Goal: Task Accomplishment & Management: Manage account settings

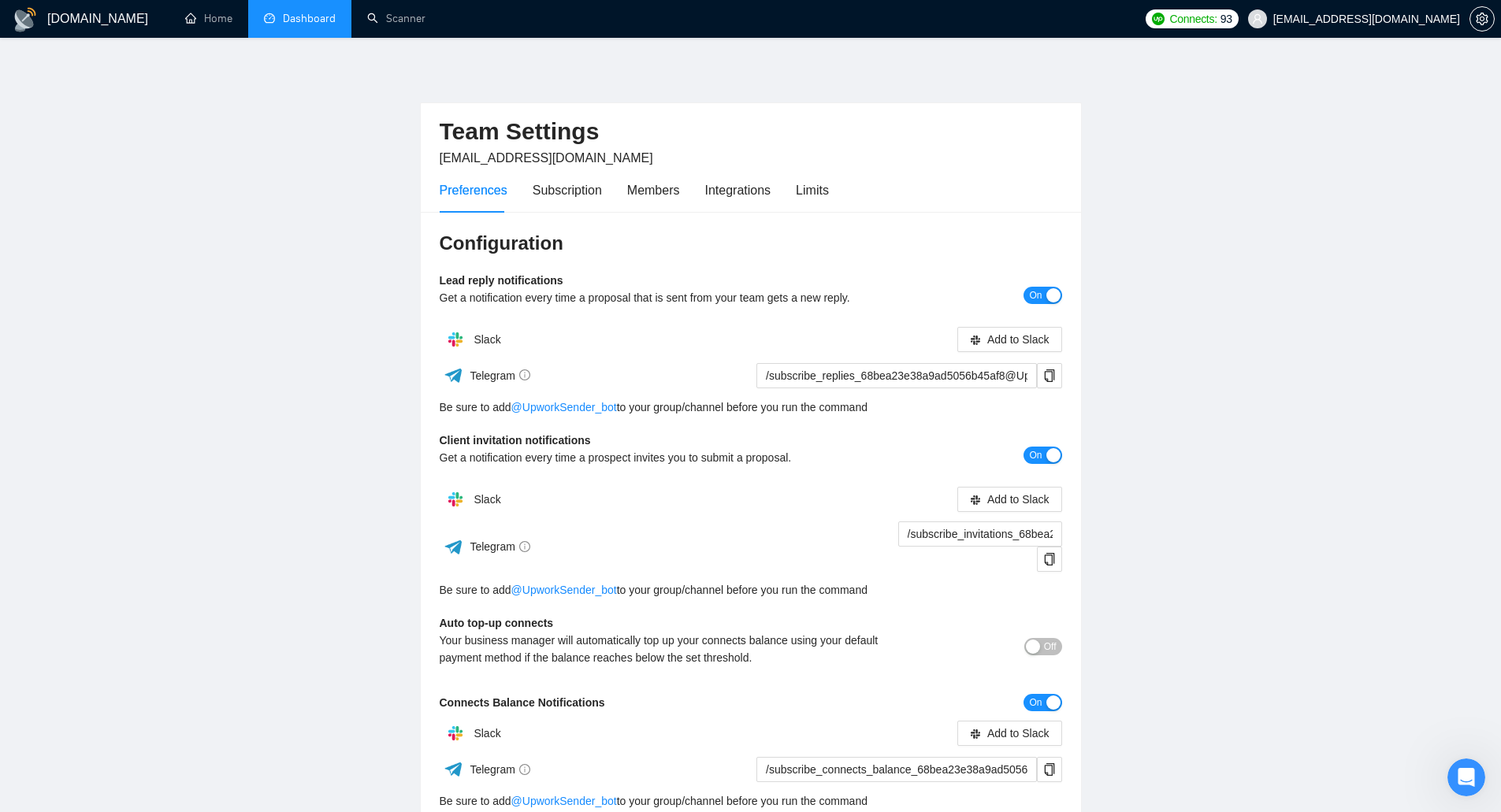
click at [264, 25] on link "Dashboard" at bounding box center [299, 18] width 71 height 13
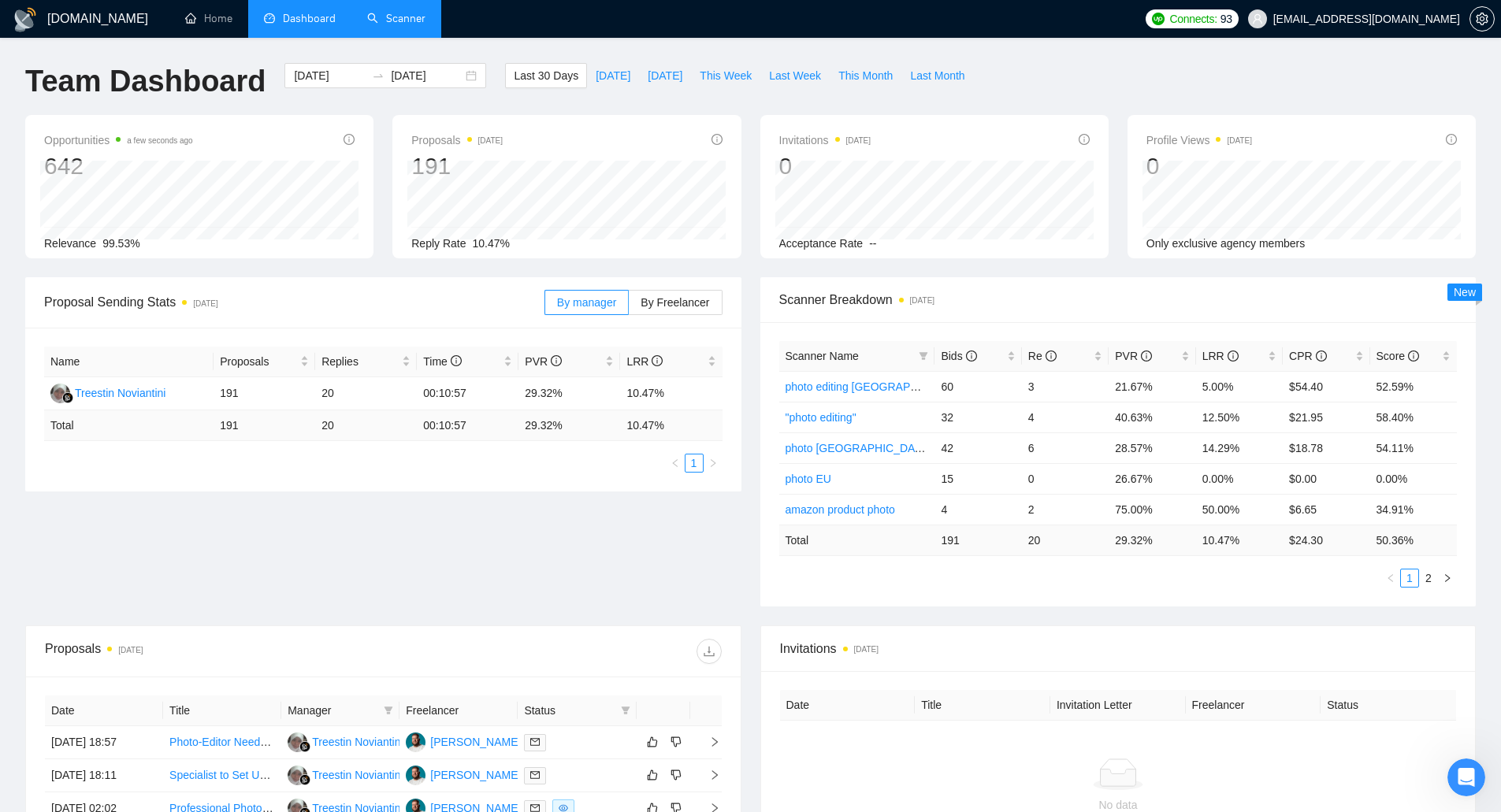
click at [425, 21] on link "Scanner" at bounding box center [396, 18] width 58 height 13
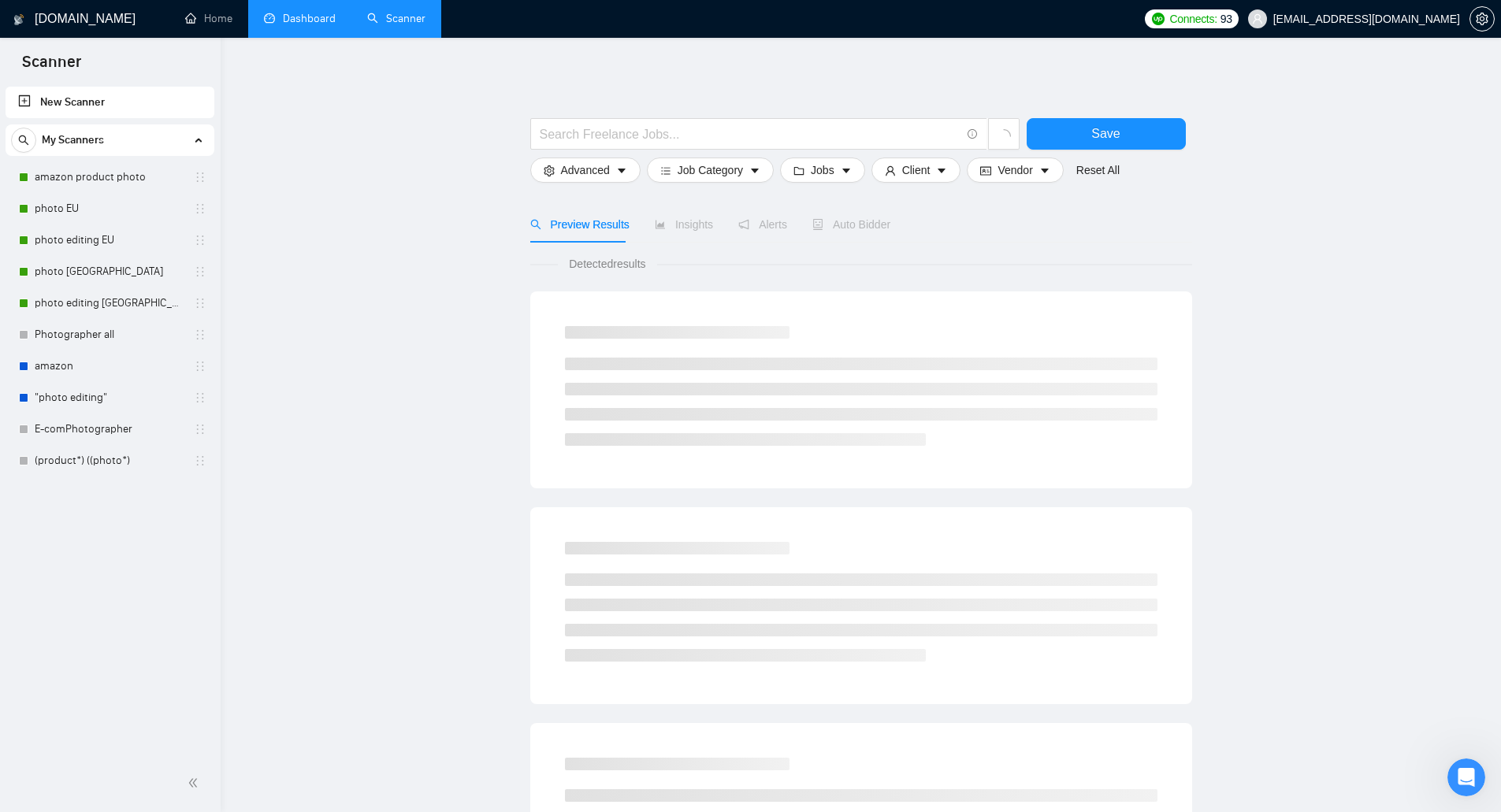
click at [1217, 16] on span "Connects:" at bounding box center [1193, 18] width 47 height 17
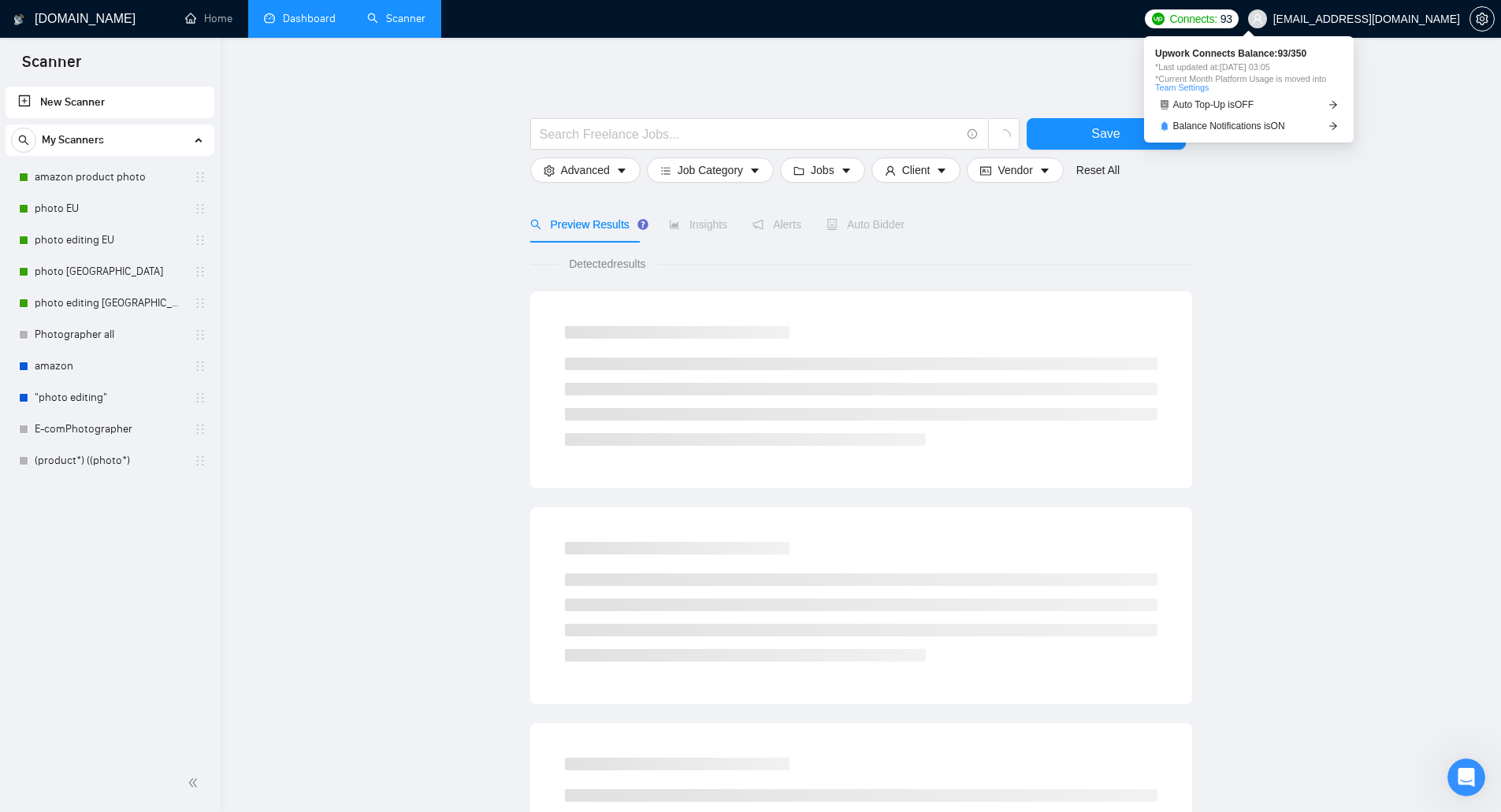
click at [1217, 18] on span "Connects:" at bounding box center [1193, 18] width 47 height 17
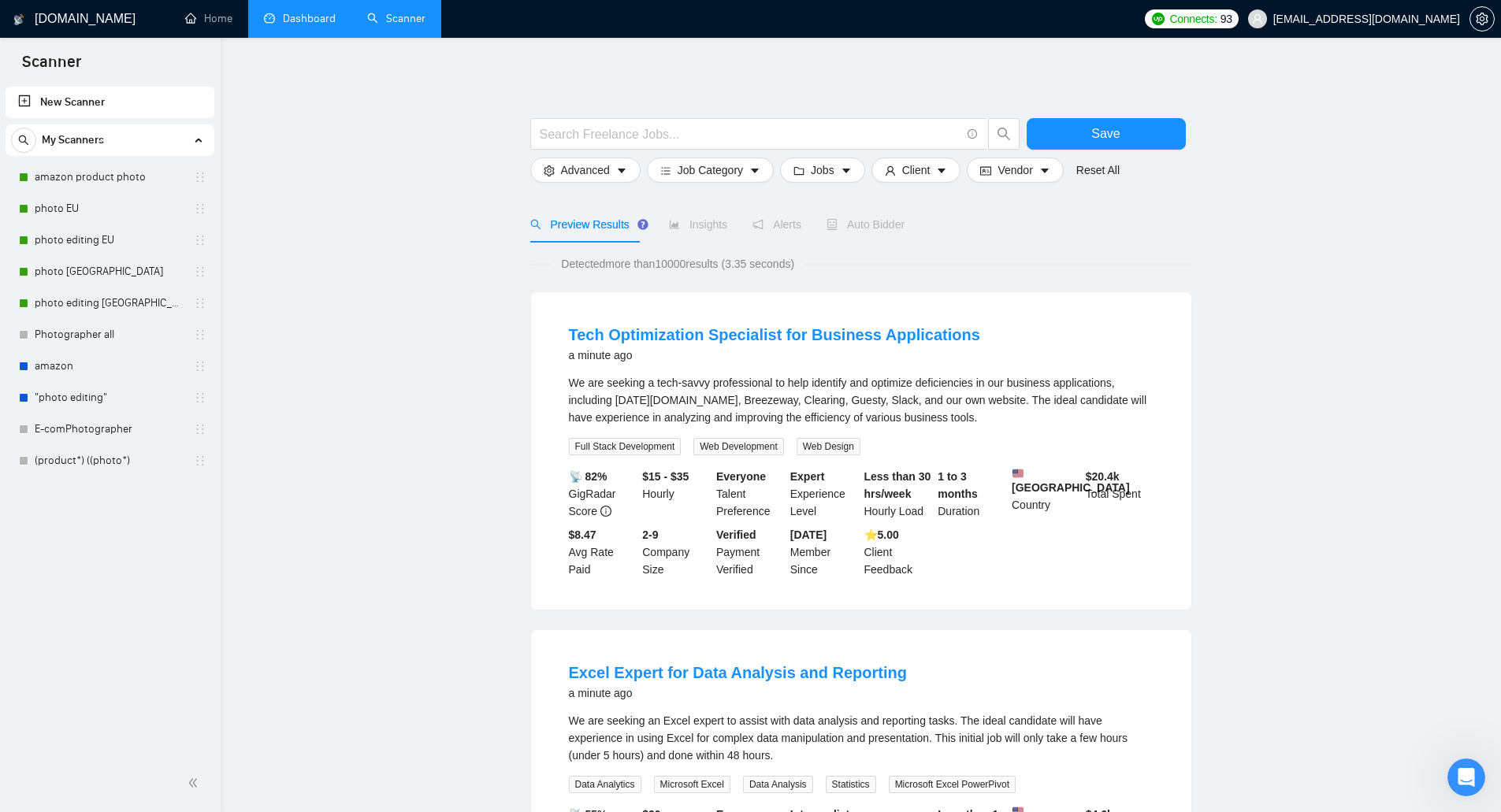
click at [113, 184] on link "amazon product photo" at bounding box center [110, 177] width 150 height 31
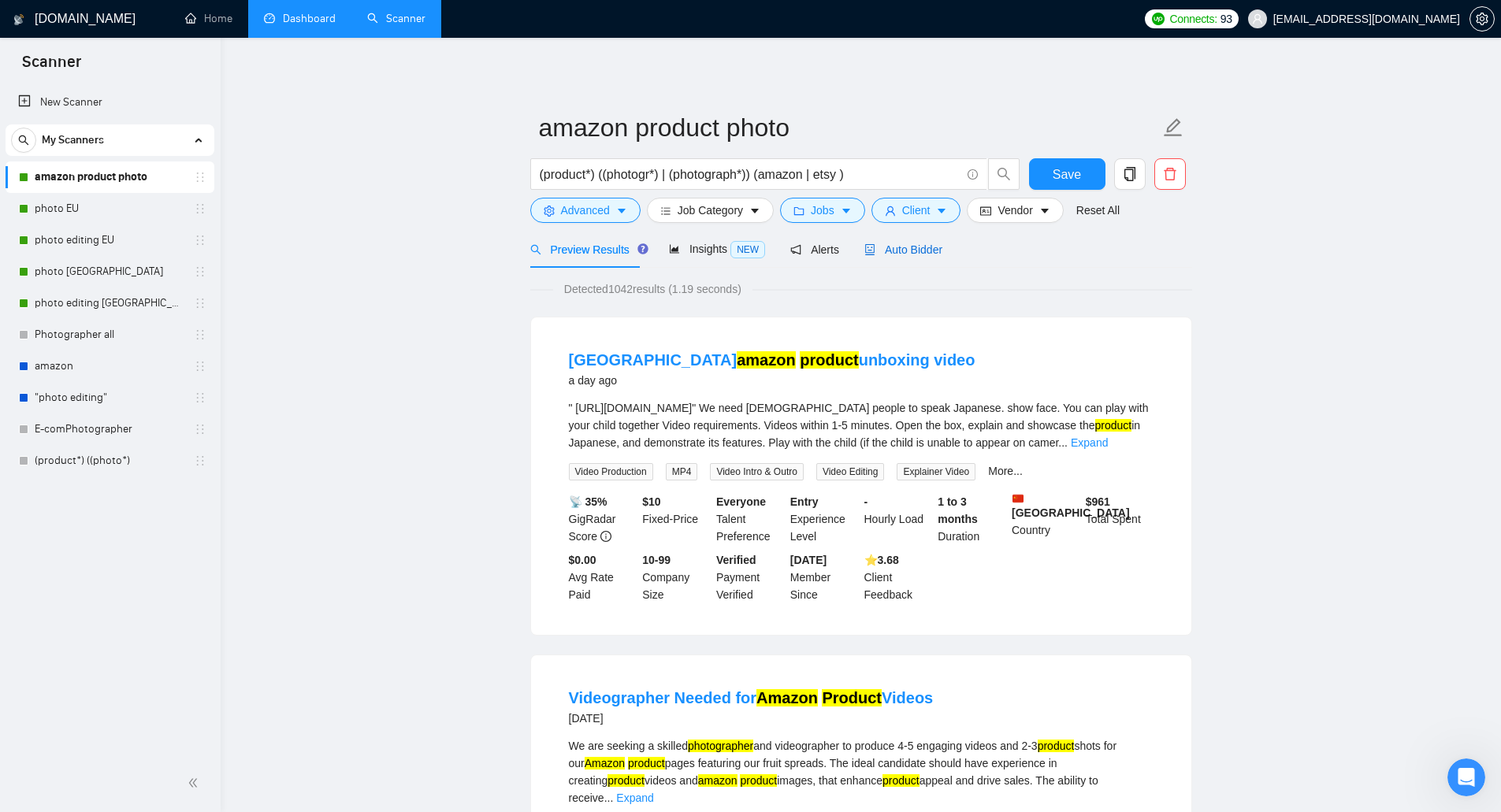
click at [886, 255] on span "Auto Bidder" at bounding box center [902, 250] width 78 height 13
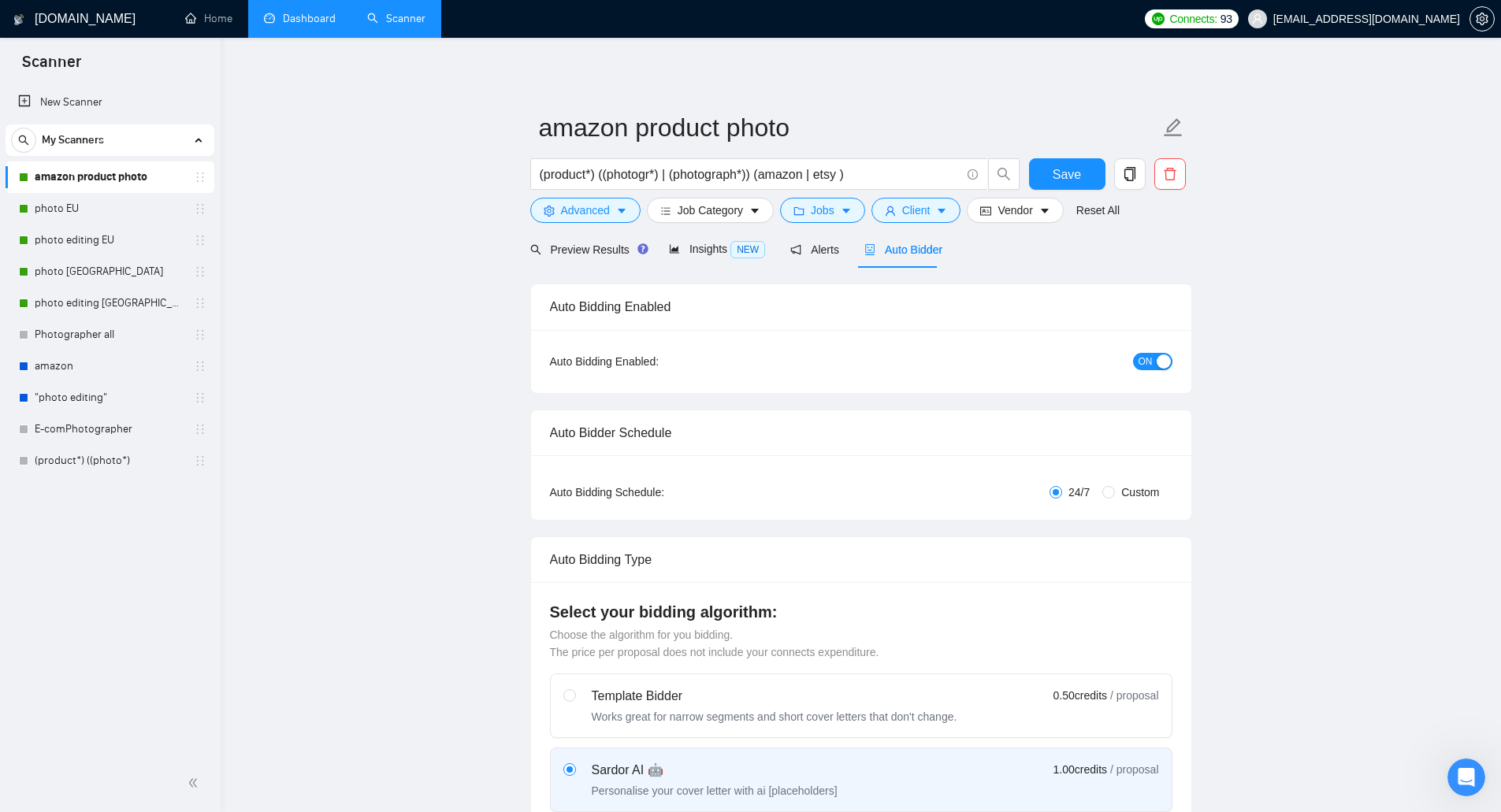
click at [1138, 361] on span "ON" at bounding box center [1145, 361] width 14 height 17
click at [132, 201] on link "photo EU" at bounding box center [110, 208] width 150 height 31
click at [1072, 174] on span "Save" at bounding box center [1067, 174] width 29 height 20
click at [131, 214] on link "photo EU" at bounding box center [110, 208] width 150 height 31
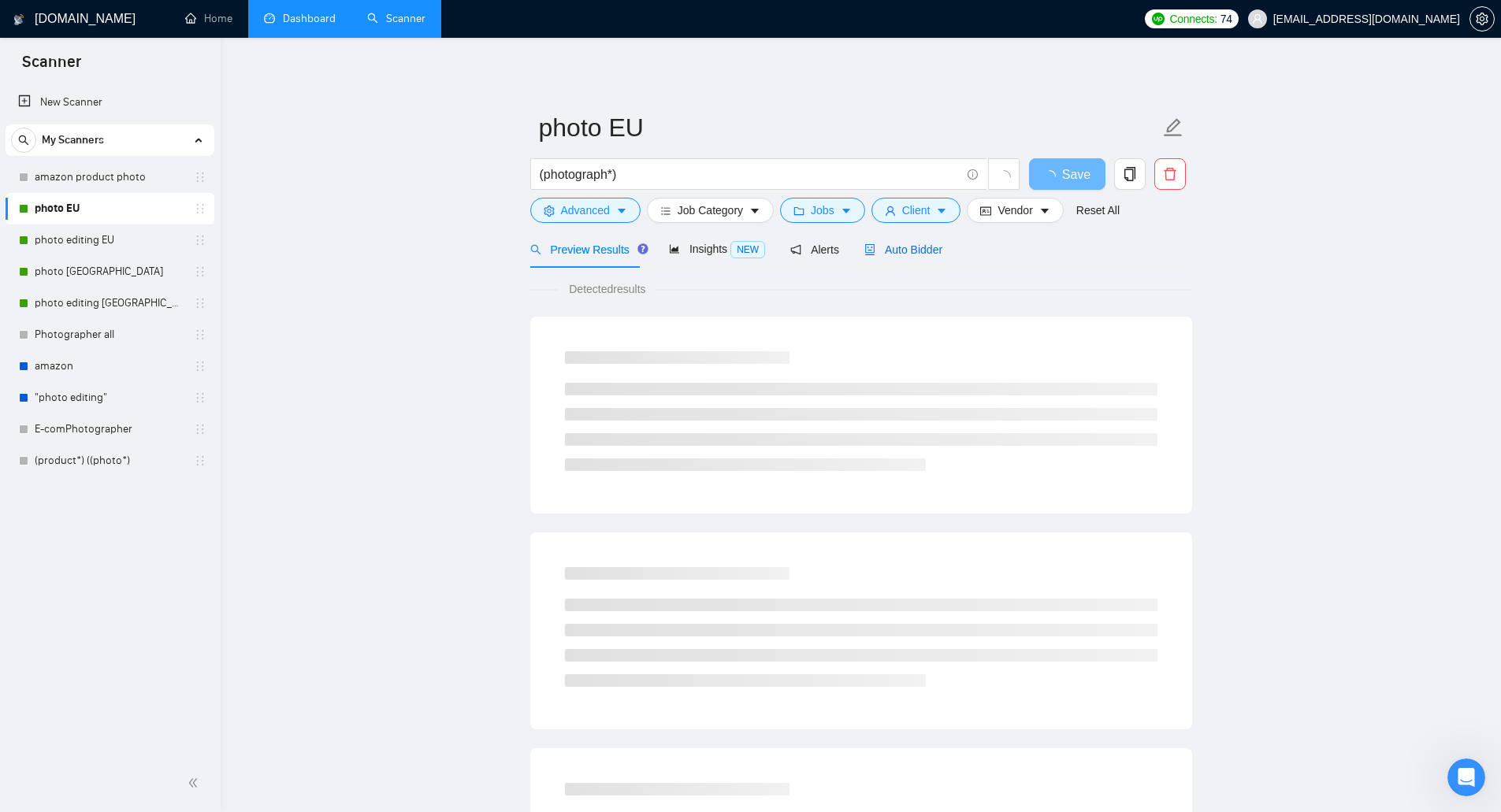
click at [905, 250] on span "Auto Bidder" at bounding box center [902, 250] width 78 height 13
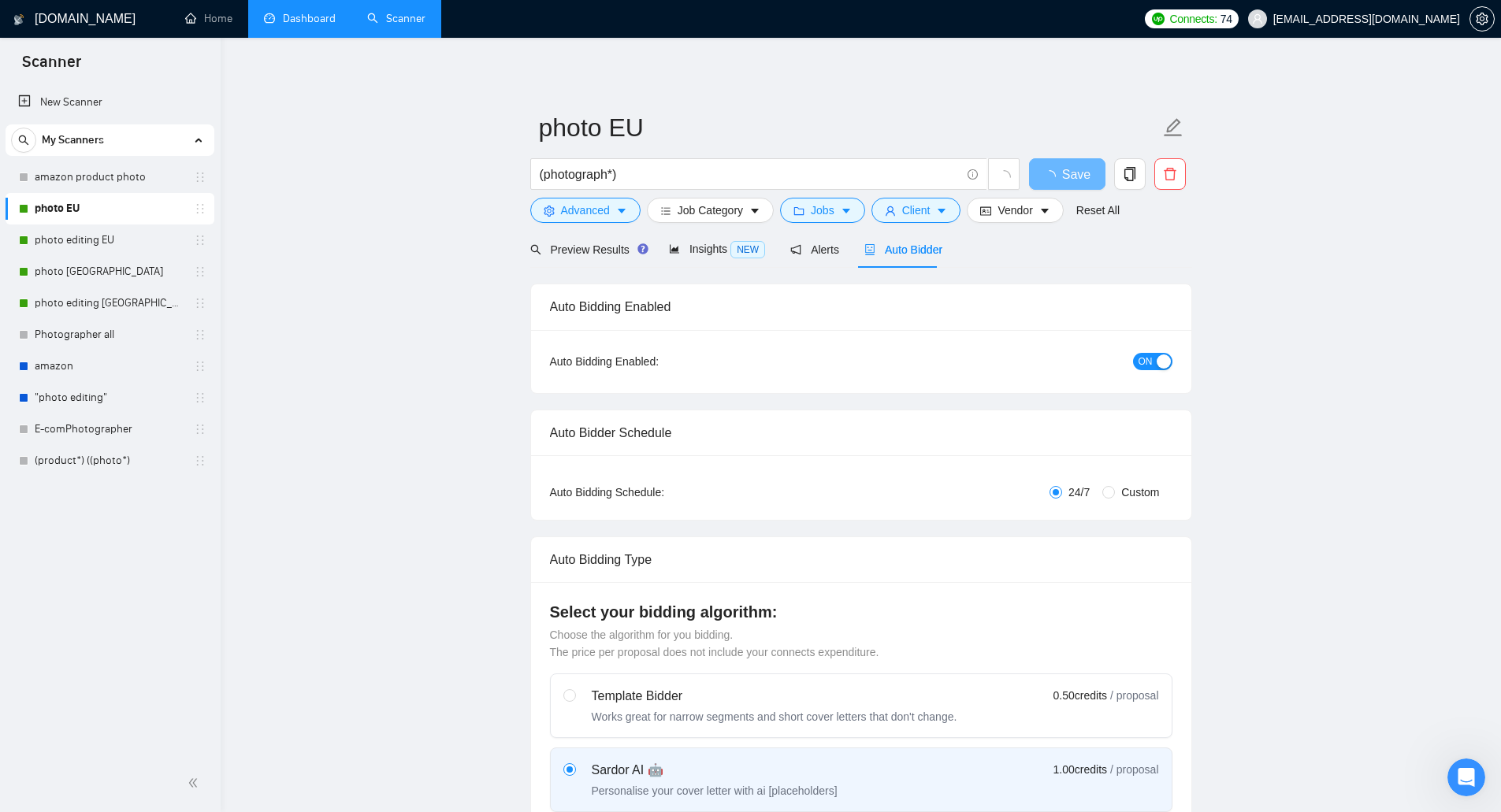
checkbox input "true"
click at [1154, 355] on button "ON" at bounding box center [1153, 361] width 39 height 17
click at [1078, 169] on span "Save" at bounding box center [1067, 174] width 29 height 20
click at [114, 243] on link "photo editing EU" at bounding box center [110, 239] width 150 height 31
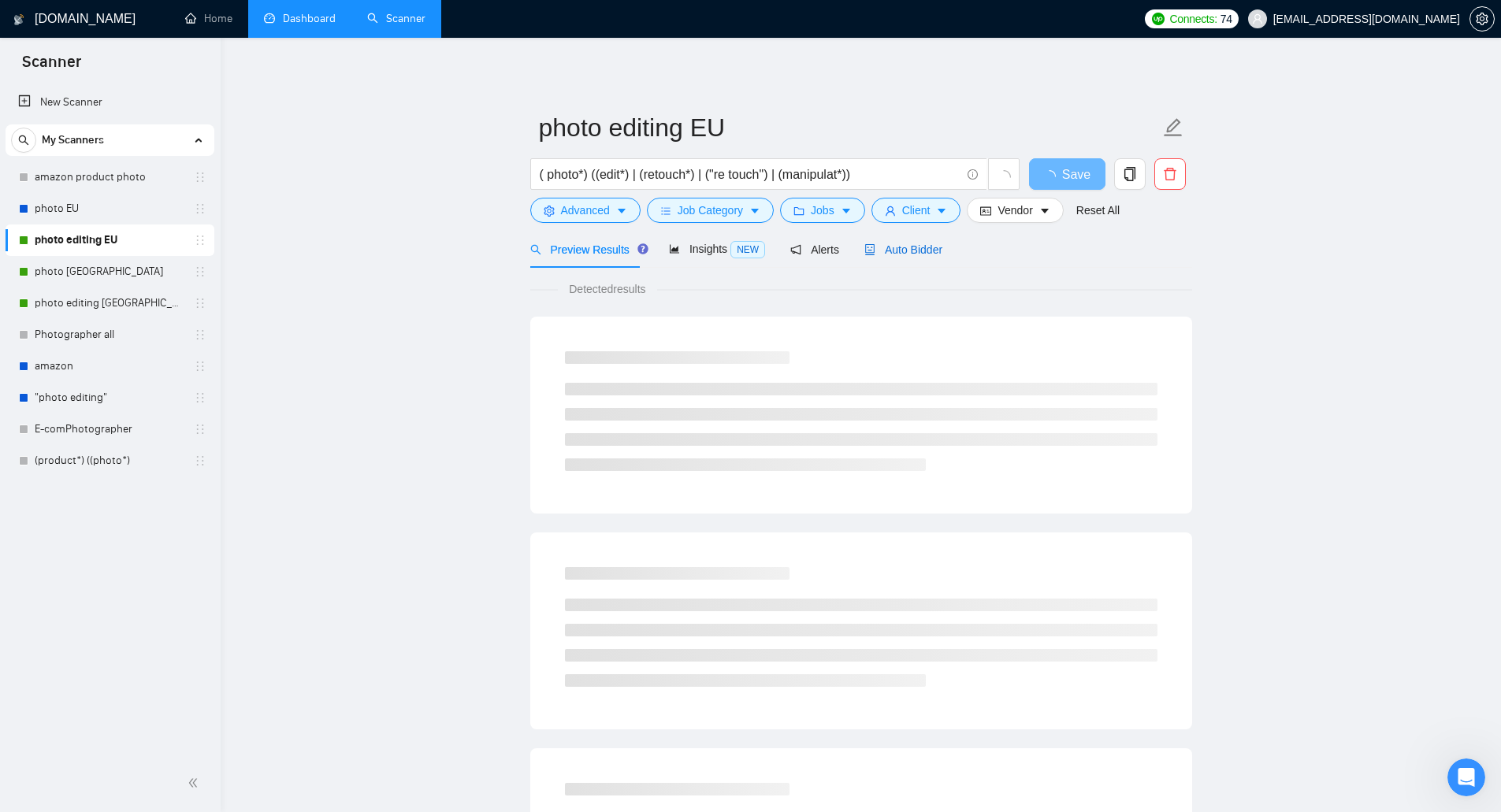
click at [907, 250] on span "Auto Bidder" at bounding box center [902, 250] width 78 height 13
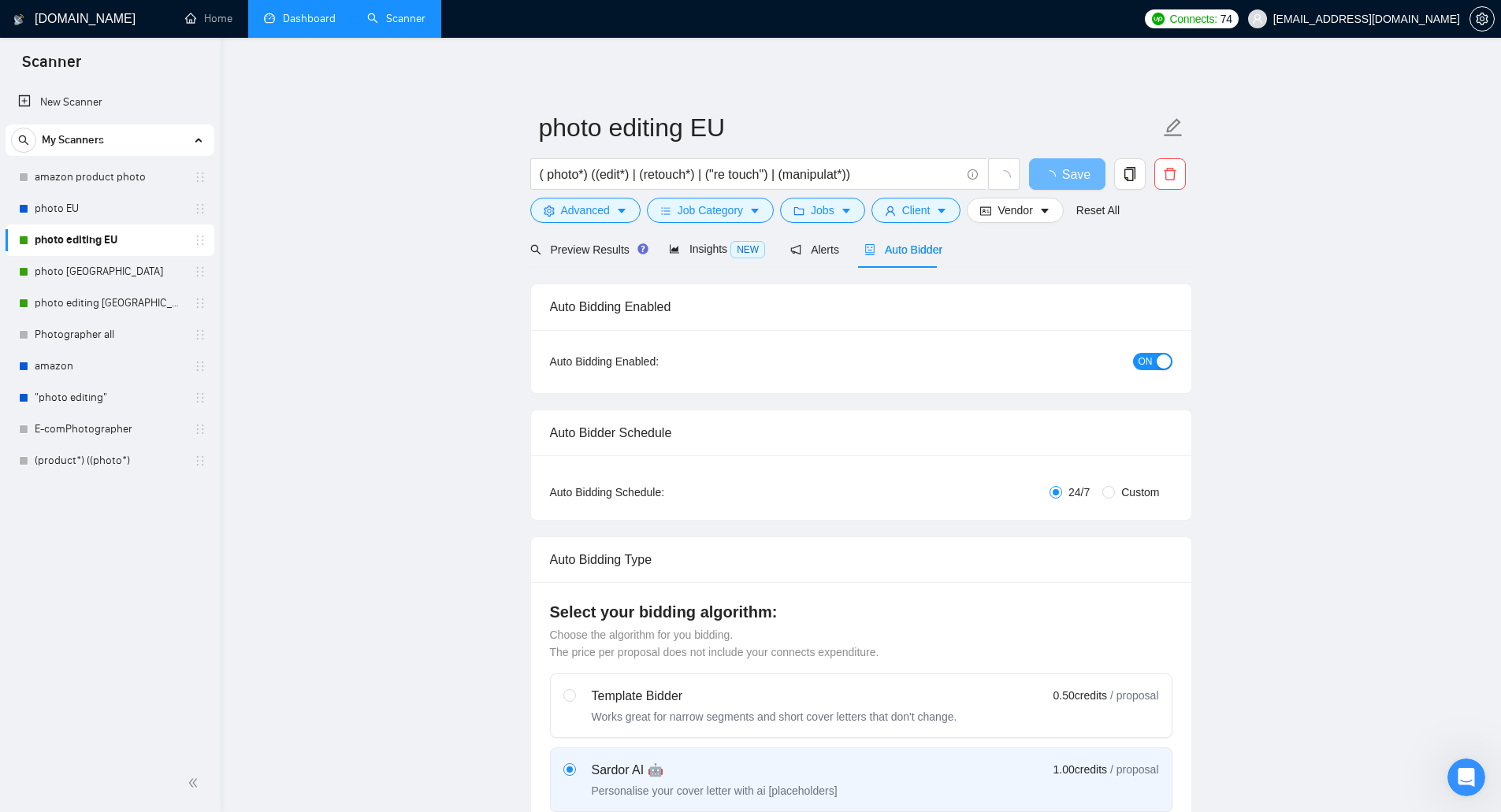
click at [1154, 364] on button "ON" at bounding box center [1153, 361] width 39 height 17
click at [1074, 172] on span "Save" at bounding box center [1067, 174] width 29 height 20
click at [108, 271] on link "photo [GEOGRAPHIC_DATA]" at bounding box center [110, 272] width 150 height 31
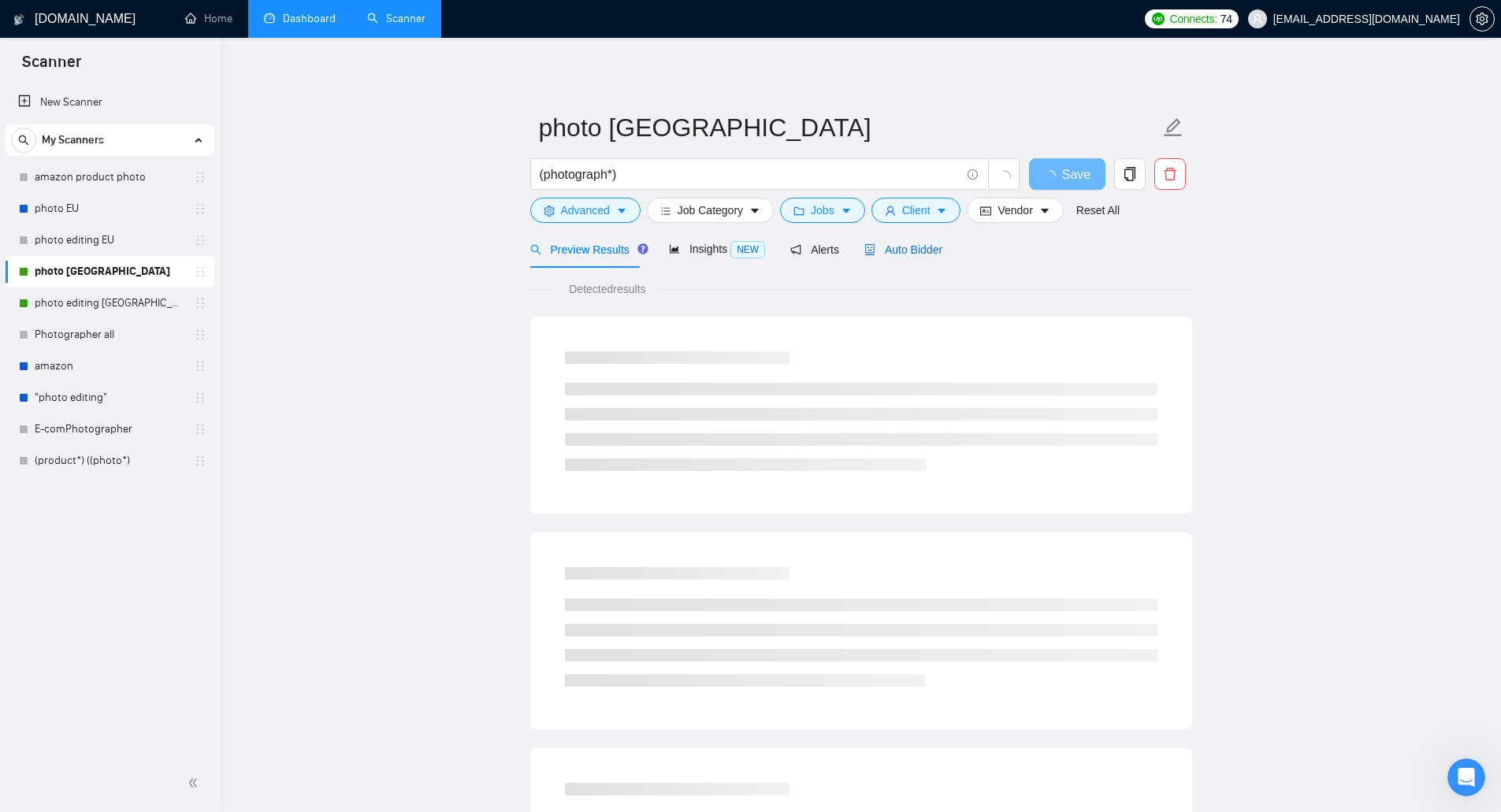
click at [926, 251] on span "Auto Bidder" at bounding box center [902, 250] width 78 height 13
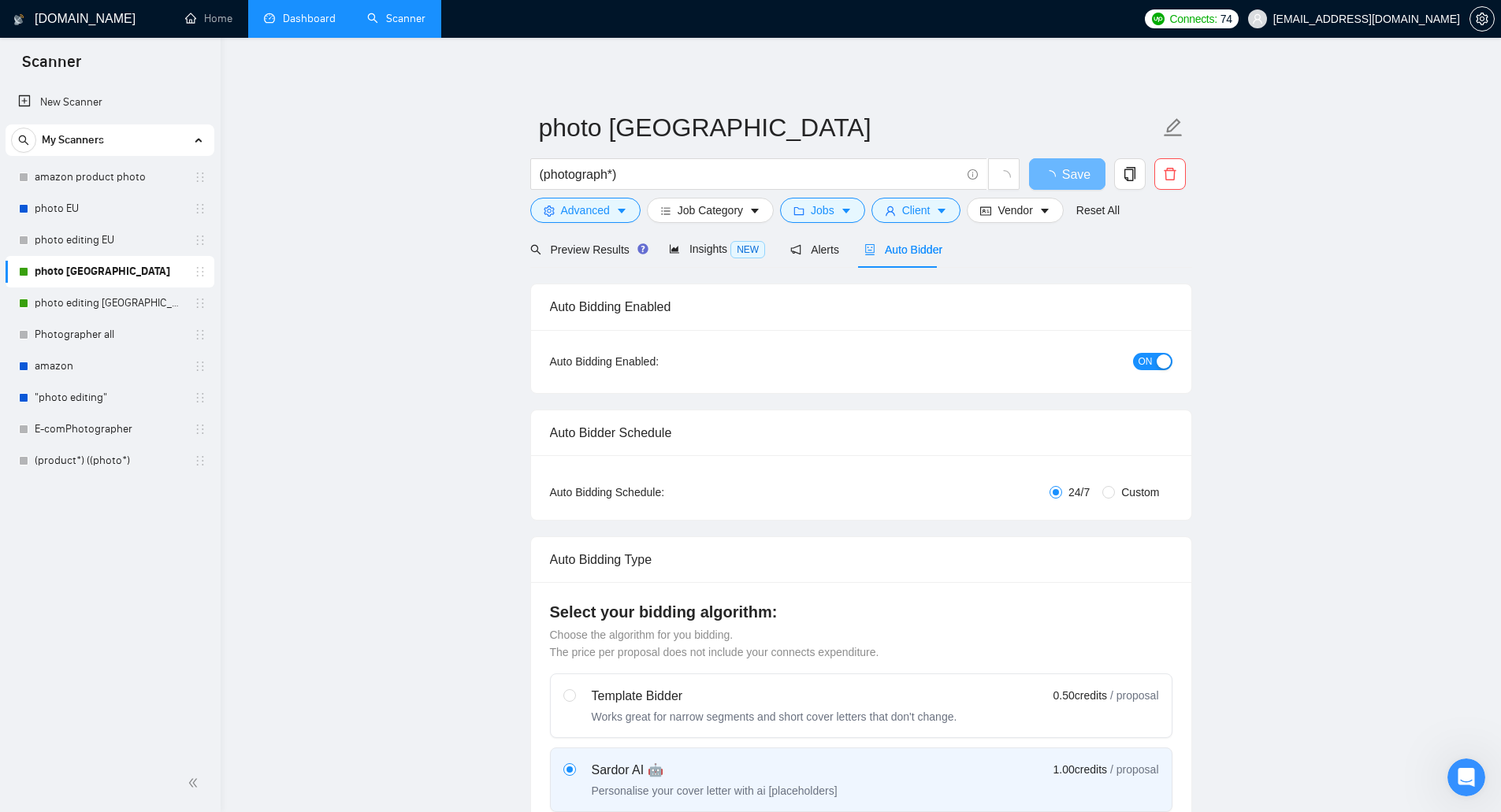
checkbox input "true"
click at [1154, 359] on button "ON" at bounding box center [1153, 361] width 39 height 17
click at [1075, 175] on span "Save" at bounding box center [1067, 174] width 29 height 20
checkbox input "true"
click at [121, 245] on link "photo editing EU" at bounding box center [110, 239] width 150 height 31
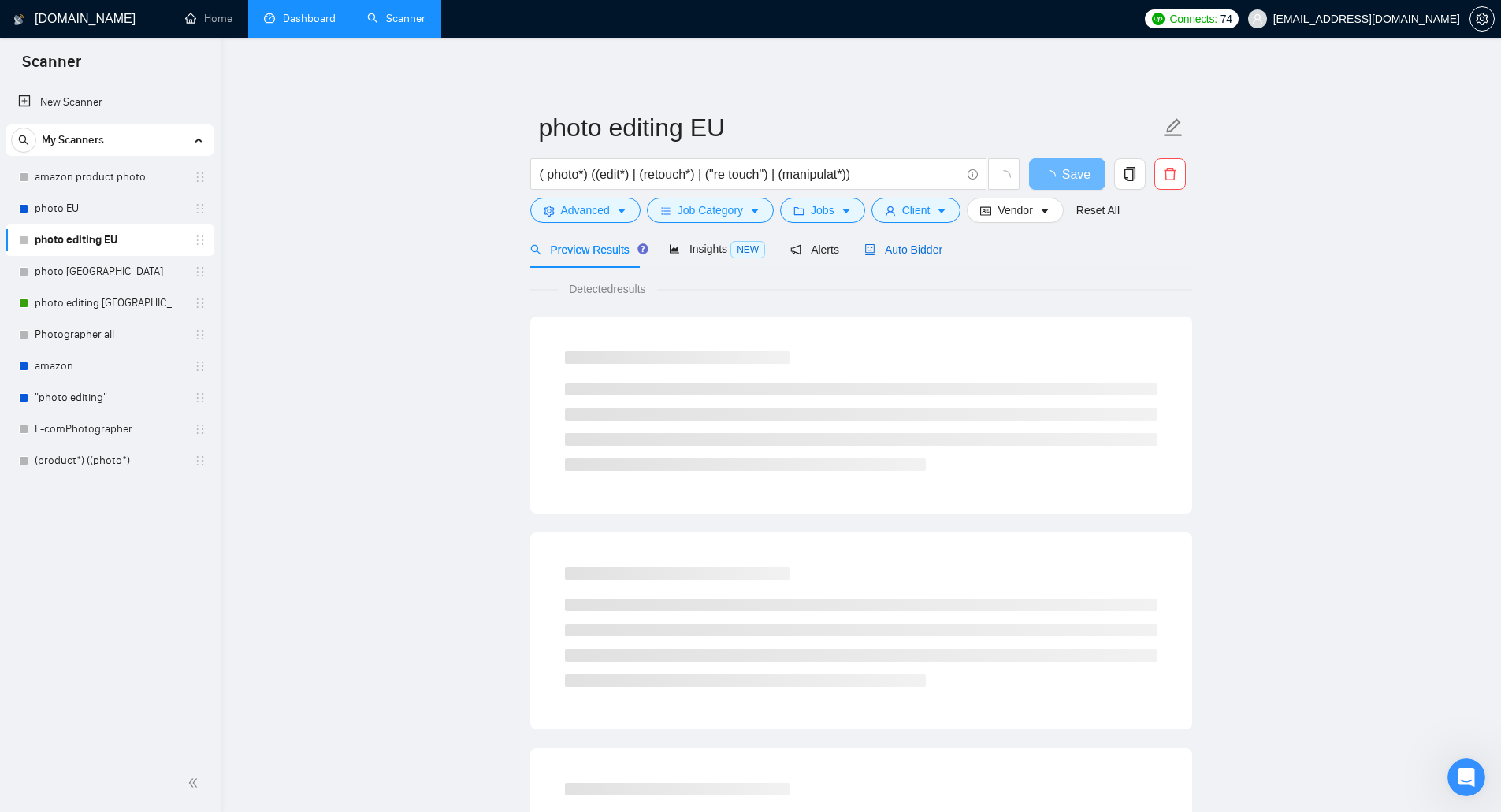
click at [917, 252] on span "Auto Bidder" at bounding box center [902, 250] width 78 height 13
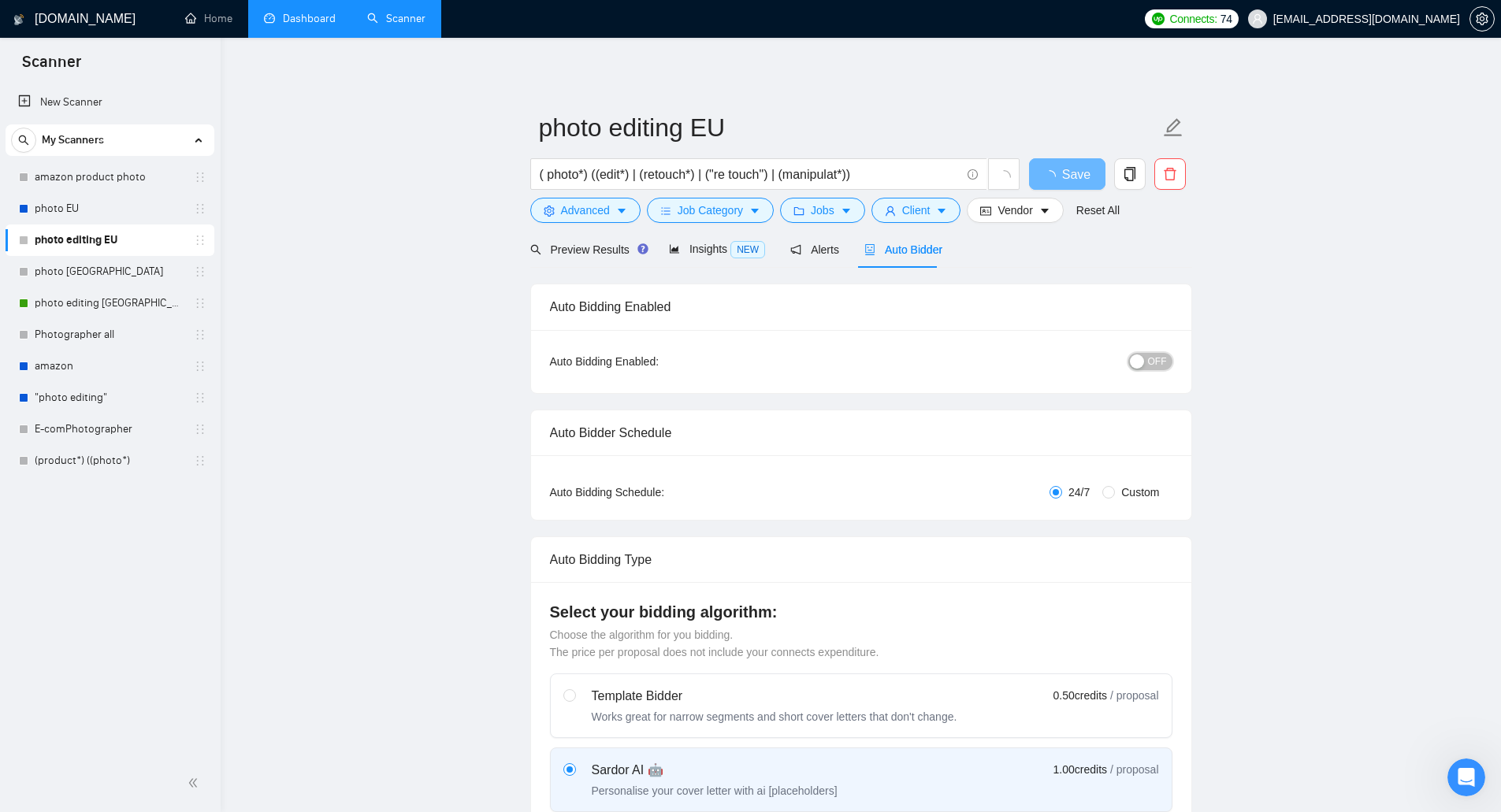
click at [1152, 360] on span "OFF" at bounding box center [1157, 361] width 19 height 17
click at [819, 216] on span "Jobs" at bounding box center [823, 210] width 23 height 17
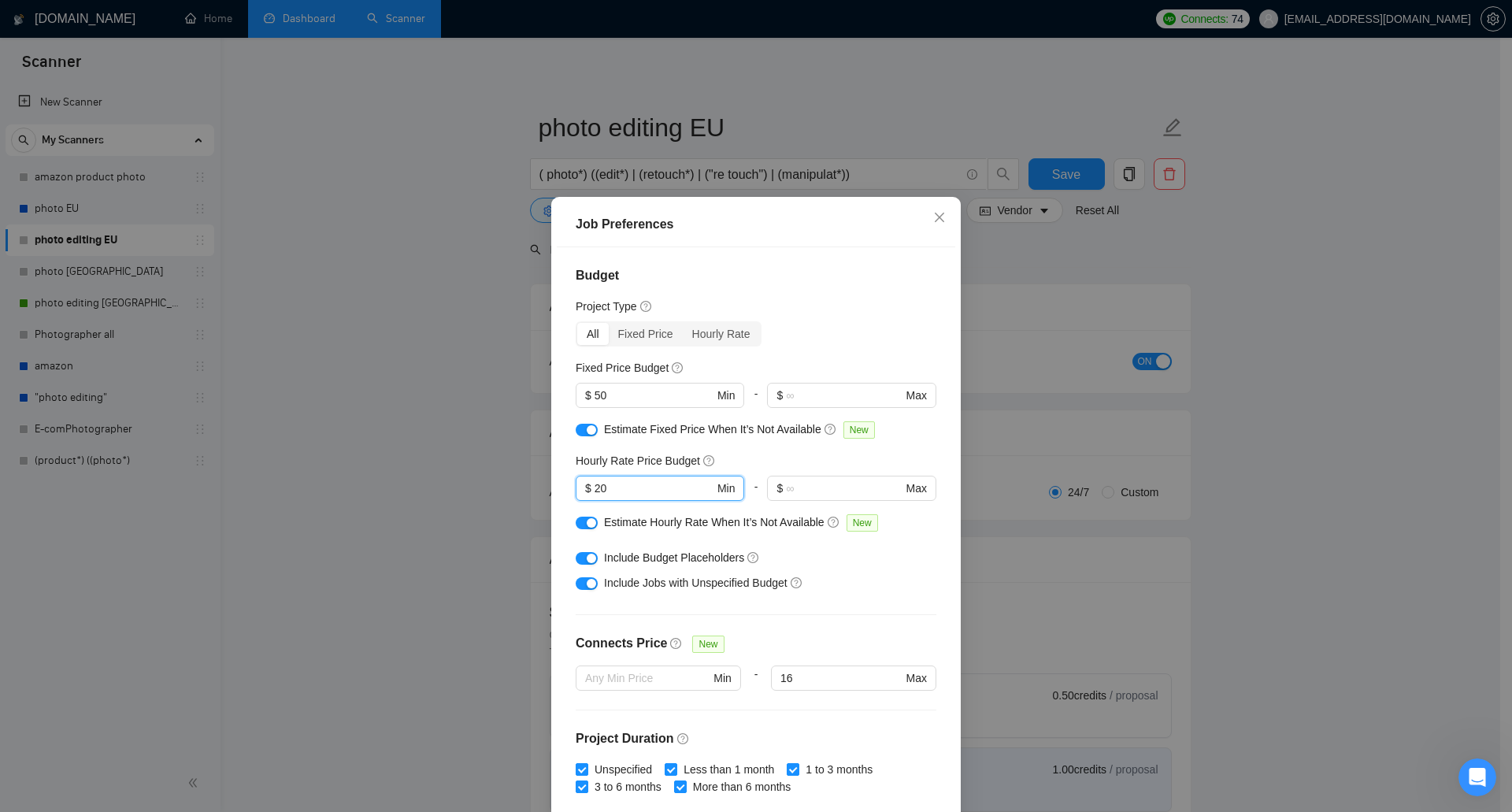
drag, startPoint x: 636, startPoint y: 493, endPoint x: 563, endPoint y: 484, distance: 73.6
click at [563, 484] on div "Budget Project Type All Fixed Price Hourly Rate Fixed Price Budget $ 50 Min - $…" at bounding box center [756, 532] width 398 height 569
type input "30"
drag, startPoint x: 609, startPoint y: 401, endPoint x: 585, endPoint y: 400, distance: 24.0
click at [585, 400] on span "$ 50 Min" at bounding box center [660, 396] width 168 height 25
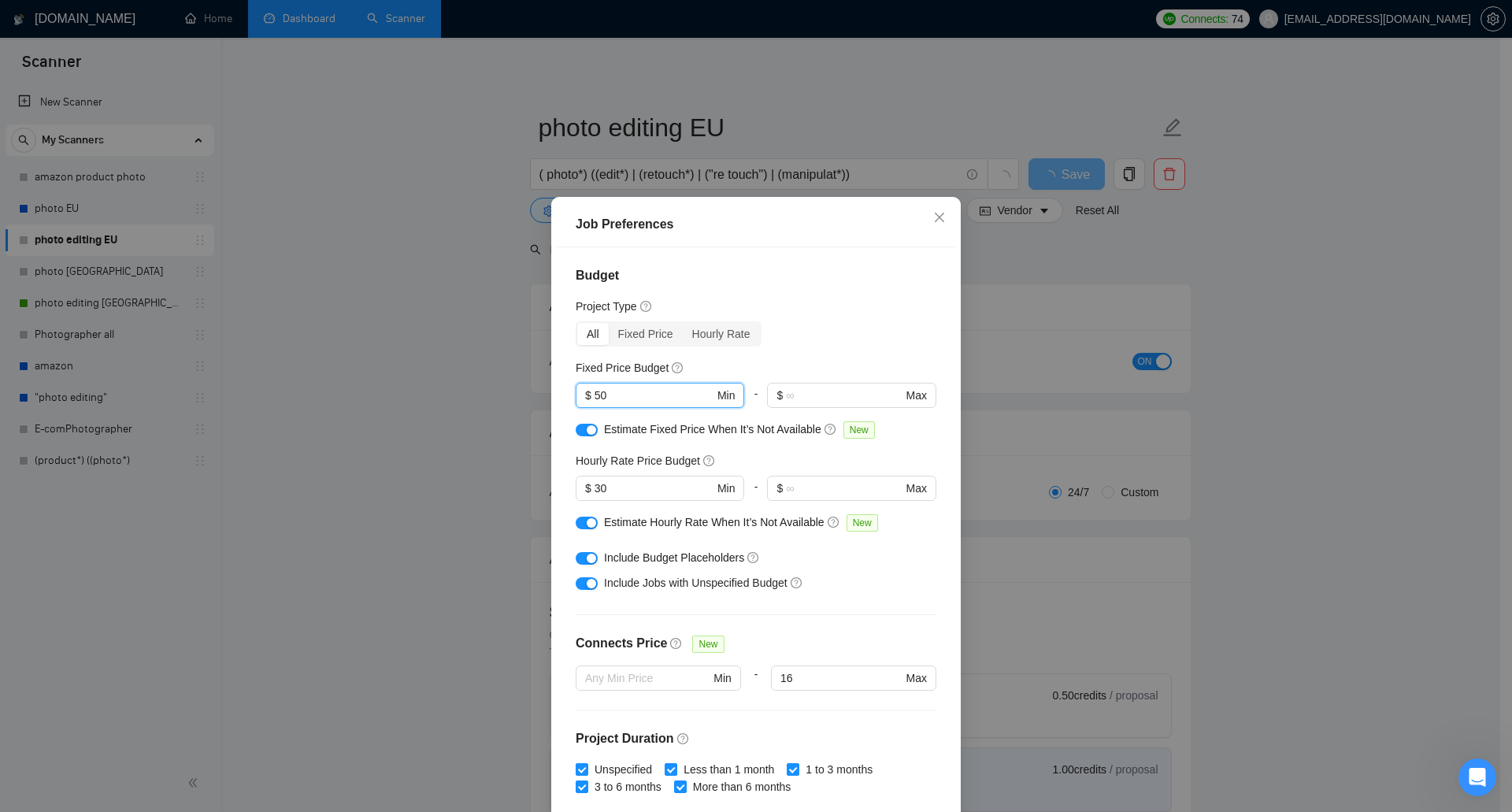
drag, startPoint x: 608, startPoint y: 398, endPoint x: 550, endPoint y: 397, distance: 58.0
click at [557, 397] on div "Budget Project Type All Fixed Price Hourly Rate Fixed Price Budget 50 $ 50 Min …" at bounding box center [756, 532] width 398 height 569
type input "100"
click at [587, 523] on div "button" at bounding box center [591, 523] width 10 height 10
click at [576, 565] on div at bounding box center [587, 557] width 22 height 17
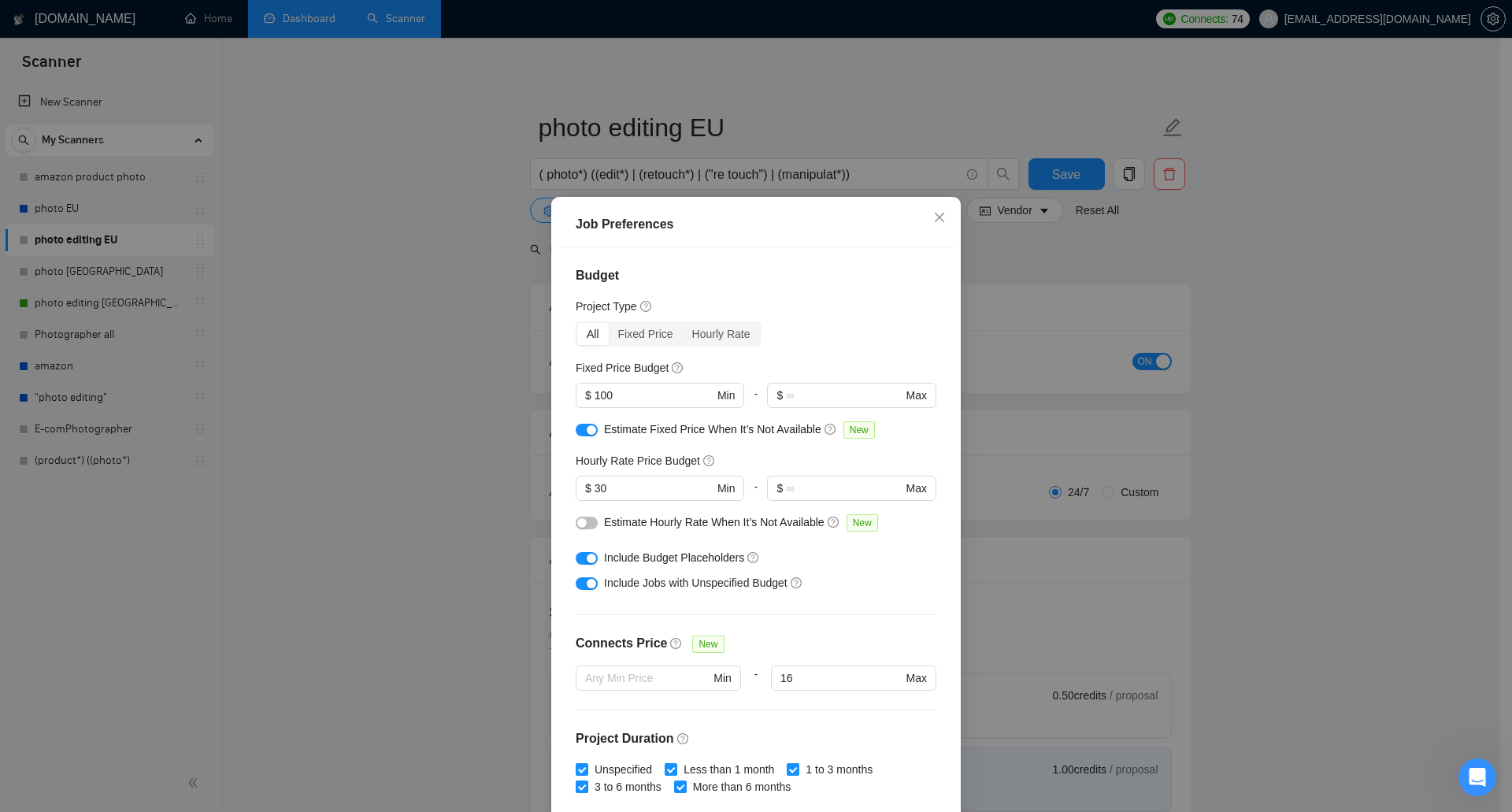
click at [587, 589] on div "button" at bounding box center [591, 583] width 10 height 10
click at [576, 428] on button "button" at bounding box center [587, 430] width 22 height 13
click at [578, 556] on button "button" at bounding box center [587, 558] width 22 height 13
click at [629, 493] on input "30" at bounding box center [654, 488] width 119 height 17
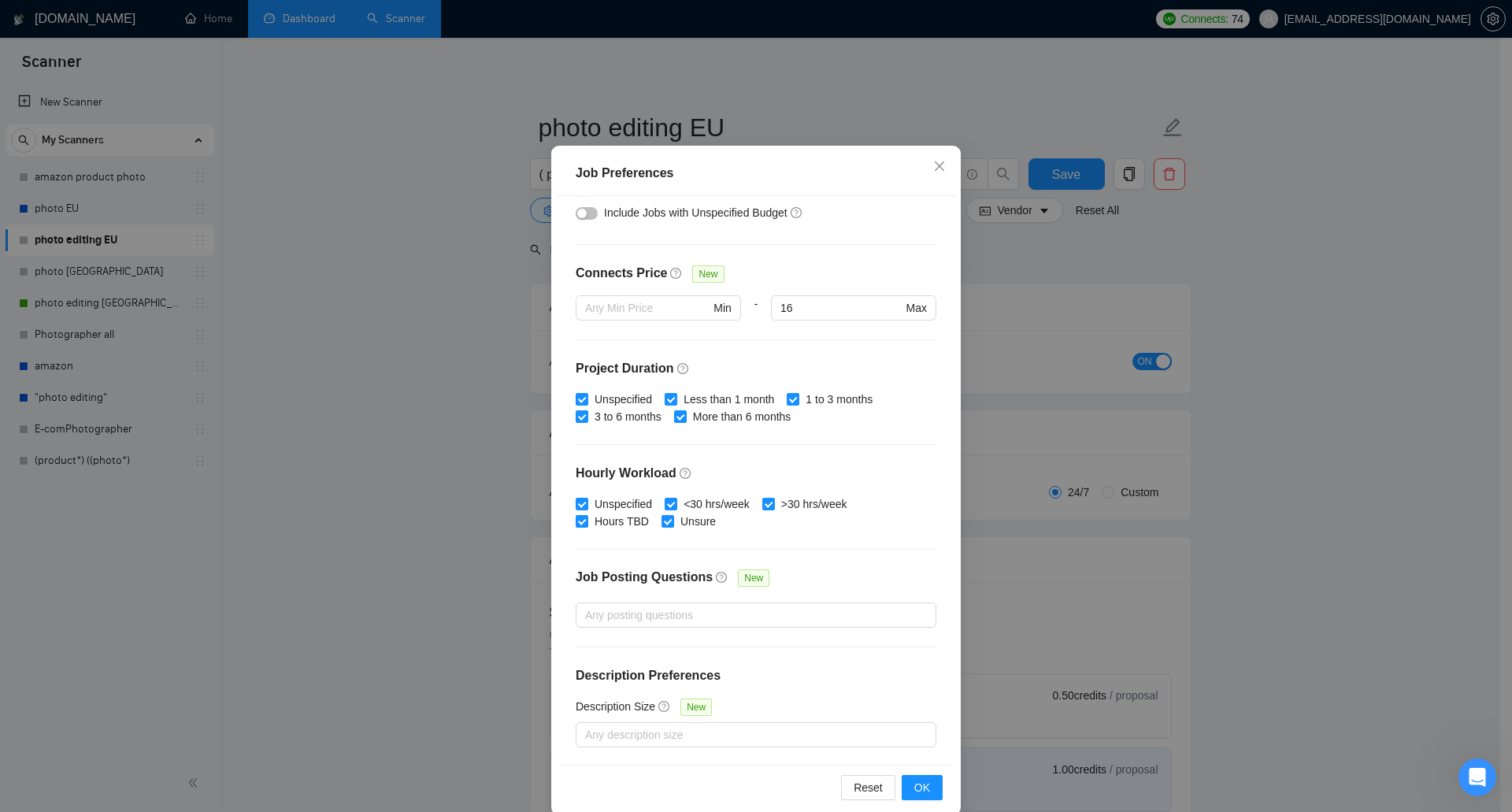
scroll to position [73, 0]
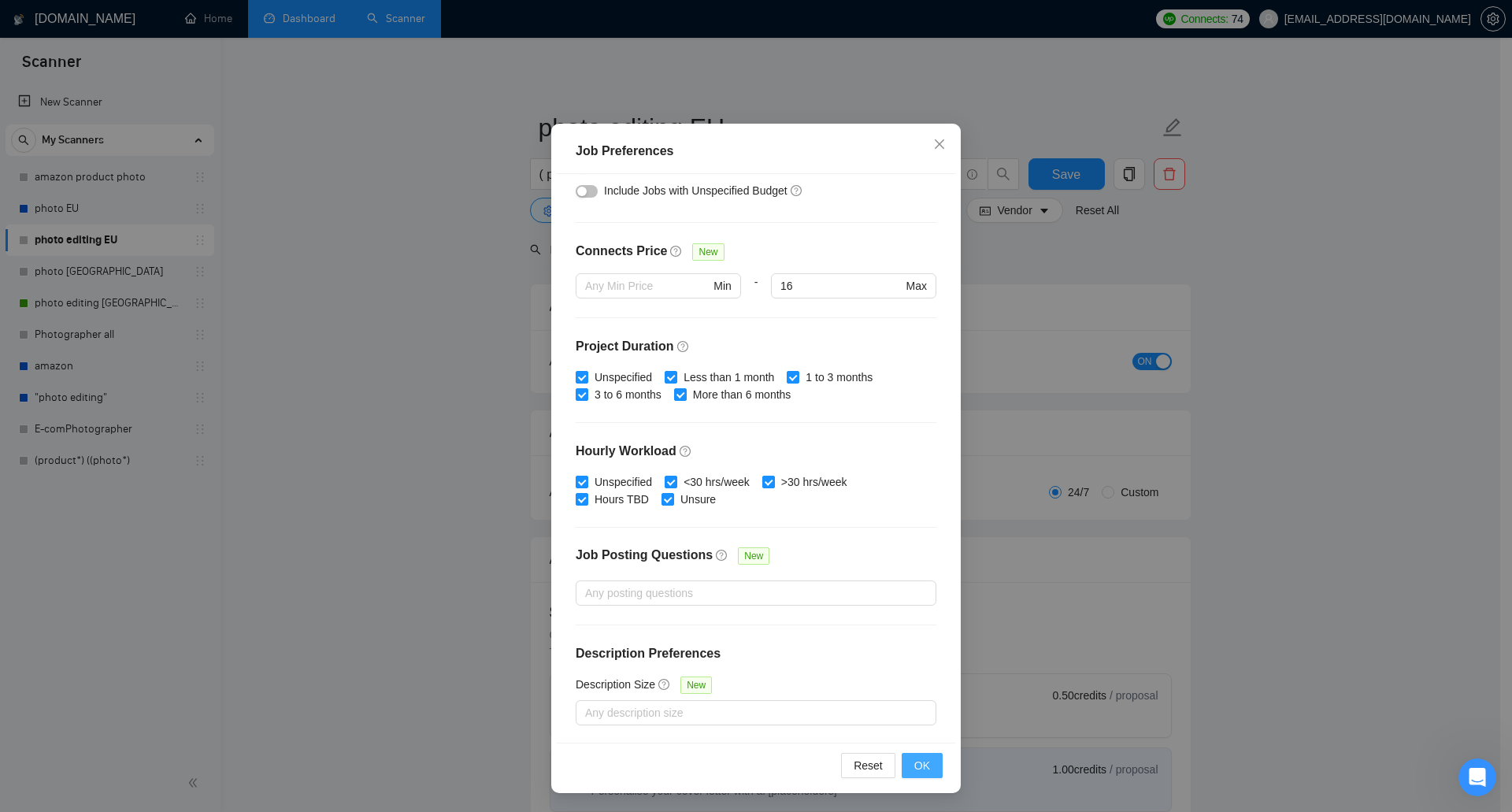
click at [924, 764] on button "OK" at bounding box center [923, 766] width 41 height 25
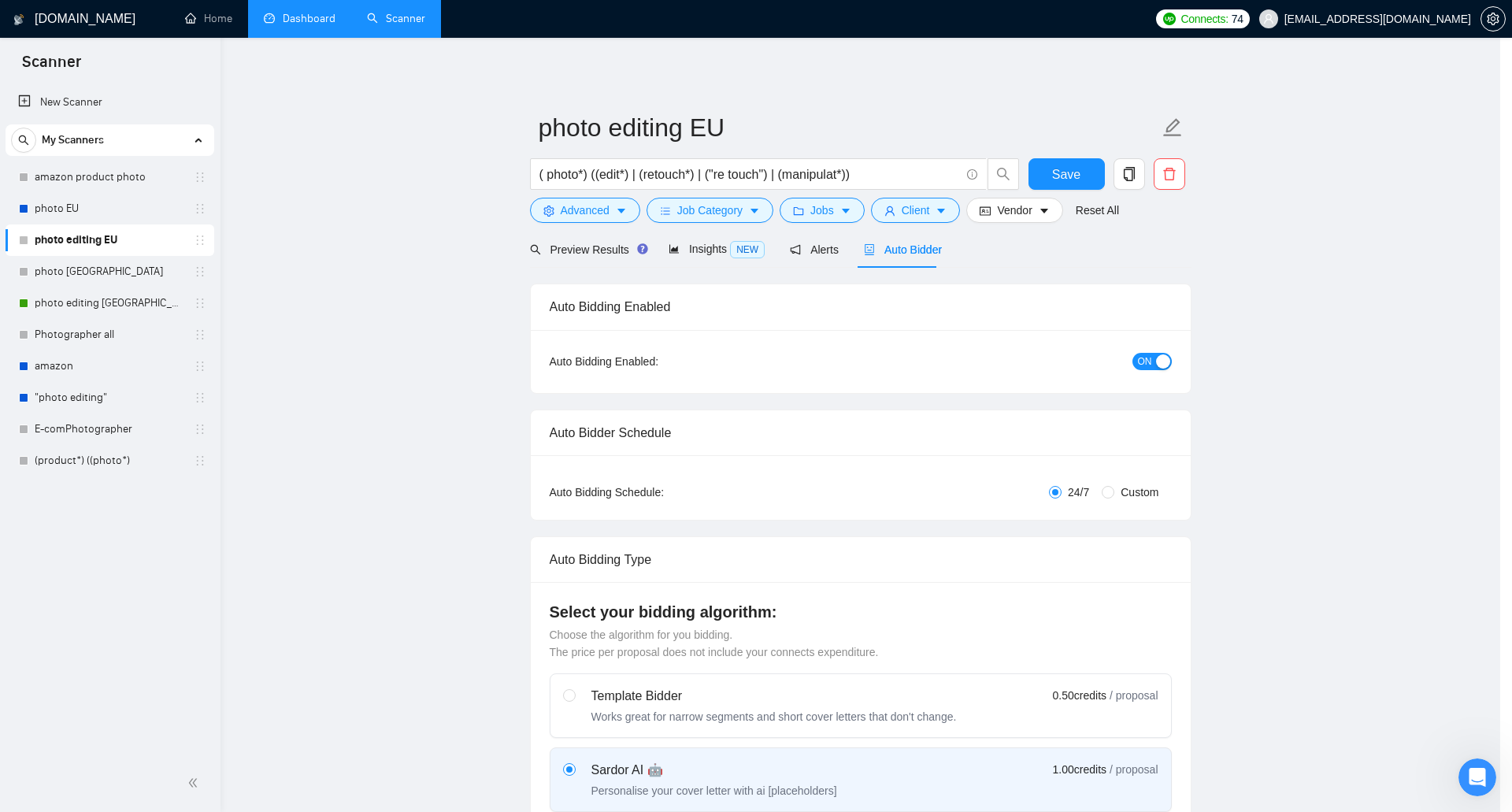
scroll to position [0, 0]
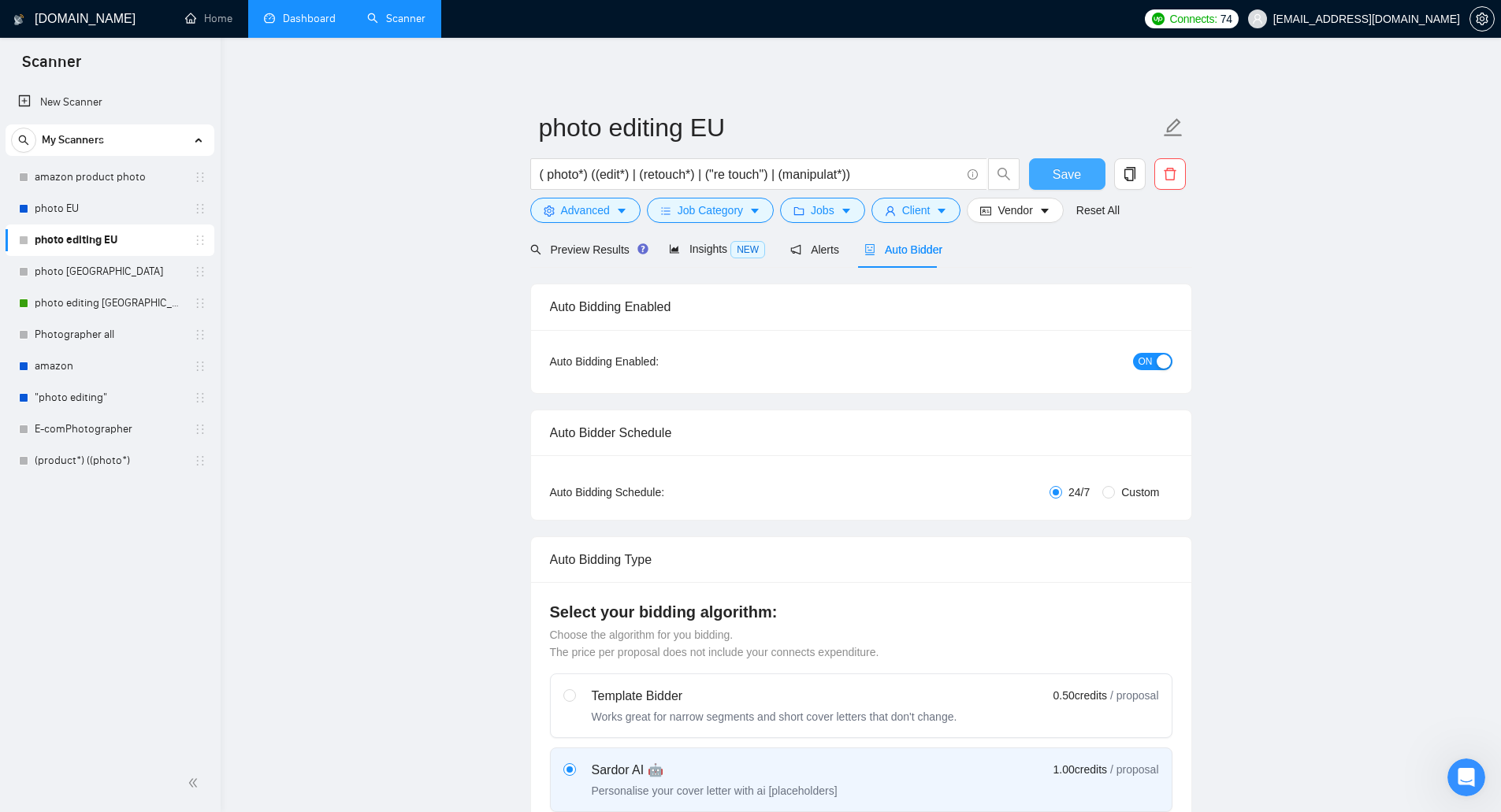
click at [1077, 181] on span "Save" at bounding box center [1067, 174] width 29 height 20
click at [110, 306] on link "photo editing [GEOGRAPHIC_DATA]" at bounding box center [110, 303] width 150 height 31
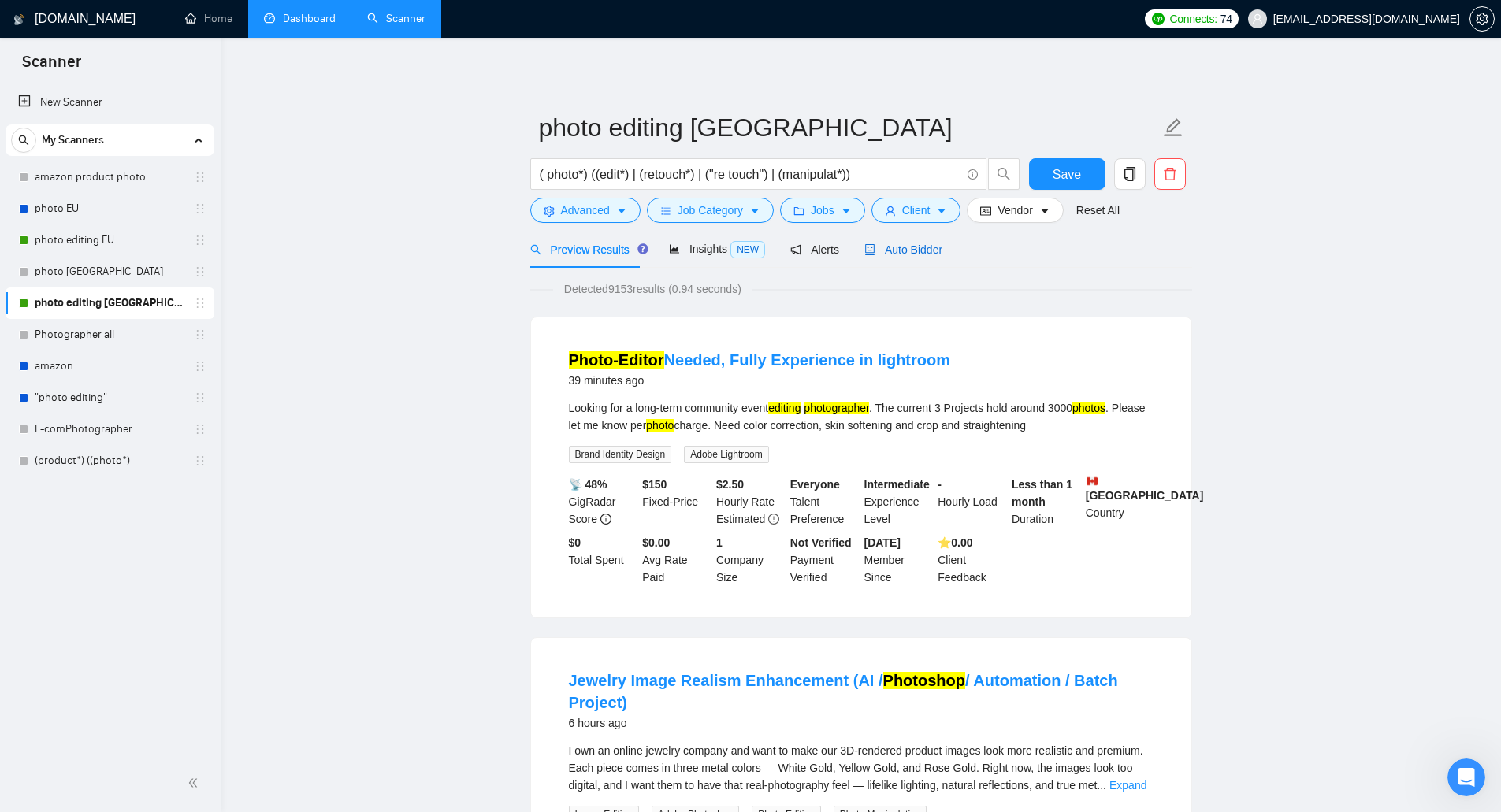
click at [914, 247] on span "Auto Bidder" at bounding box center [902, 250] width 78 height 13
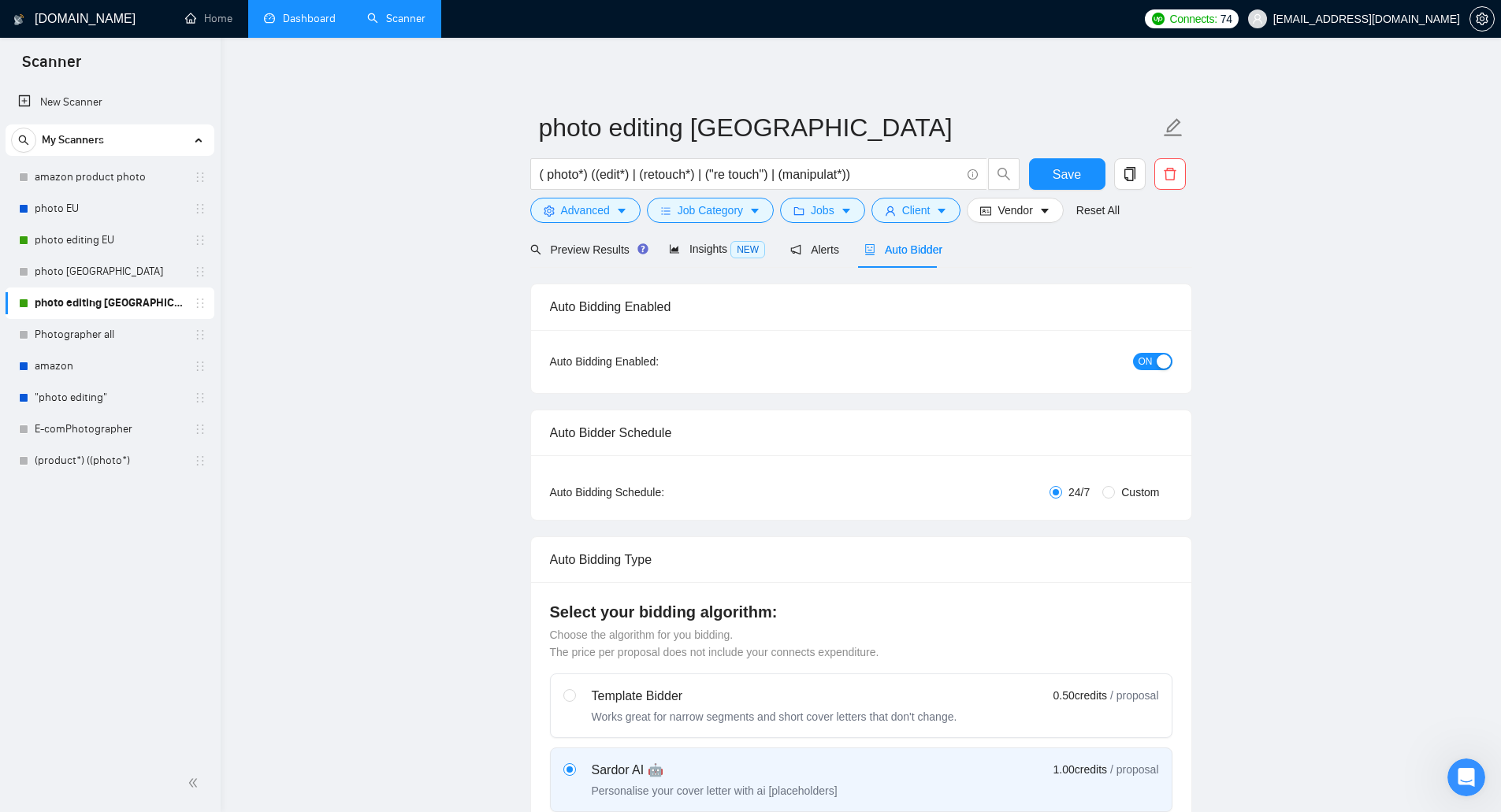
checkbox input "true"
click at [1170, 356] on div "button" at bounding box center [1164, 362] width 14 height 14
click at [818, 208] on span "Jobs" at bounding box center [823, 210] width 23 height 17
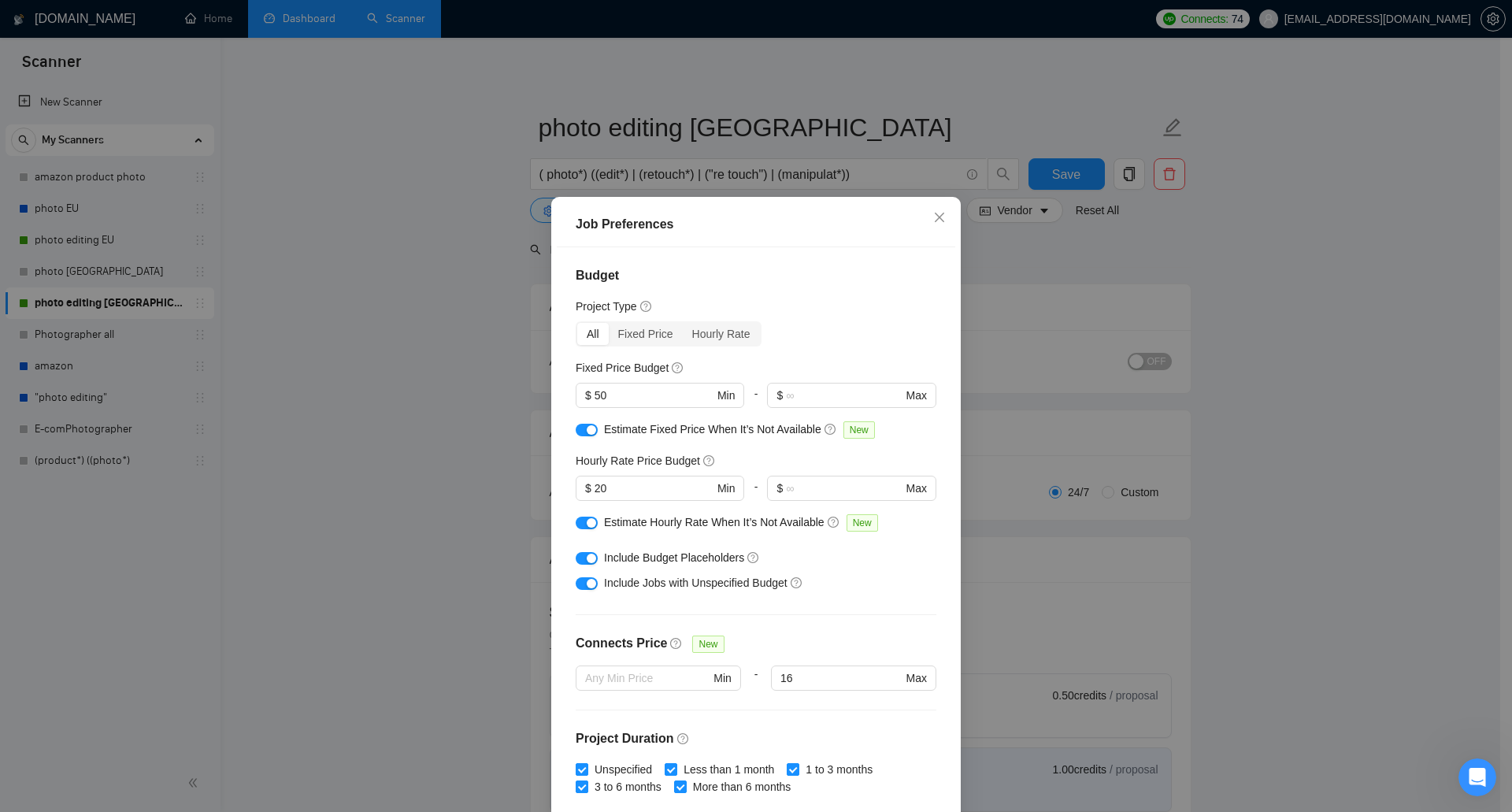
click at [577, 426] on button "button" at bounding box center [587, 430] width 22 height 13
click at [584, 531] on div at bounding box center [587, 522] width 22 height 17
click at [581, 530] on button "button" at bounding box center [587, 523] width 22 height 13
click at [580, 564] on button "button" at bounding box center [587, 558] width 22 height 13
click at [587, 585] on div "button" at bounding box center [591, 583] width 10 height 10
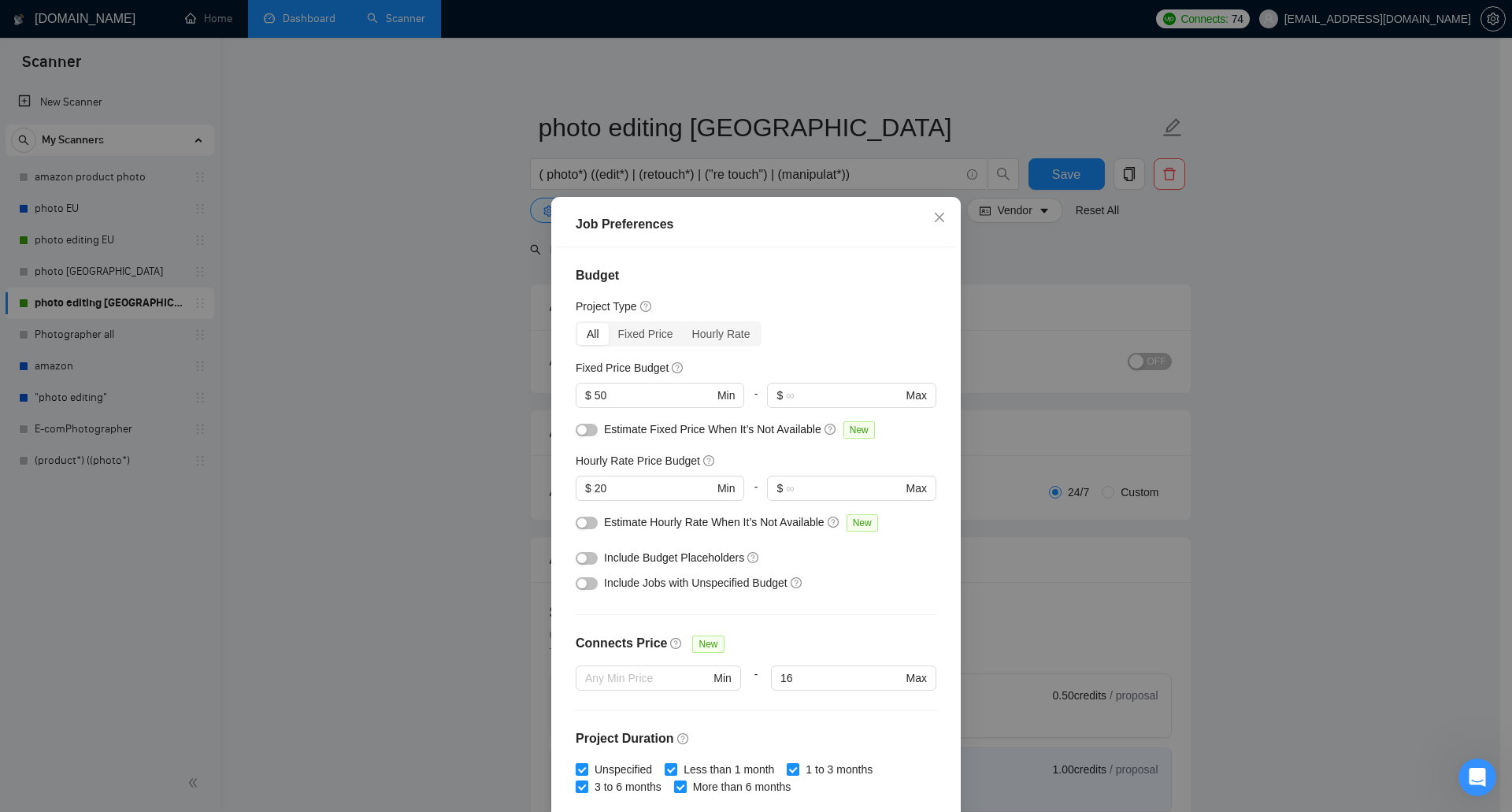
drag, startPoint x: 612, startPoint y: 489, endPoint x: 557, endPoint y: 488, distance: 55.0
click at [557, 488] on div "Budget Project Type All Fixed Price Hourly Rate Fixed Price Budget $ 50 Min - $…" at bounding box center [756, 532] width 398 height 569
type input "30"
click at [551, 390] on div "Job Preferences Budget Project Type All Fixed Price Hourly Rate Fixed Price Bud…" at bounding box center [756, 532] width 410 height 670
type input "100"
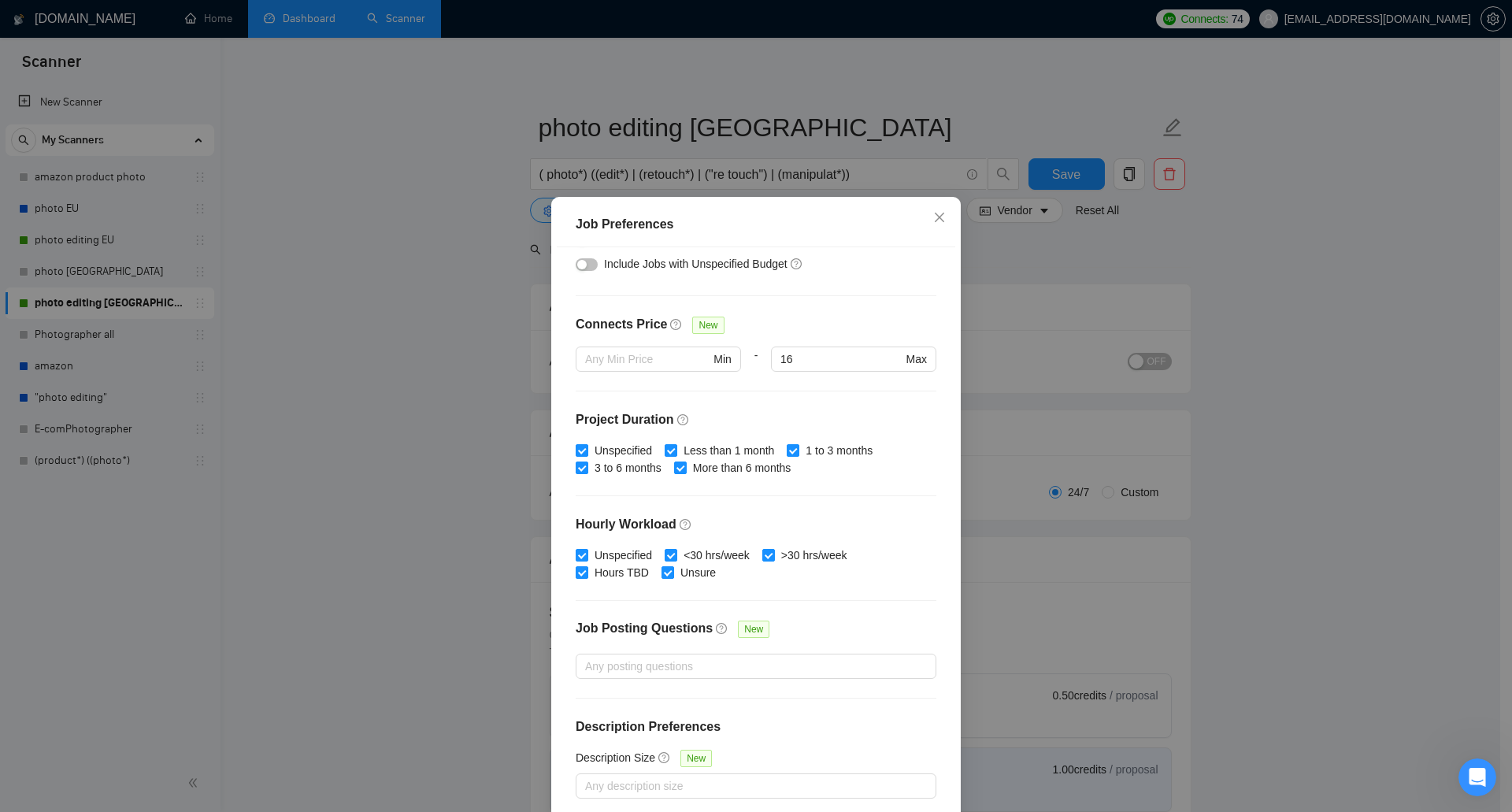
scroll to position [73, 0]
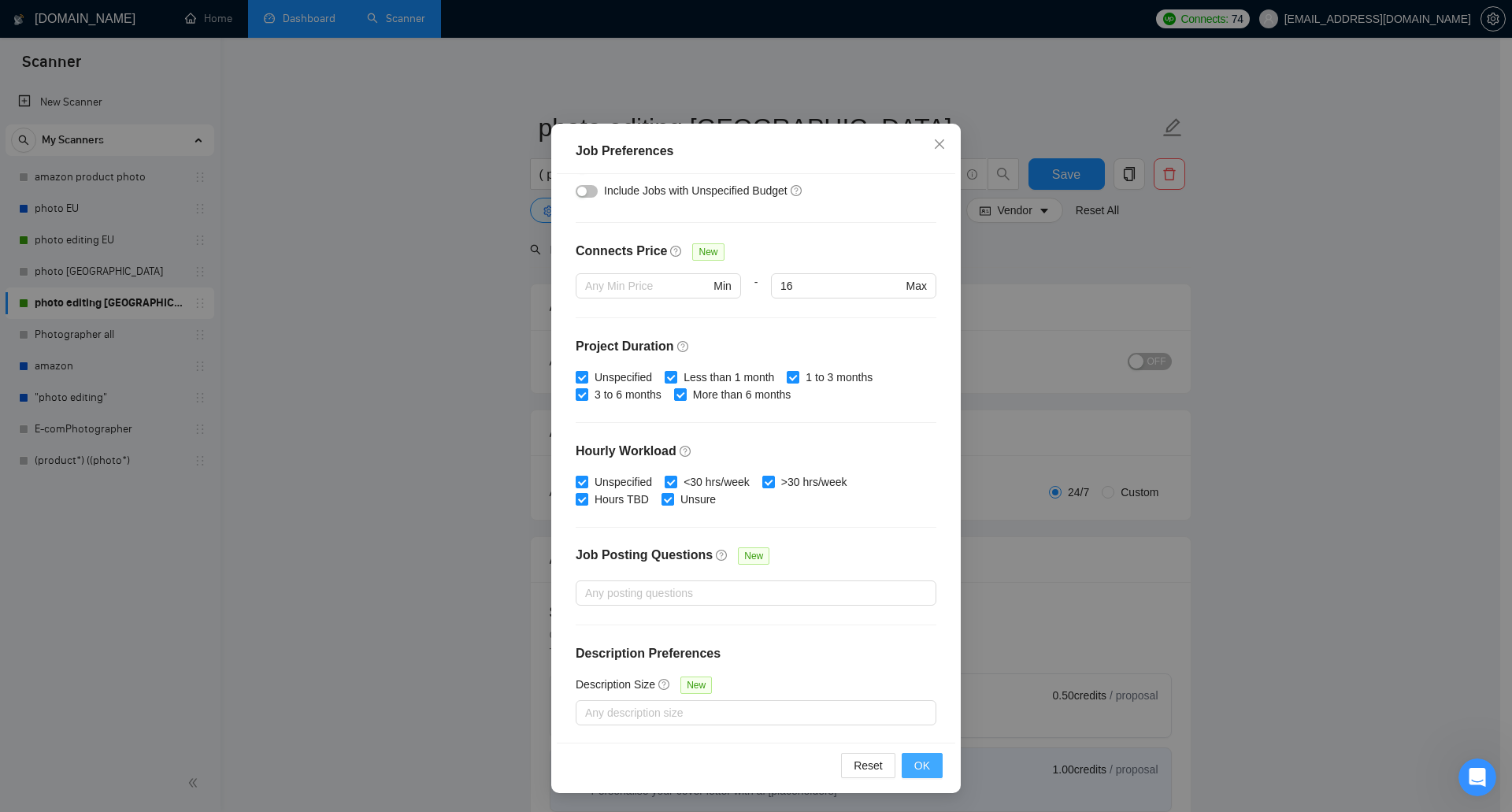
type input "100"
click at [906, 758] on button "OK" at bounding box center [923, 766] width 41 height 25
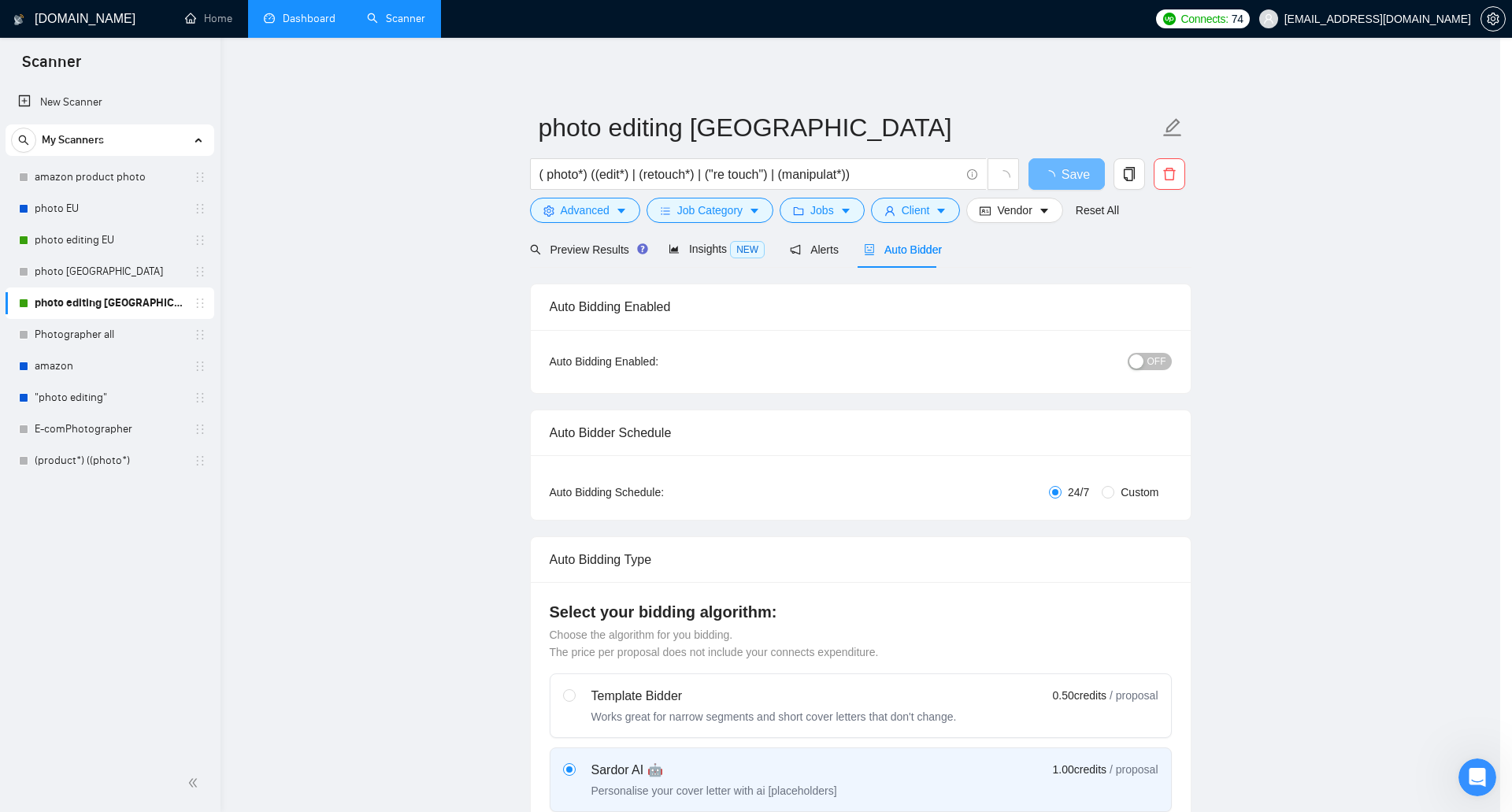
scroll to position [0, 0]
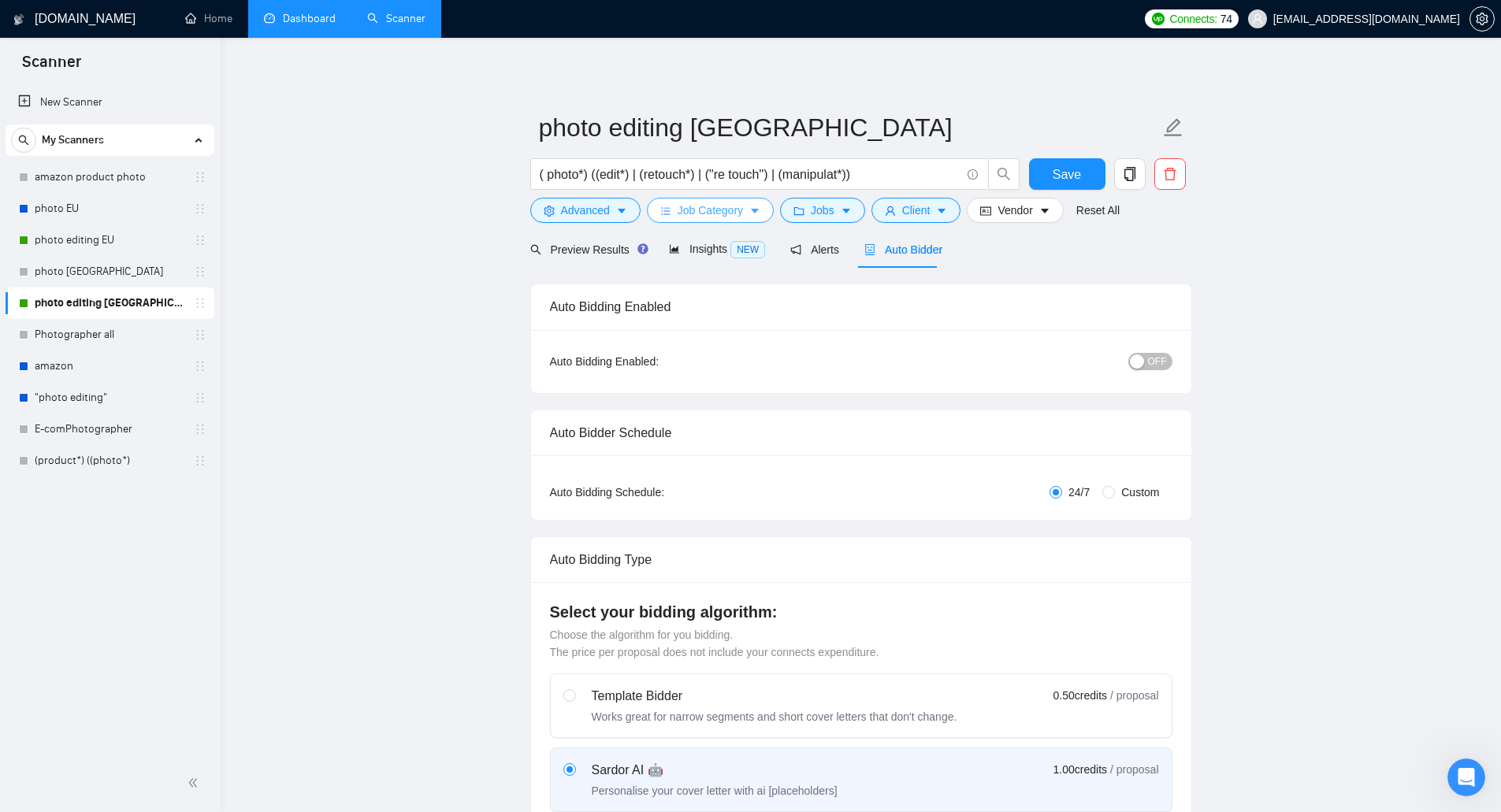
click at [743, 217] on button "Job Category" at bounding box center [710, 210] width 127 height 25
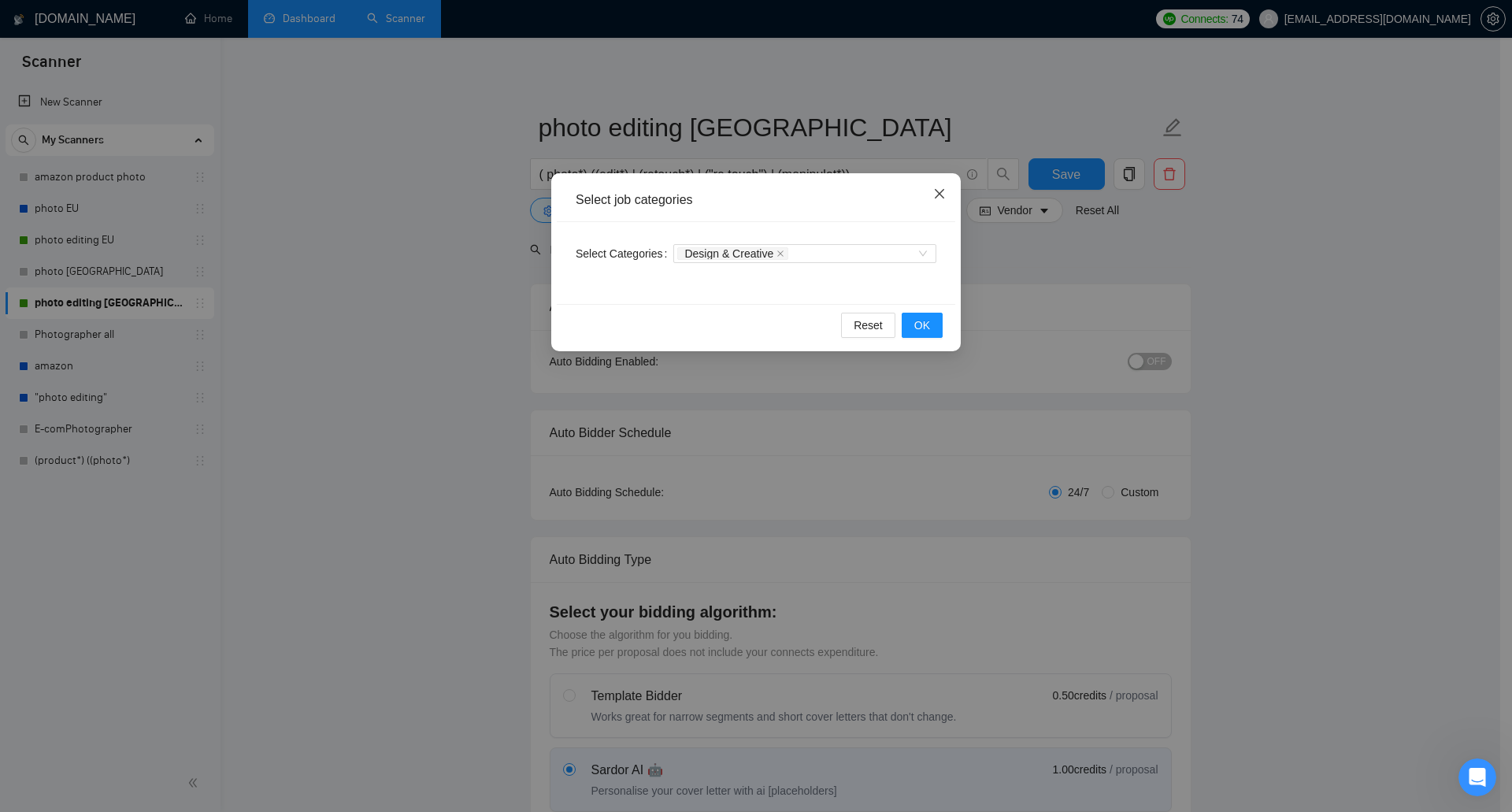
click at [936, 193] on icon "close" at bounding box center [940, 194] width 13 height 13
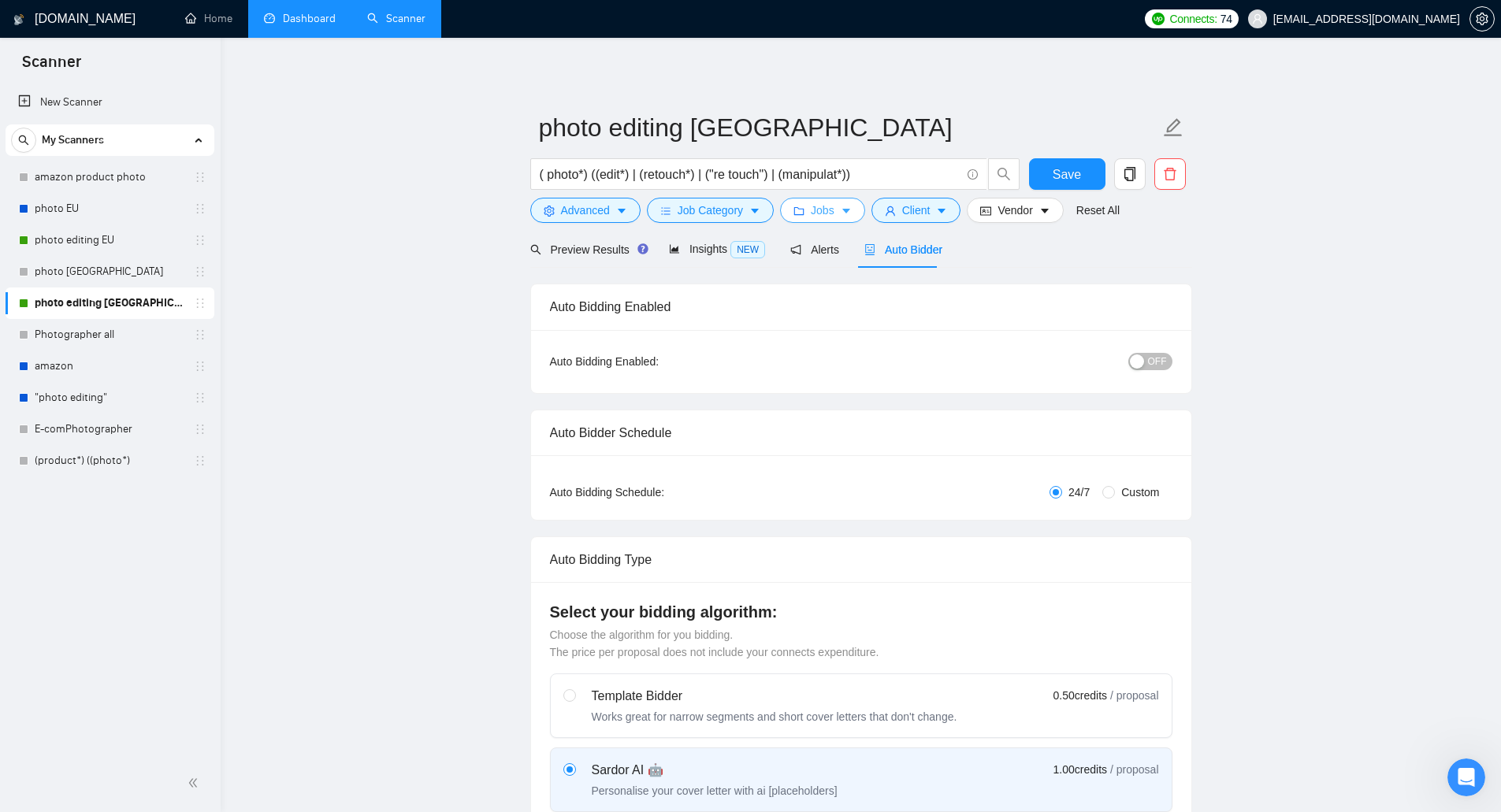
click at [818, 211] on span "Jobs" at bounding box center [823, 210] width 23 height 17
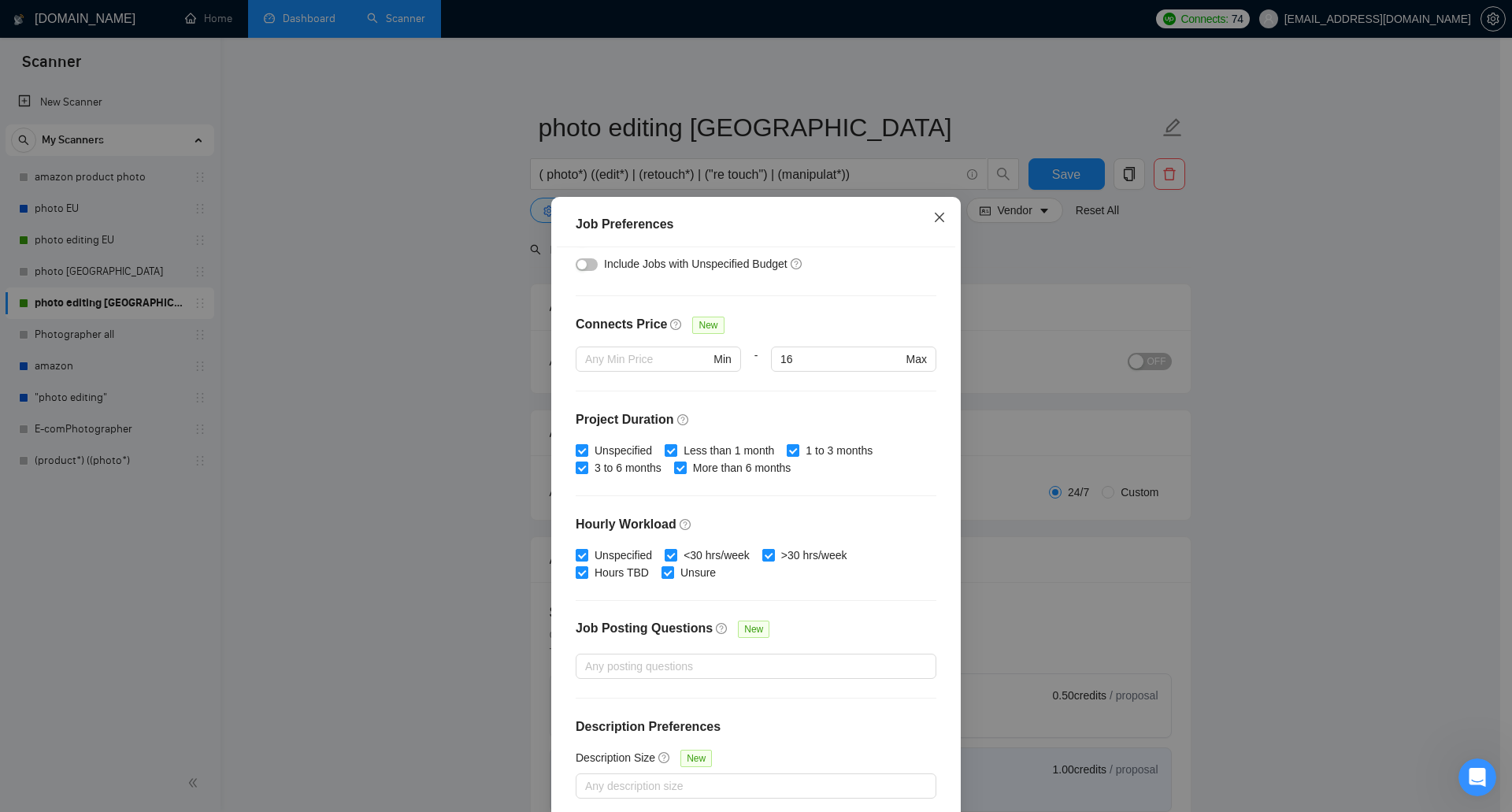
click at [934, 216] on icon "close" at bounding box center [940, 217] width 13 height 13
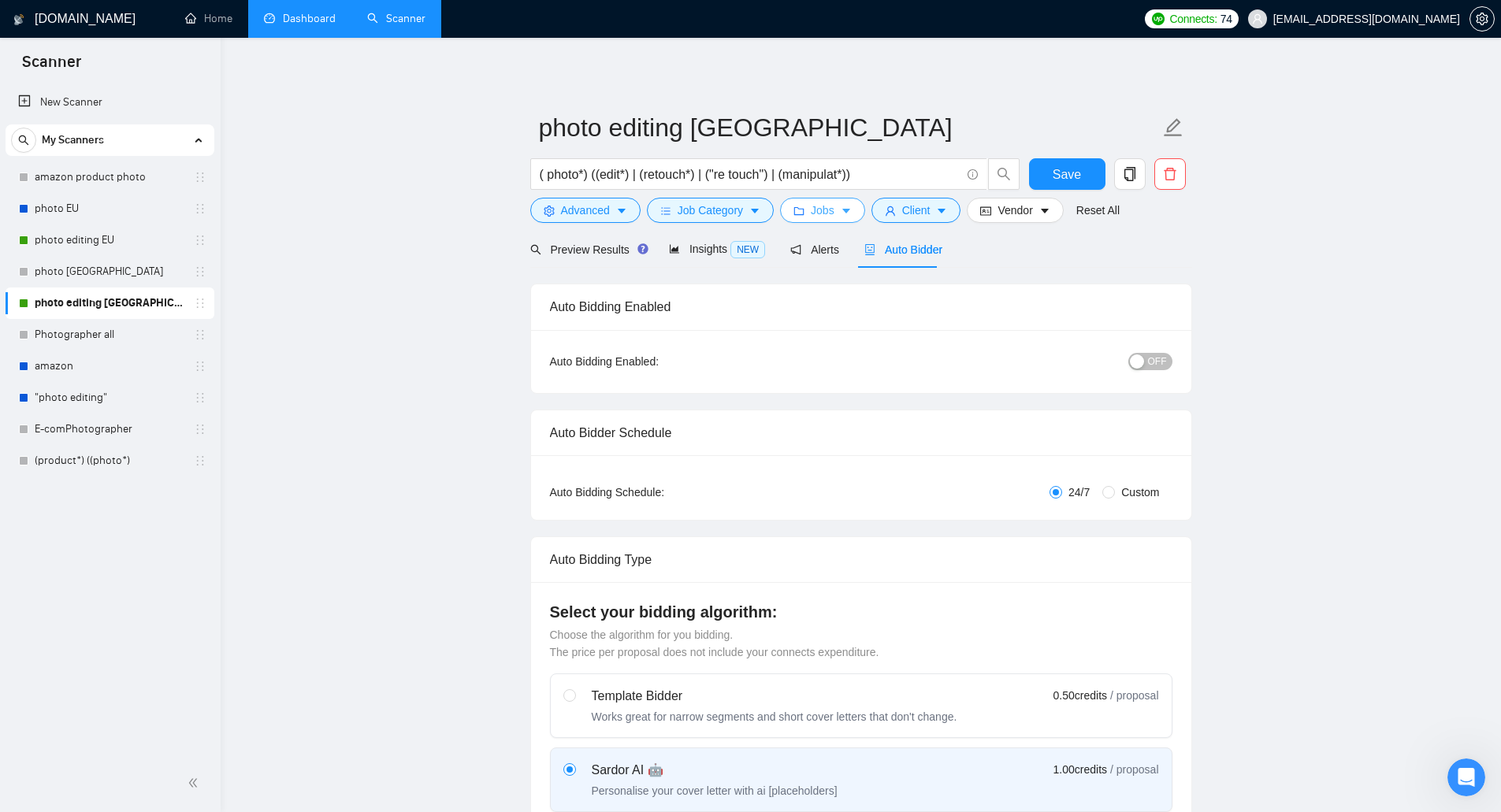
click at [829, 213] on span "Jobs" at bounding box center [823, 210] width 23 height 17
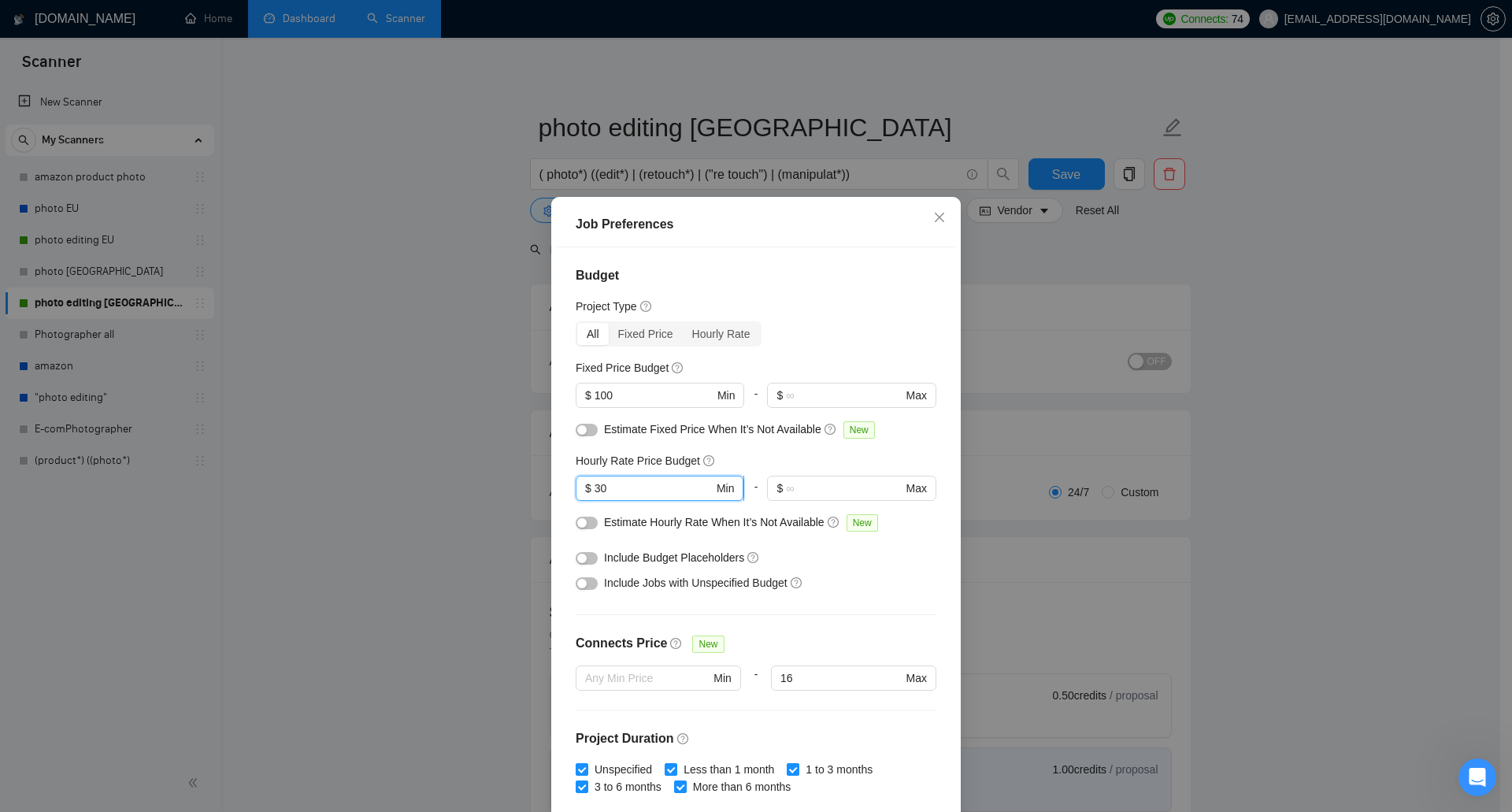
drag, startPoint x: 623, startPoint y: 484, endPoint x: 588, endPoint y: 493, distance: 36.1
click at [588, 493] on span "$ 30 Min" at bounding box center [660, 489] width 168 height 25
type input "40"
drag, startPoint x: 615, startPoint y: 393, endPoint x: 568, endPoint y: 388, distance: 47.3
click at [562, 386] on div "Budget Project Type All Fixed Price Hourly Rate Fixed Price Budget $ 100 Min - …" at bounding box center [756, 532] width 398 height 569
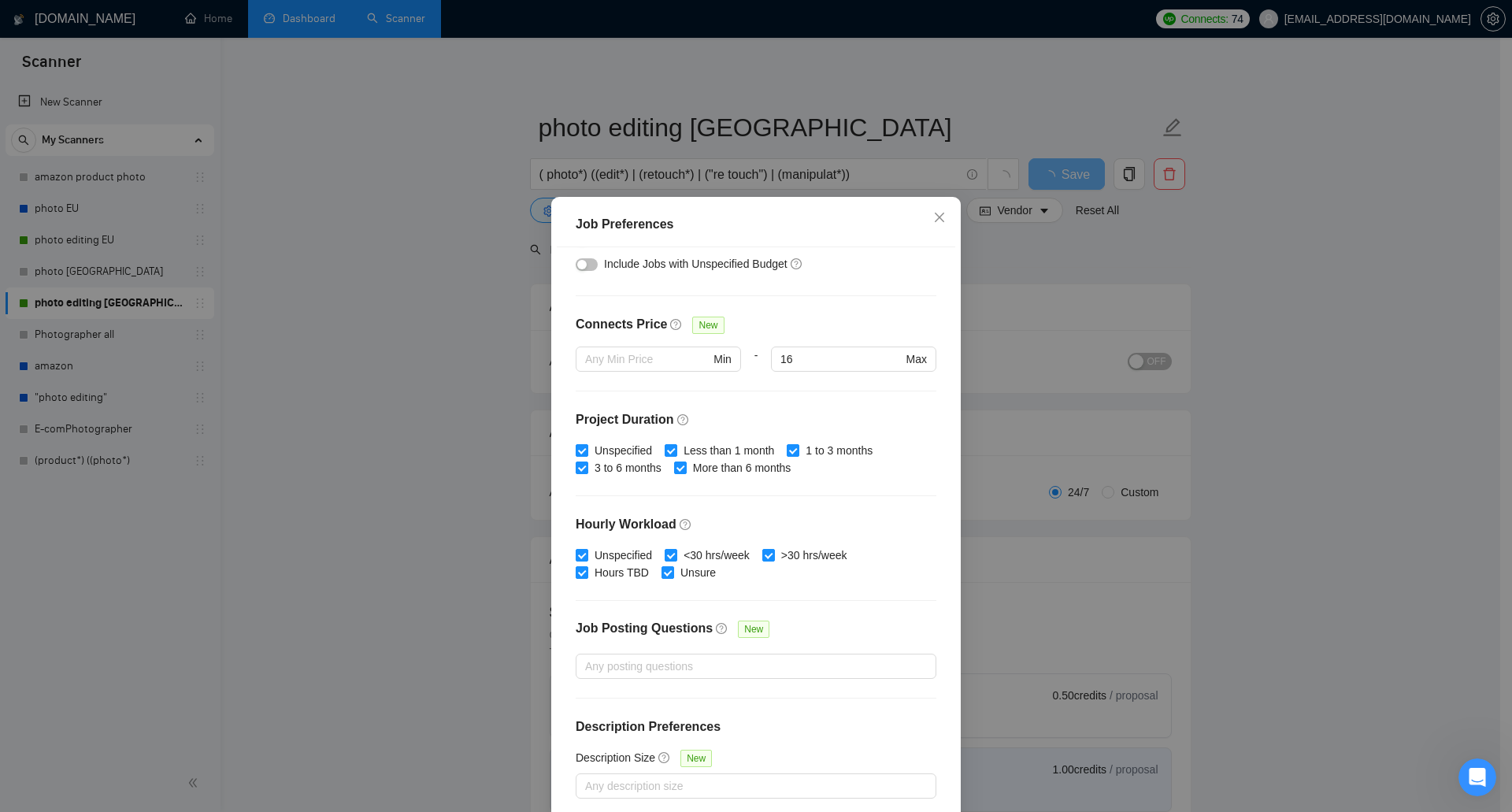
scroll to position [73, 0]
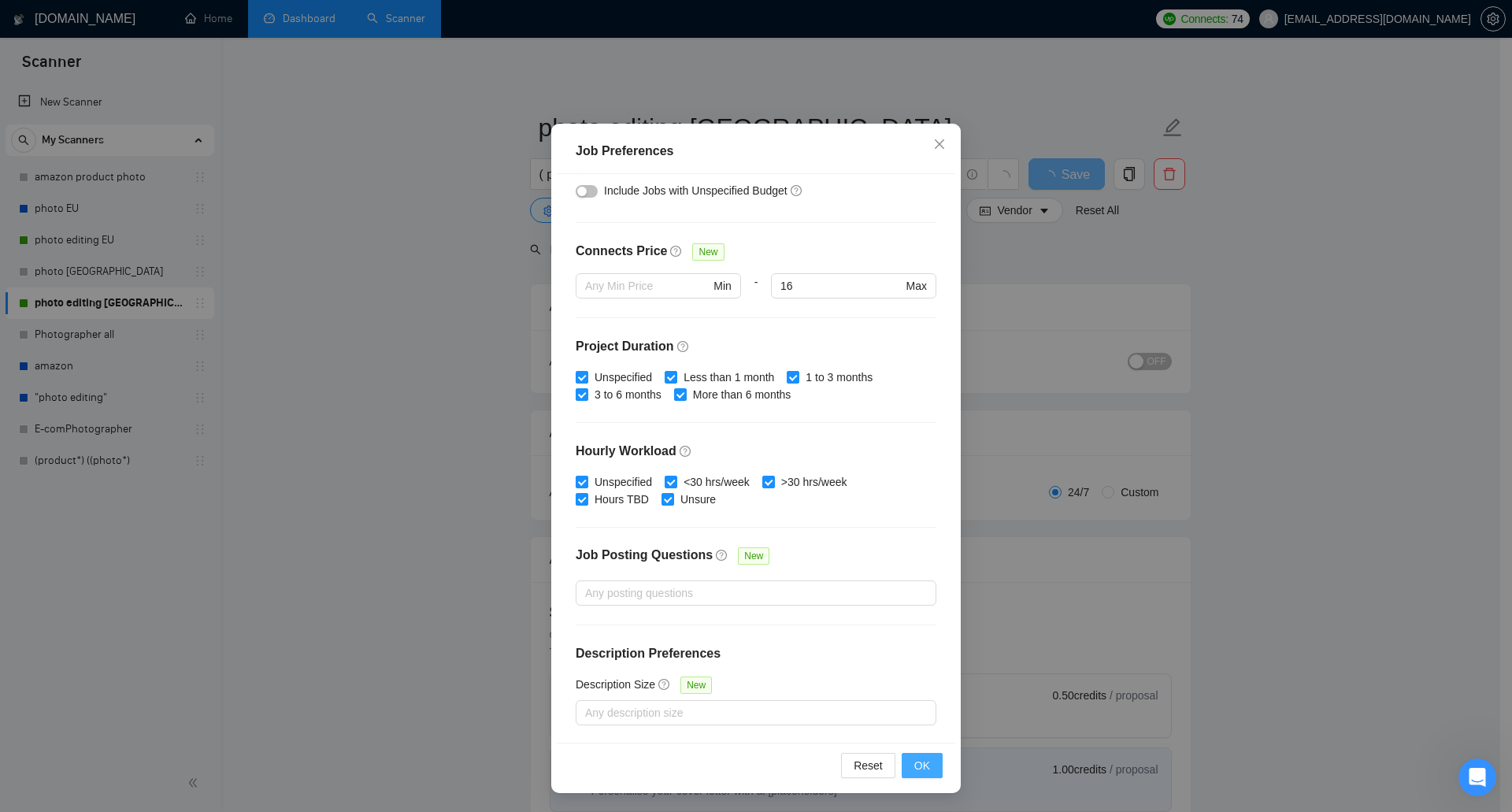
type input "150"
click at [917, 764] on span "OK" at bounding box center [923, 766] width 16 height 17
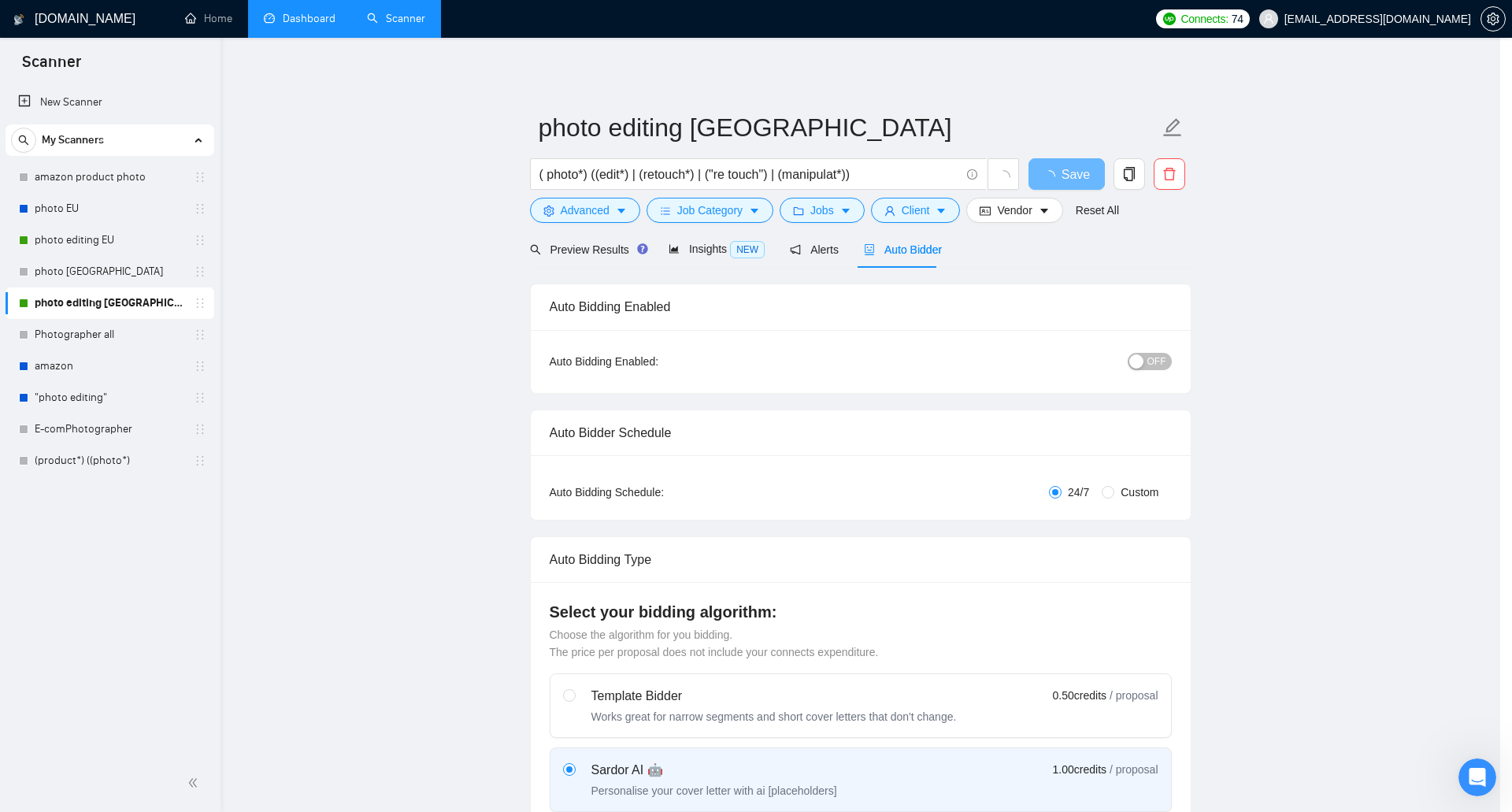
scroll to position [0, 0]
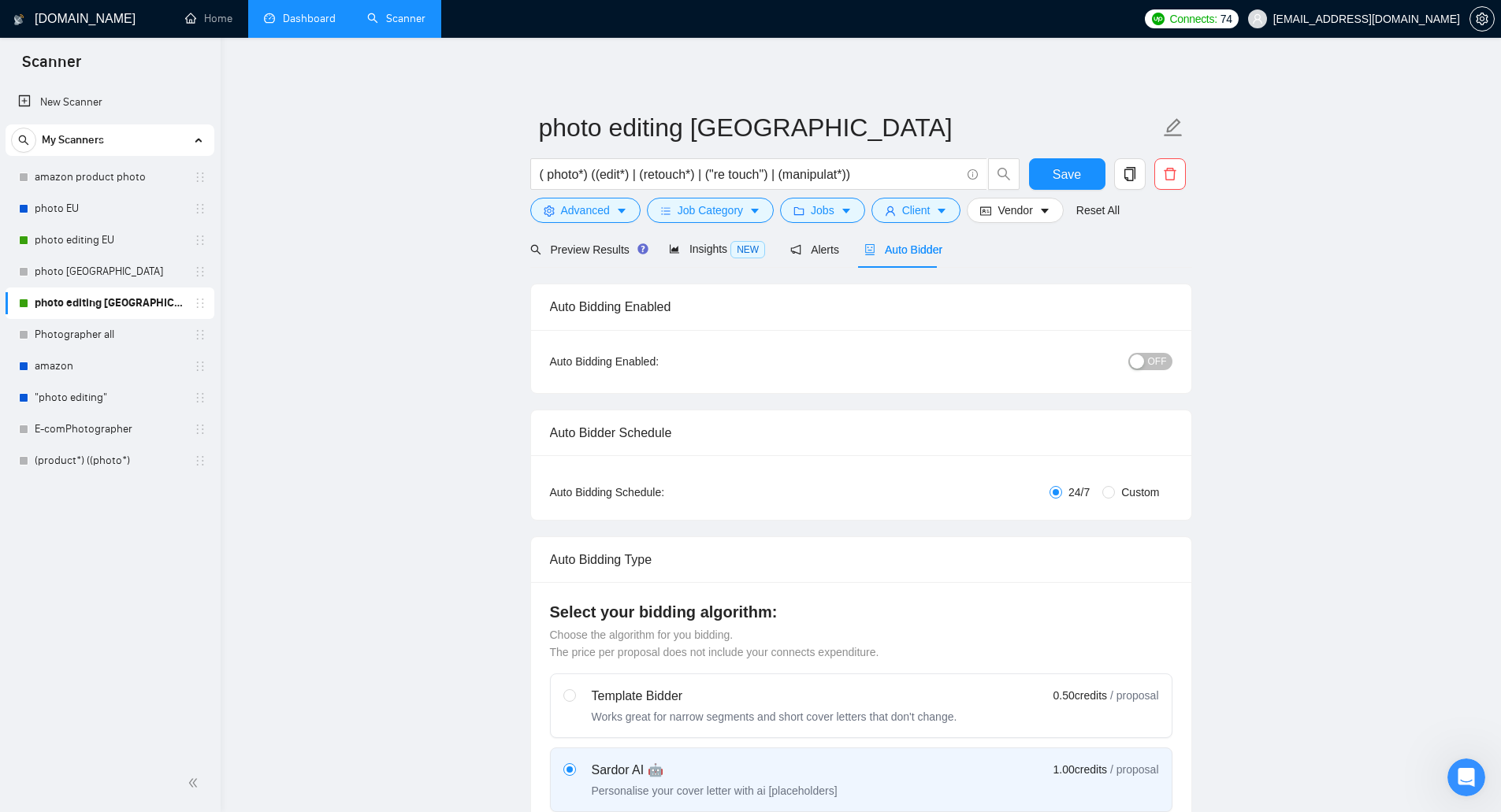
click at [1144, 364] on div "button" at bounding box center [1137, 362] width 14 height 14
click at [1060, 172] on span "Save" at bounding box center [1067, 174] width 29 height 20
checkbox input "true"
click at [817, 213] on span "Jobs" at bounding box center [823, 210] width 23 height 17
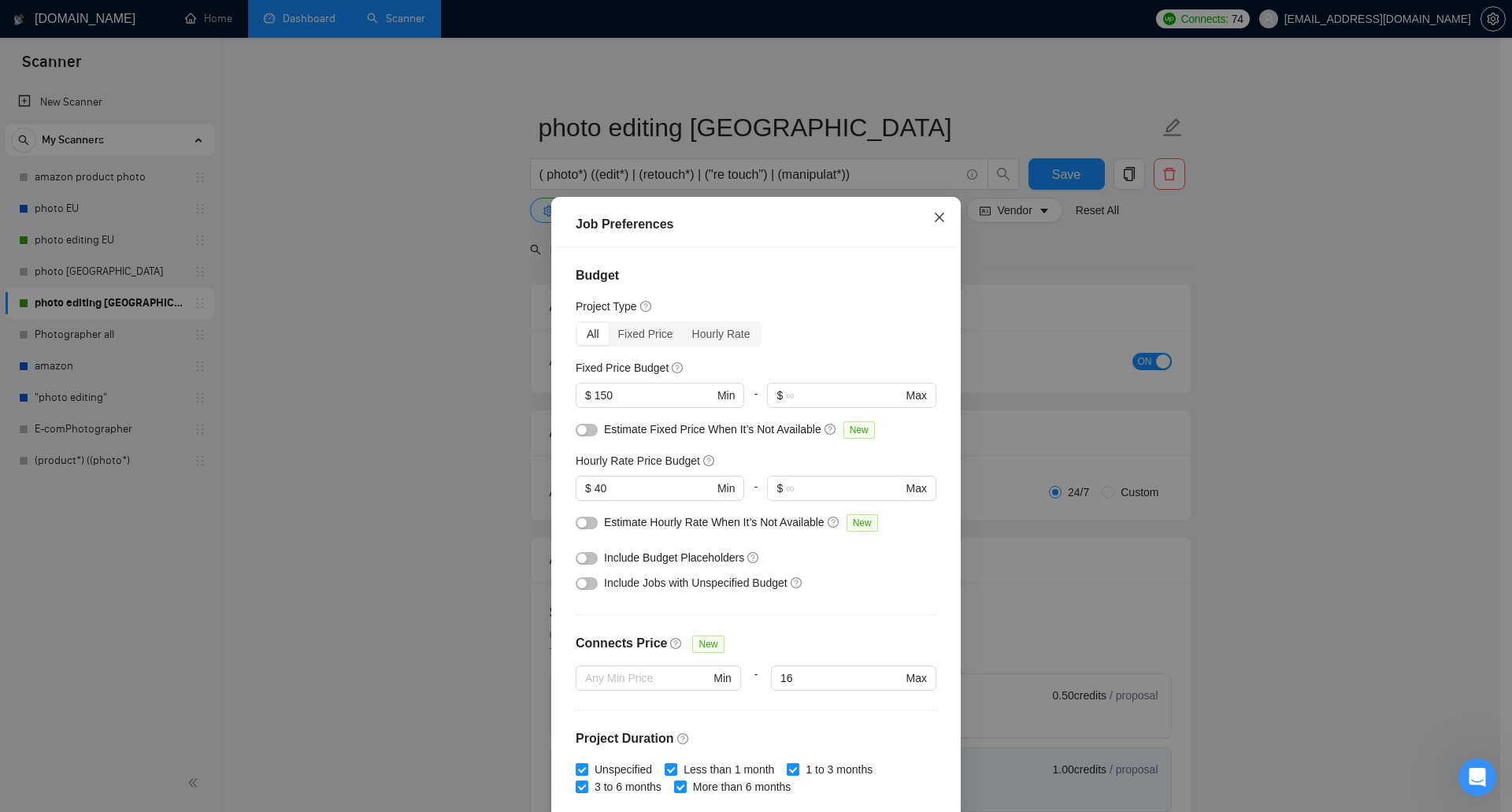
click at [933, 211] on span "Close" at bounding box center [940, 218] width 43 height 43
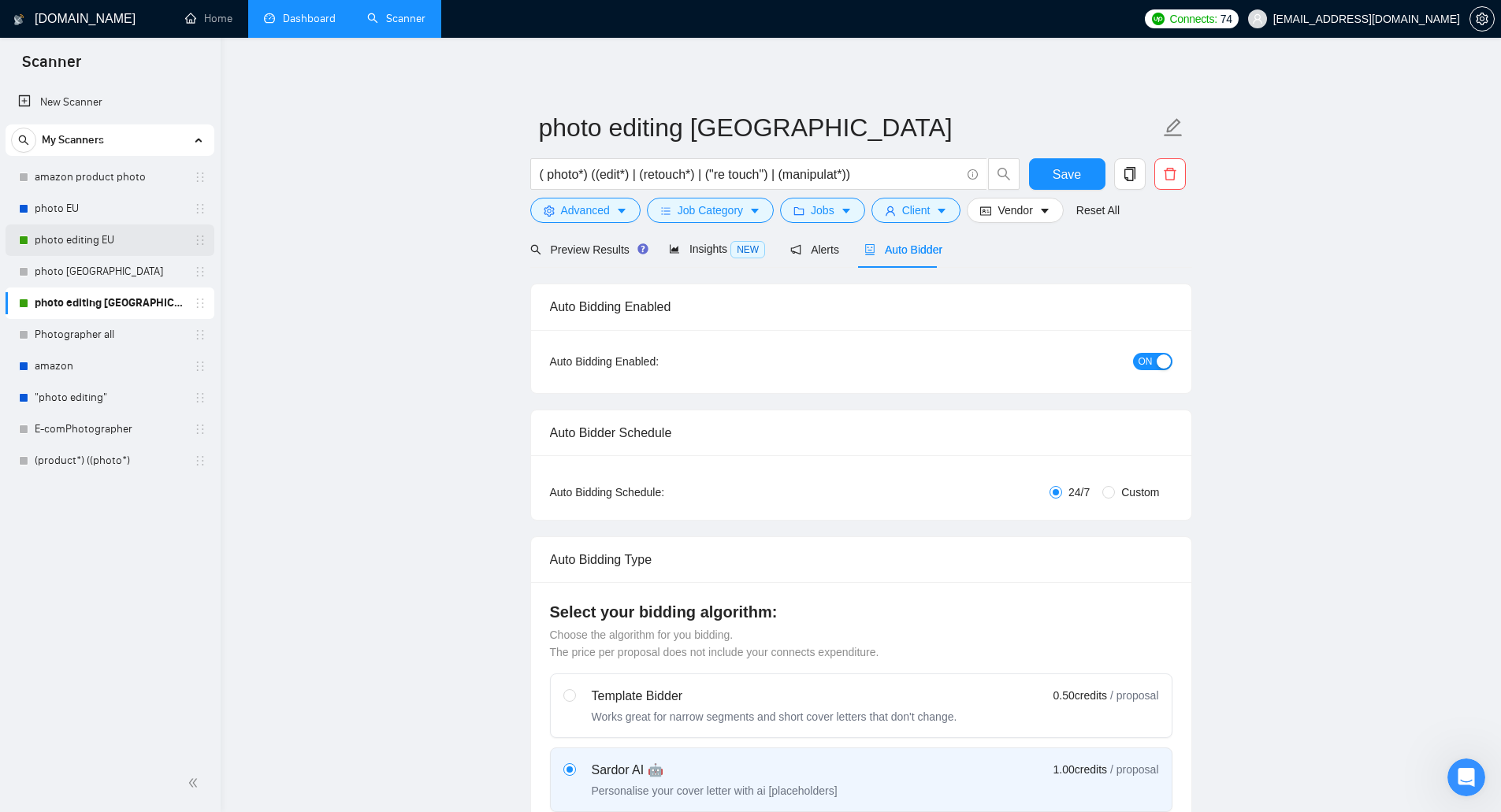
click at [123, 245] on link "photo editing EU" at bounding box center [110, 239] width 150 height 31
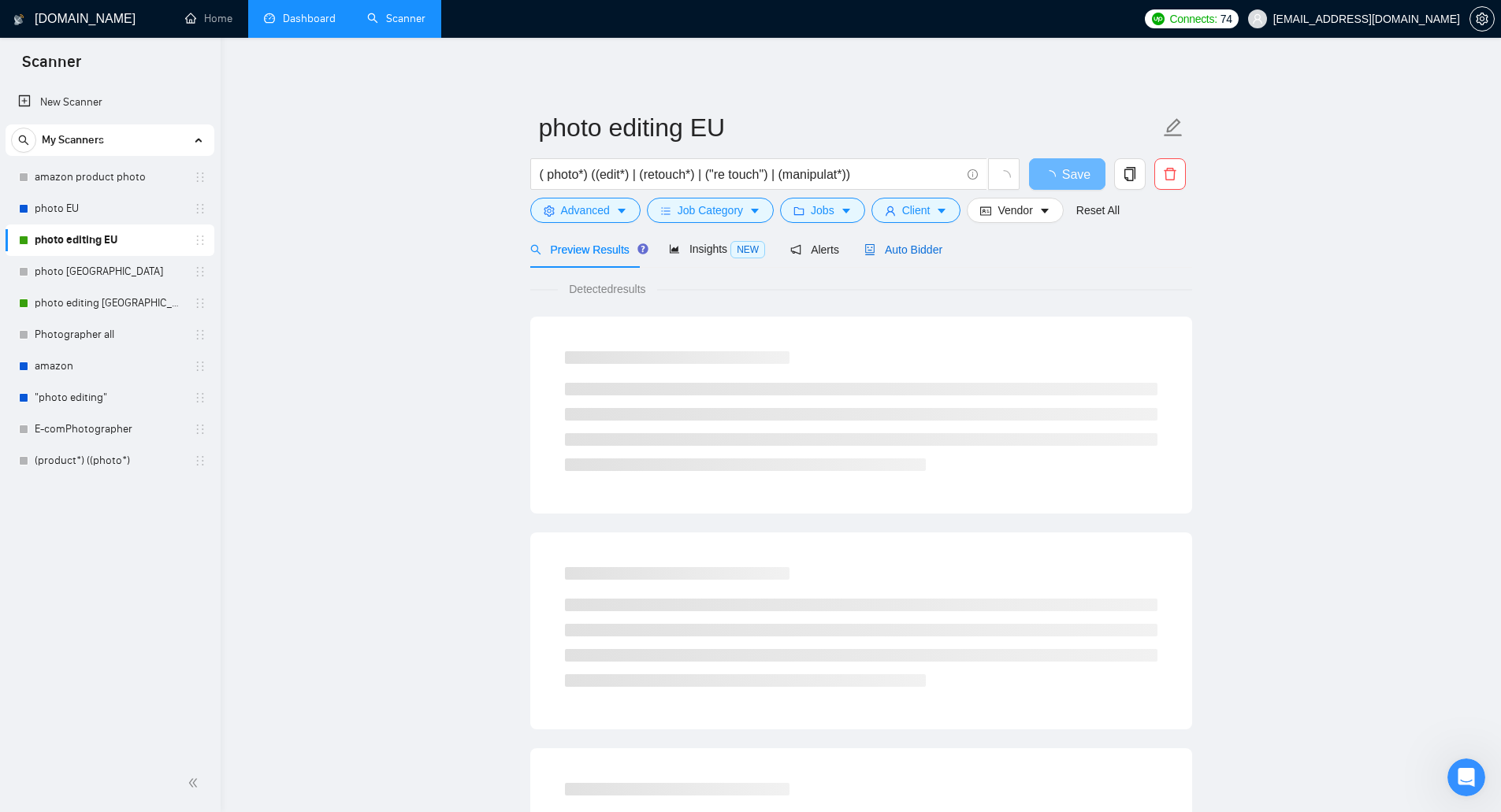
click at [911, 245] on span "Auto Bidder" at bounding box center [902, 250] width 78 height 13
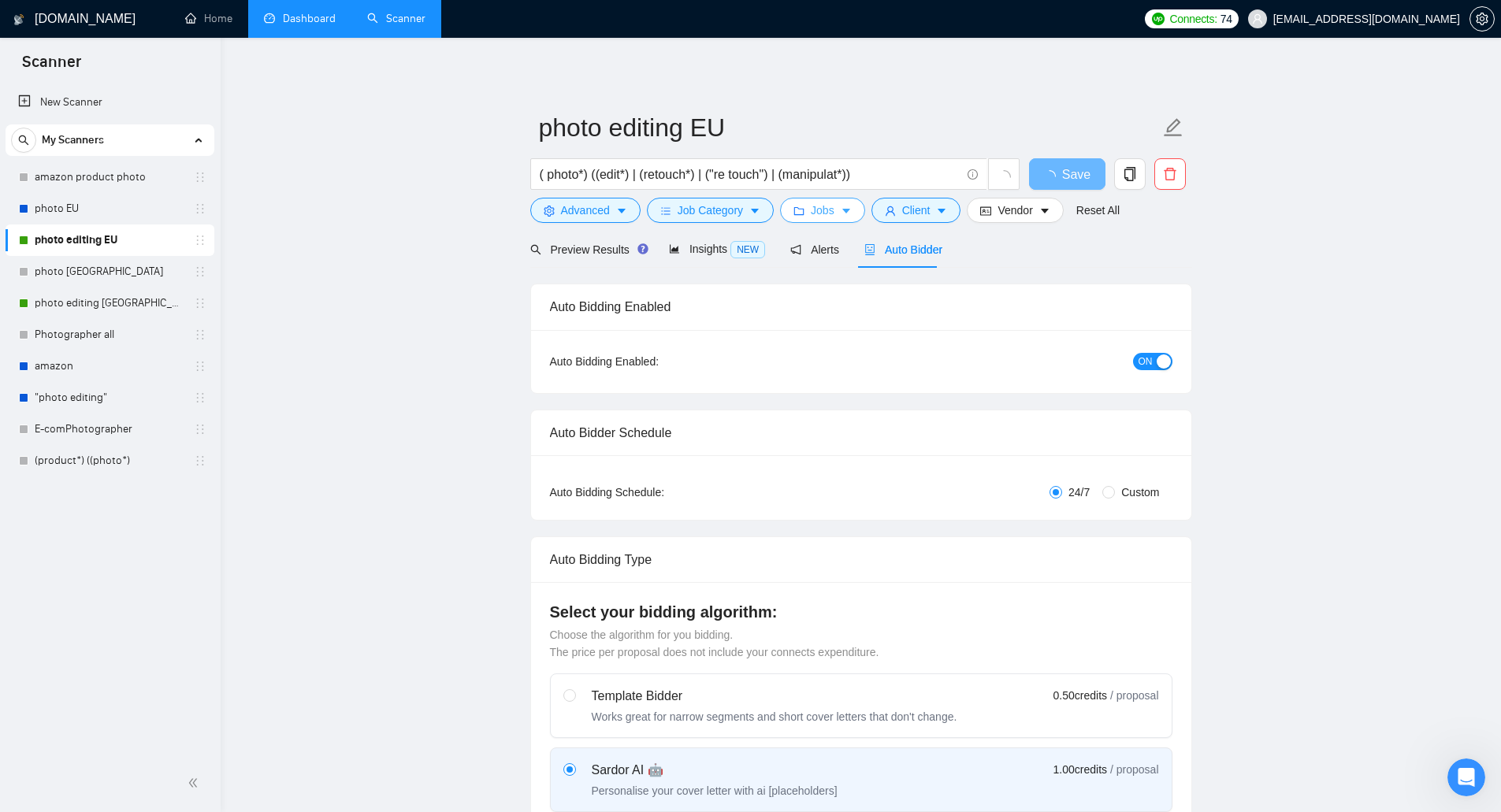
click at [816, 210] on span "Jobs" at bounding box center [823, 210] width 23 height 17
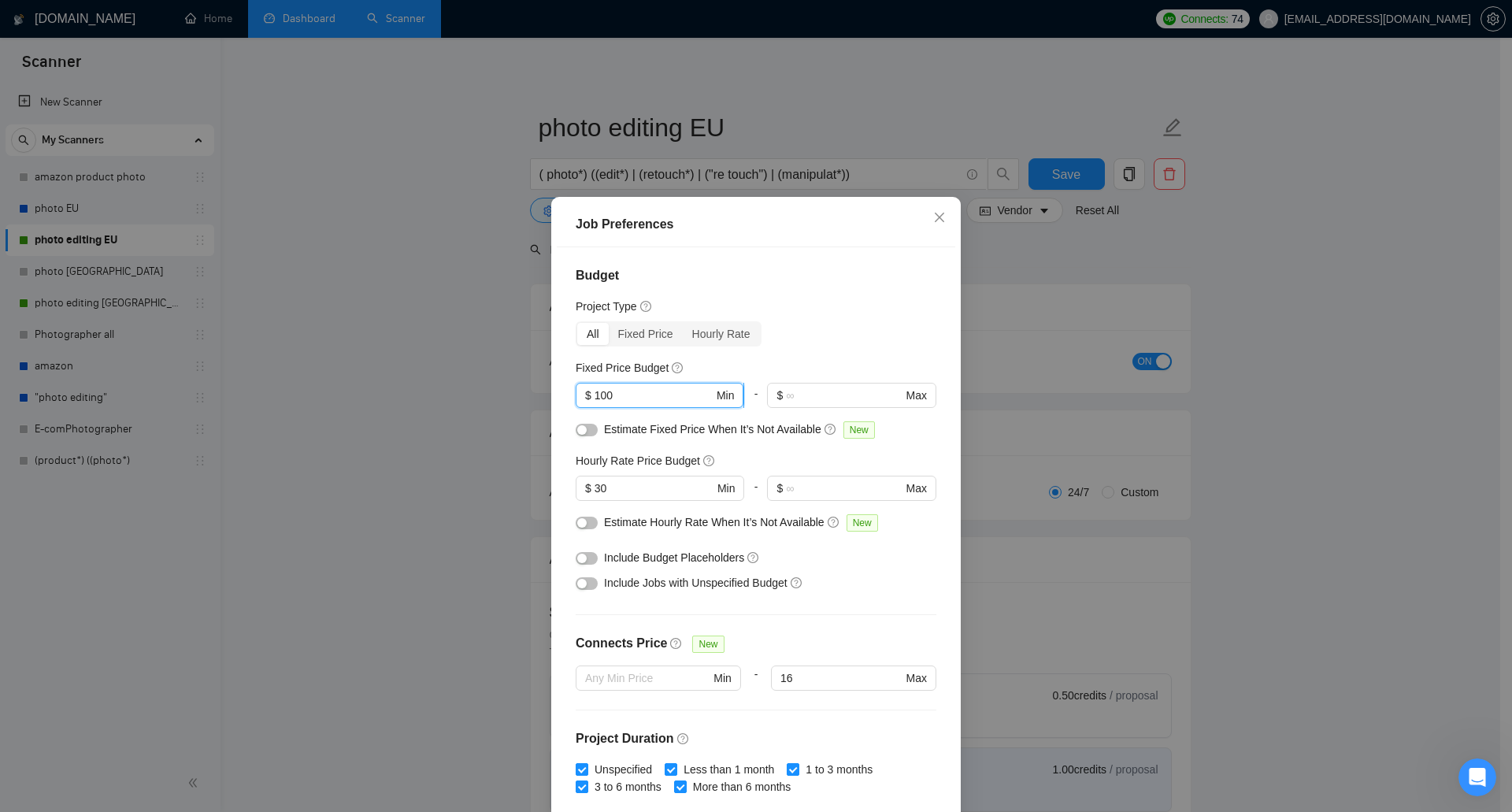
drag, startPoint x: 616, startPoint y: 401, endPoint x: 575, endPoint y: 395, distance: 41.4
click at [576, 395] on span "$ 100 Min" at bounding box center [660, 396] width 168 height 25
type input "150"
drag, startPoint x: 608, startPoint y: 488, endPoint x: 547, endPoint y: 479, distance: 61.7
click at [544, 479] on div "Job Preferences Budget Project Type All Fixed Price Hourly Rate Fixed Price Bud…" at bounding box center [756, 406] width 1512 height 812
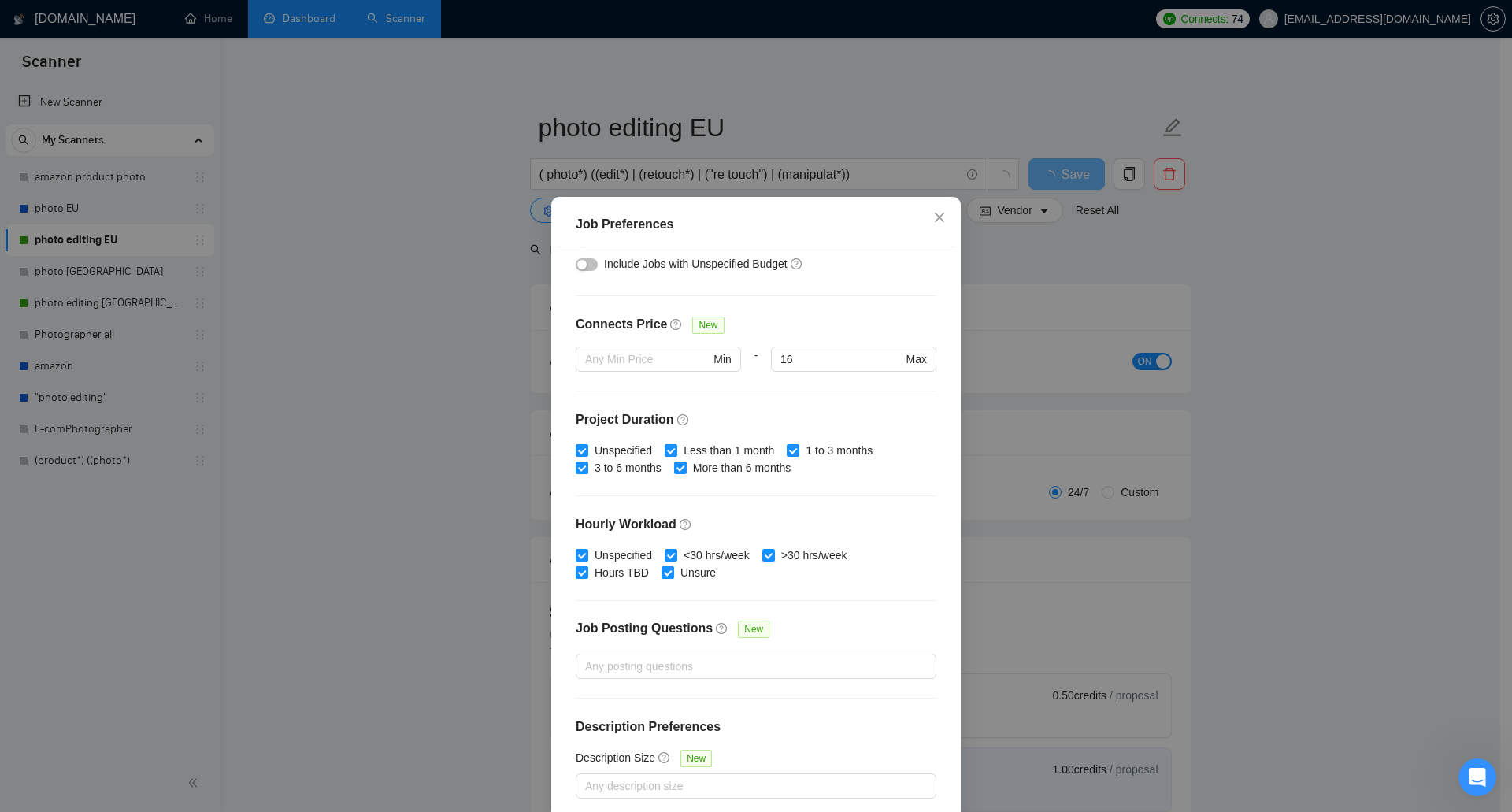
scroll to position [73, 0]
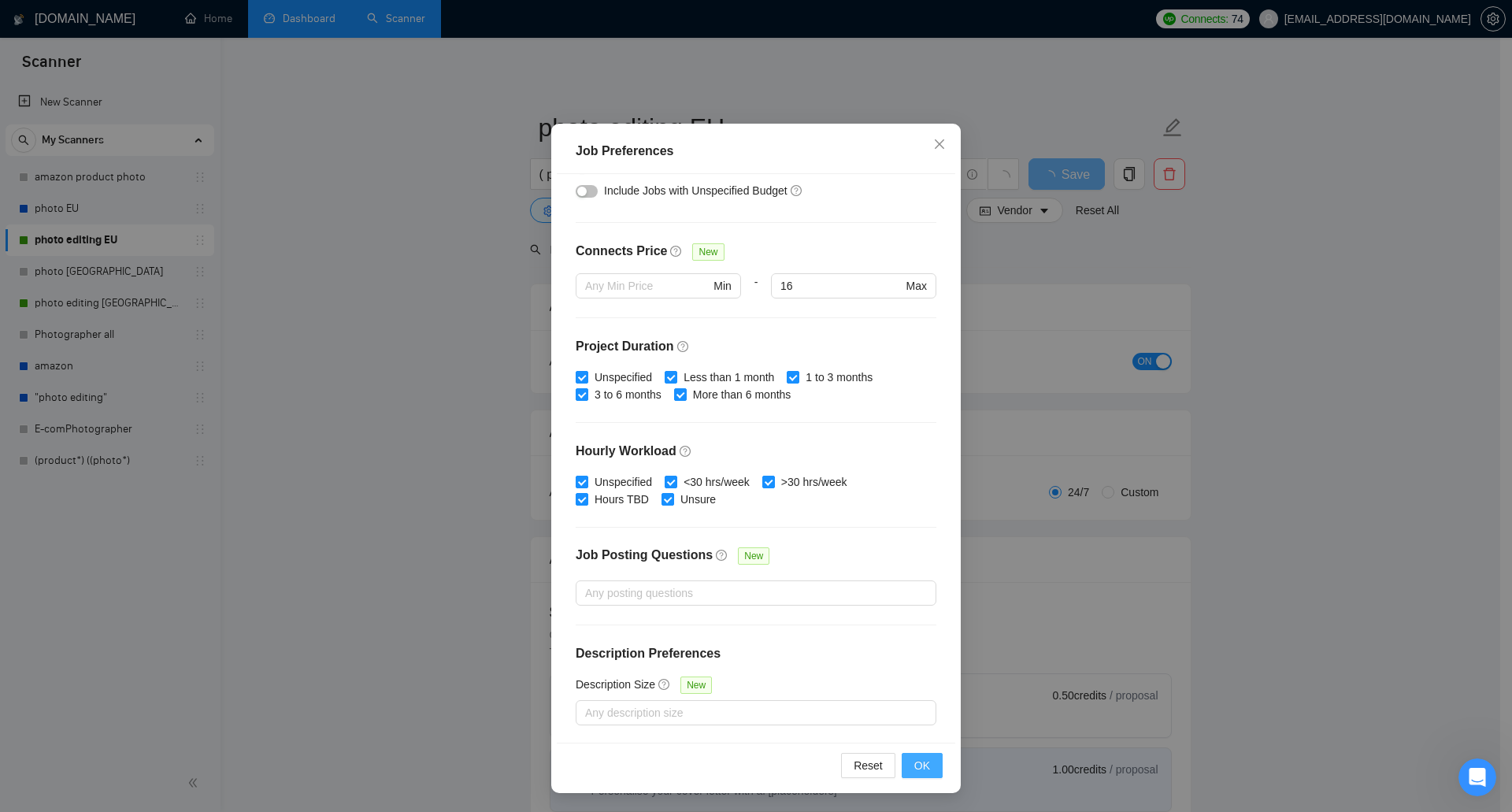
type input "40"
click at [915, 758] on span "OK" at bounding box center [923, 766] width 16 height 17
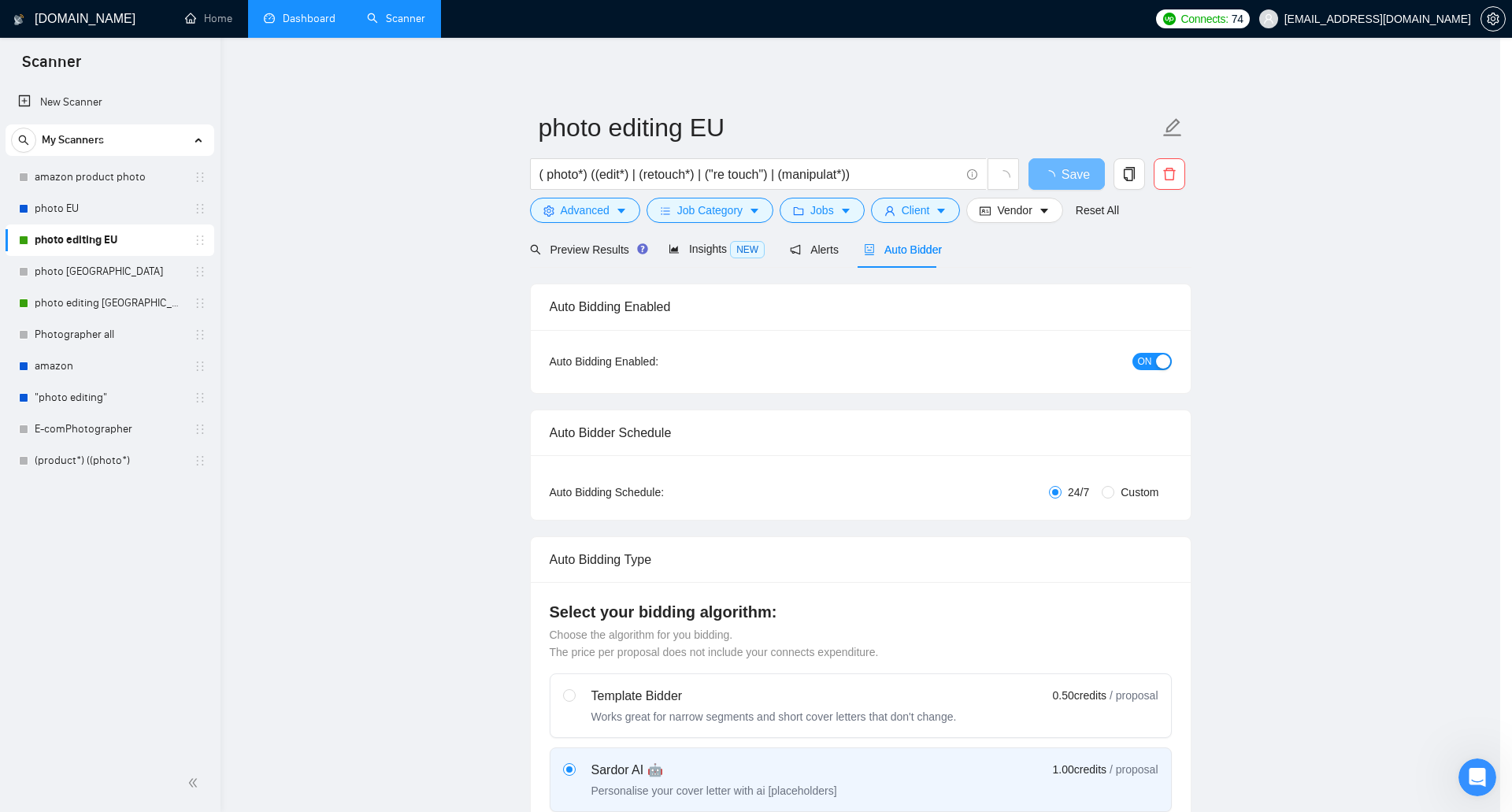
scroll to position [0, 0]
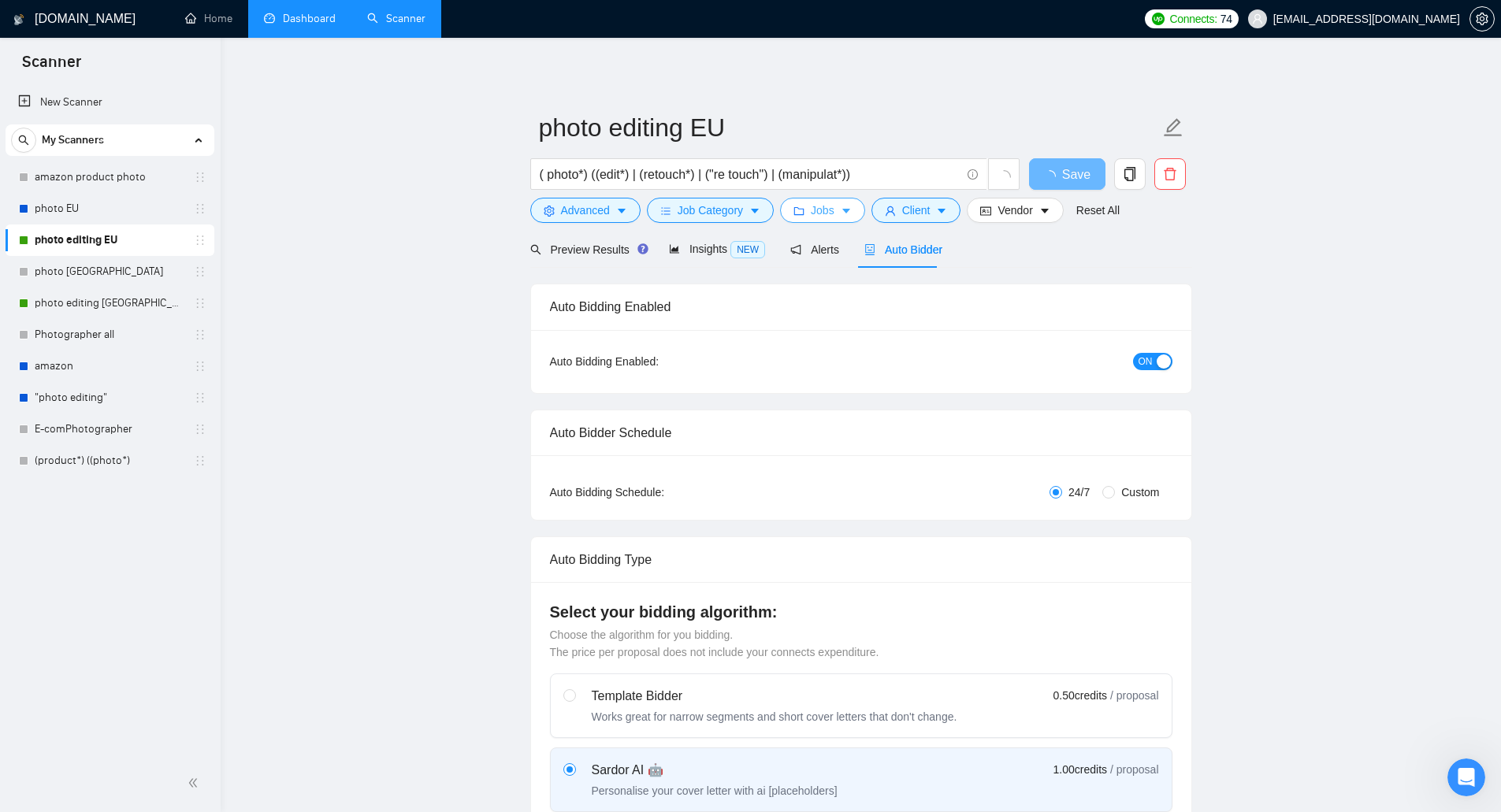
click at [816, 217] on span "Jobs" at bounding box center [823, 210] width 23 height 17
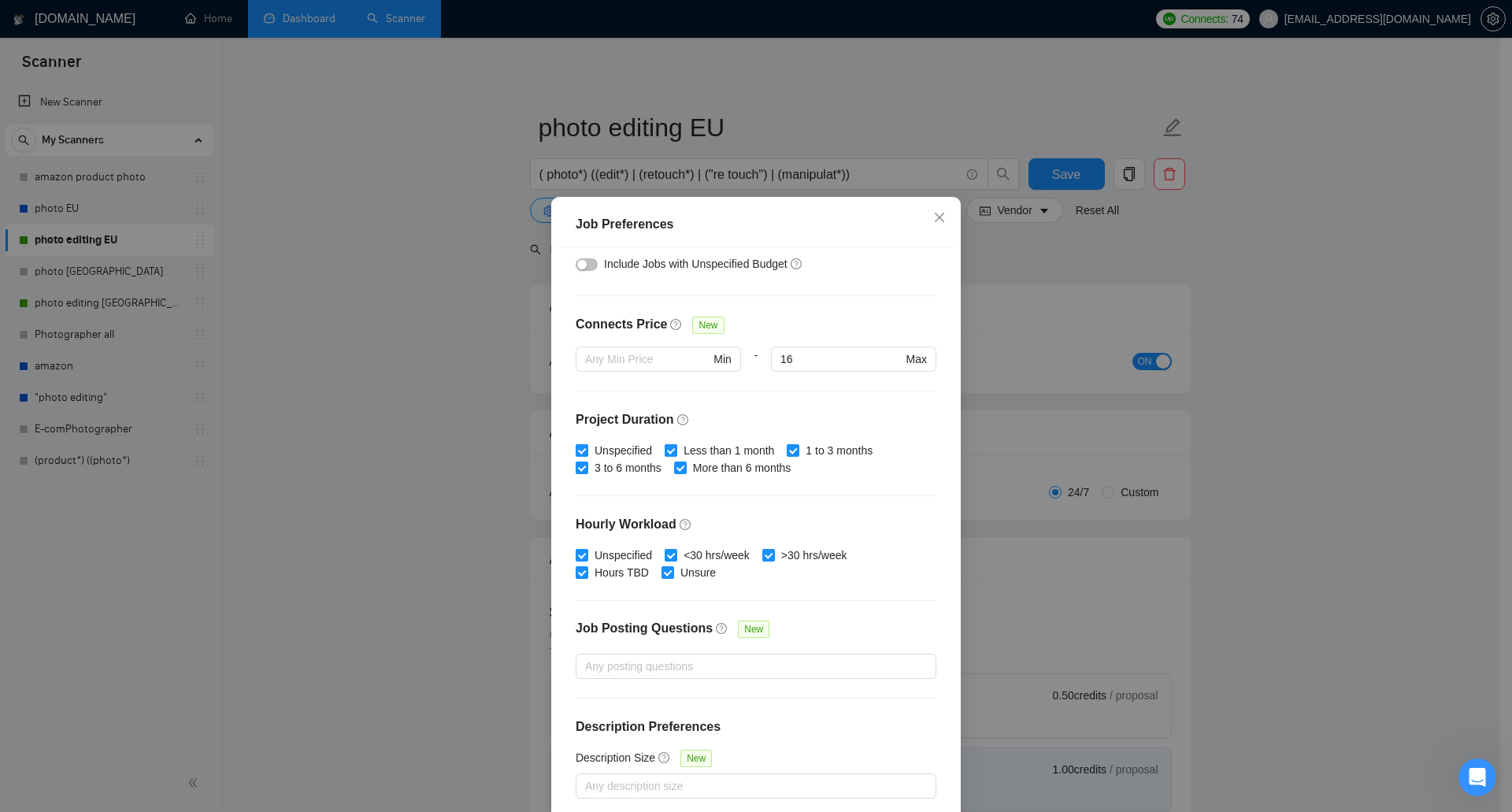
click at [998, 397] on div "Job Preferences Budget Project Type All Fixed Price Hourly Rate Fixed Price Bud…" at bounding box center [756, 406] width 1512 height 812
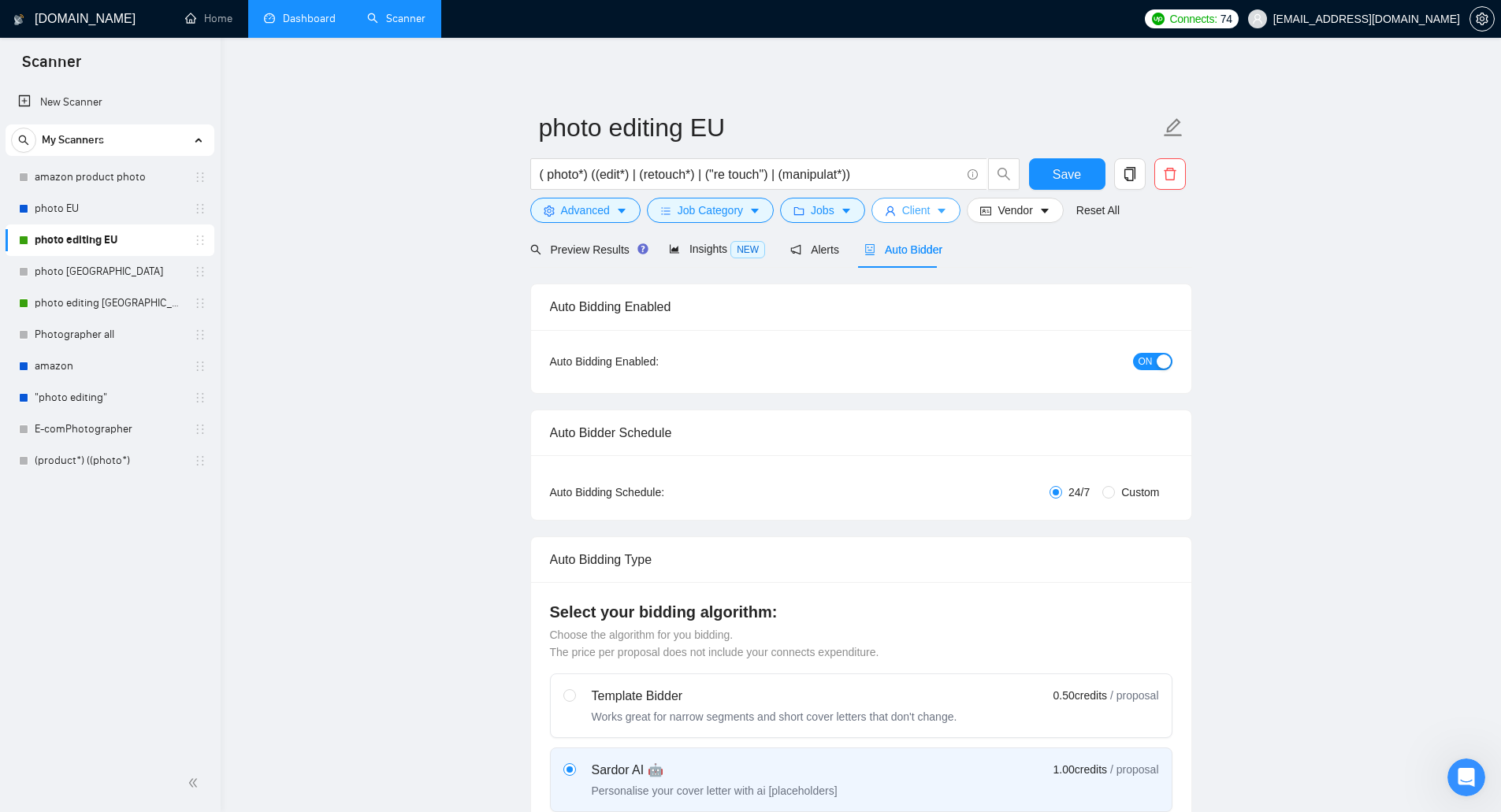
click at [918, 209] on span "Client" at bounding box center [917, 210] width 29 height 17
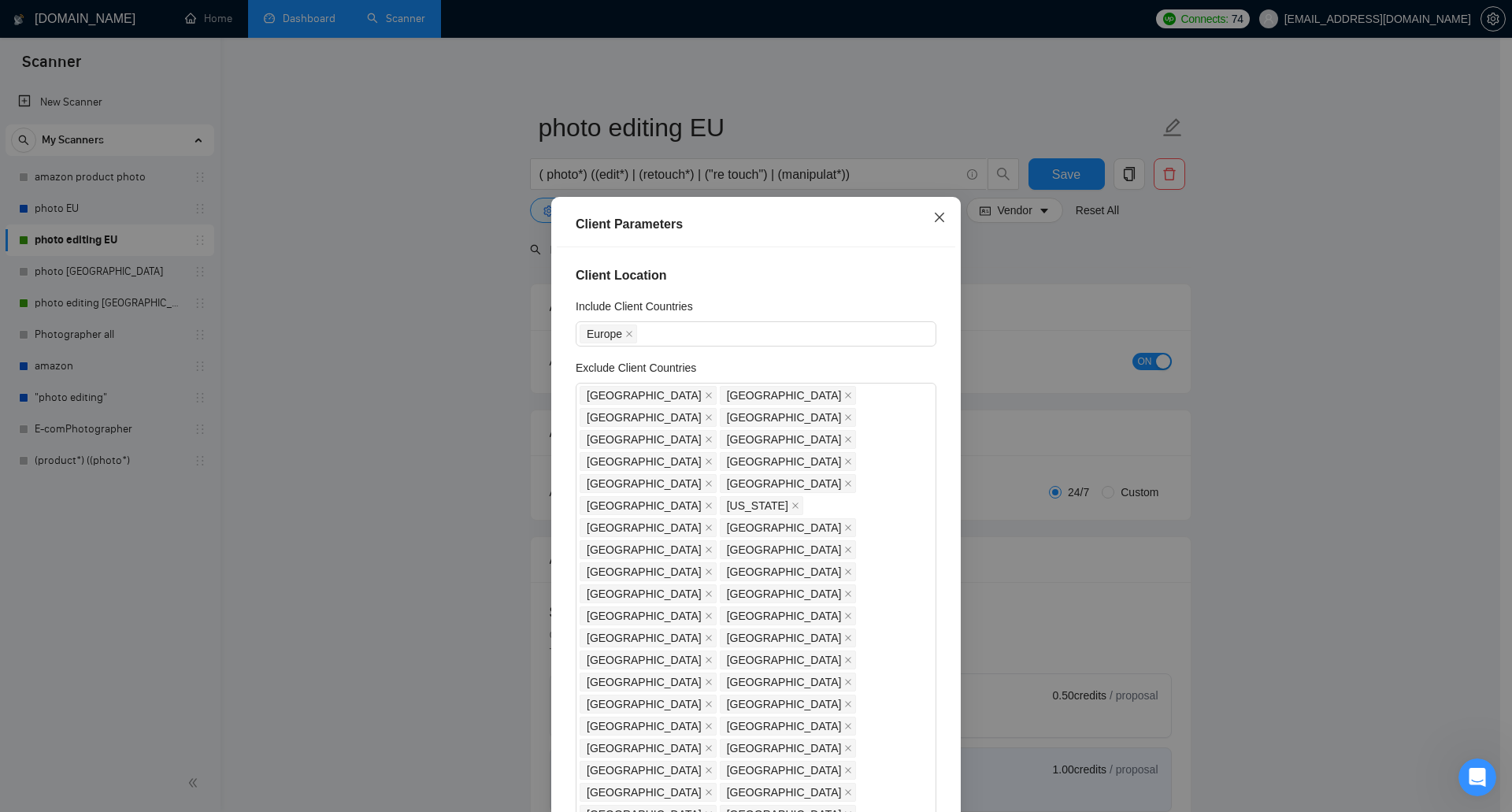
click at [933, 223] on icon "close" at bounding box center [940, 217] width 13 height 13
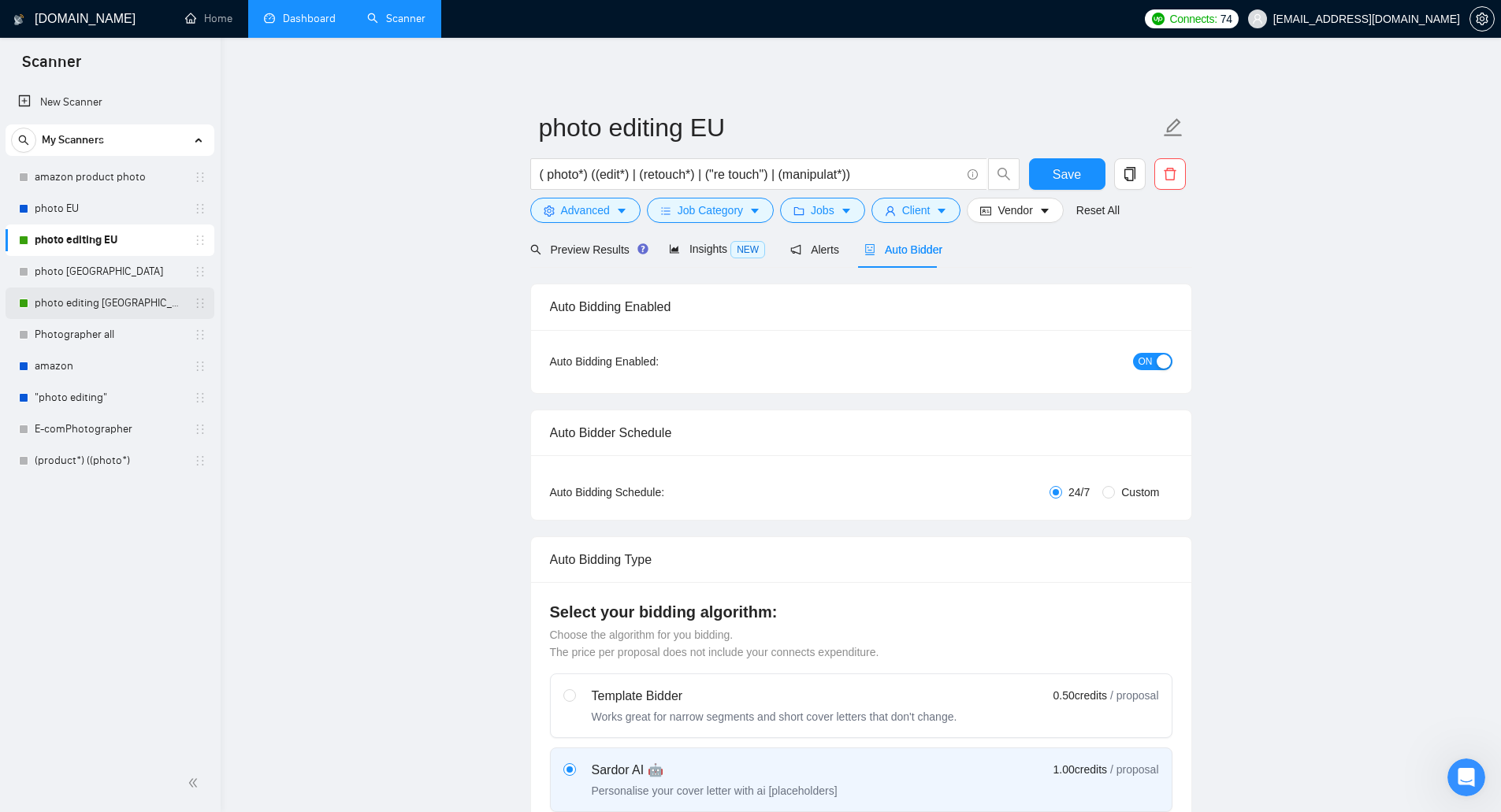
click at [130, 306] on link "photo editing [GEOGRAPHIC_DATA]" at bounding box center [110, 303] width 150 height 31
click at [1081, 167] on button "Save" at bounding box center [1068, 173] width 77 height 31
click at [116, 295] on link "photo editing [GEOGRAPHIC_DATA]" at bounding box center [110, 303] width 150 height 31
click at [132, 300] on link "photo editing [GEOGRAPHIC_DATA]" at bounding box center [110, 303] width 150 height 31
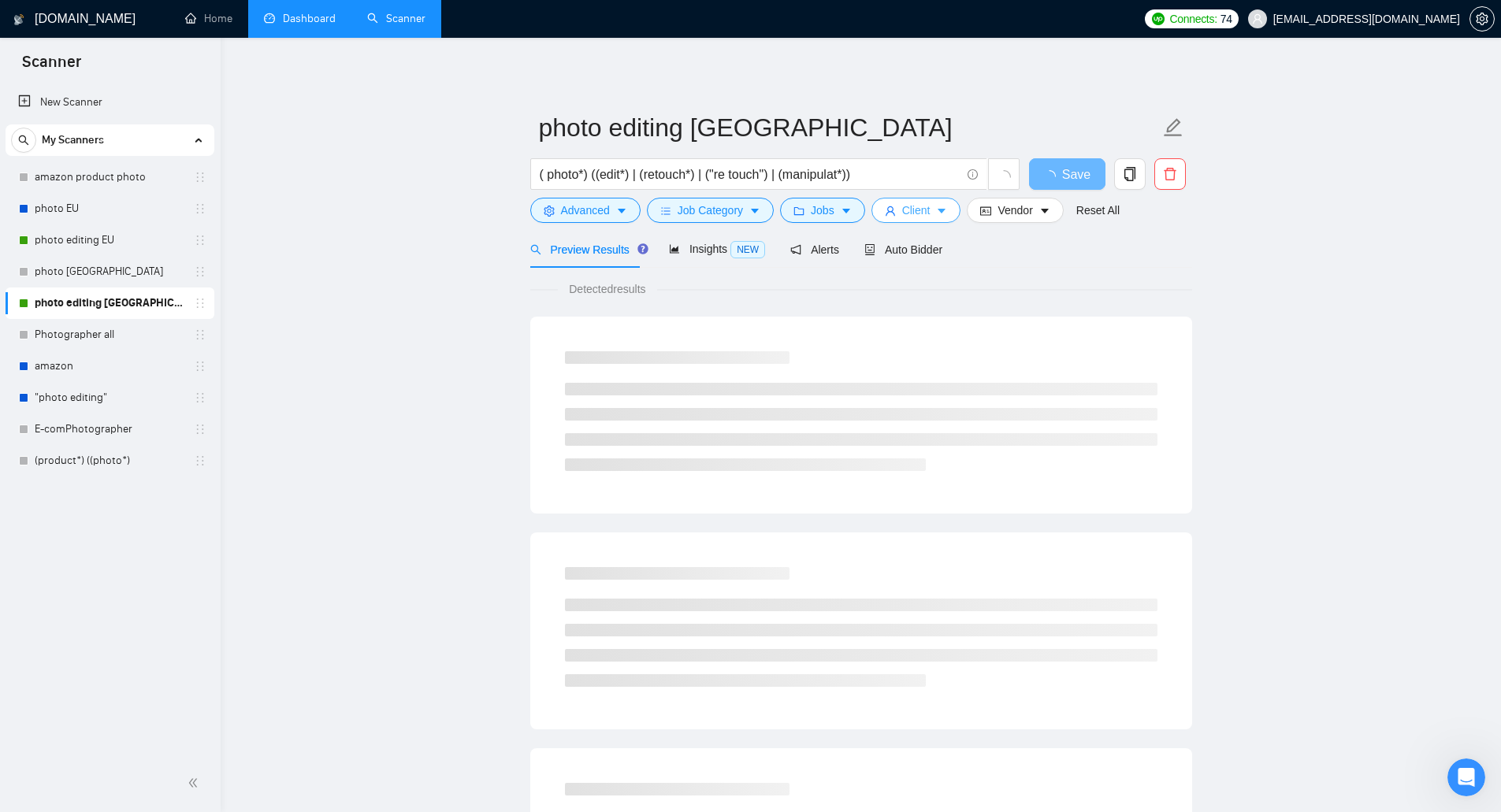
click at [919, 211] on span "Client" at bounding box center [917, 210] width 29 height 17
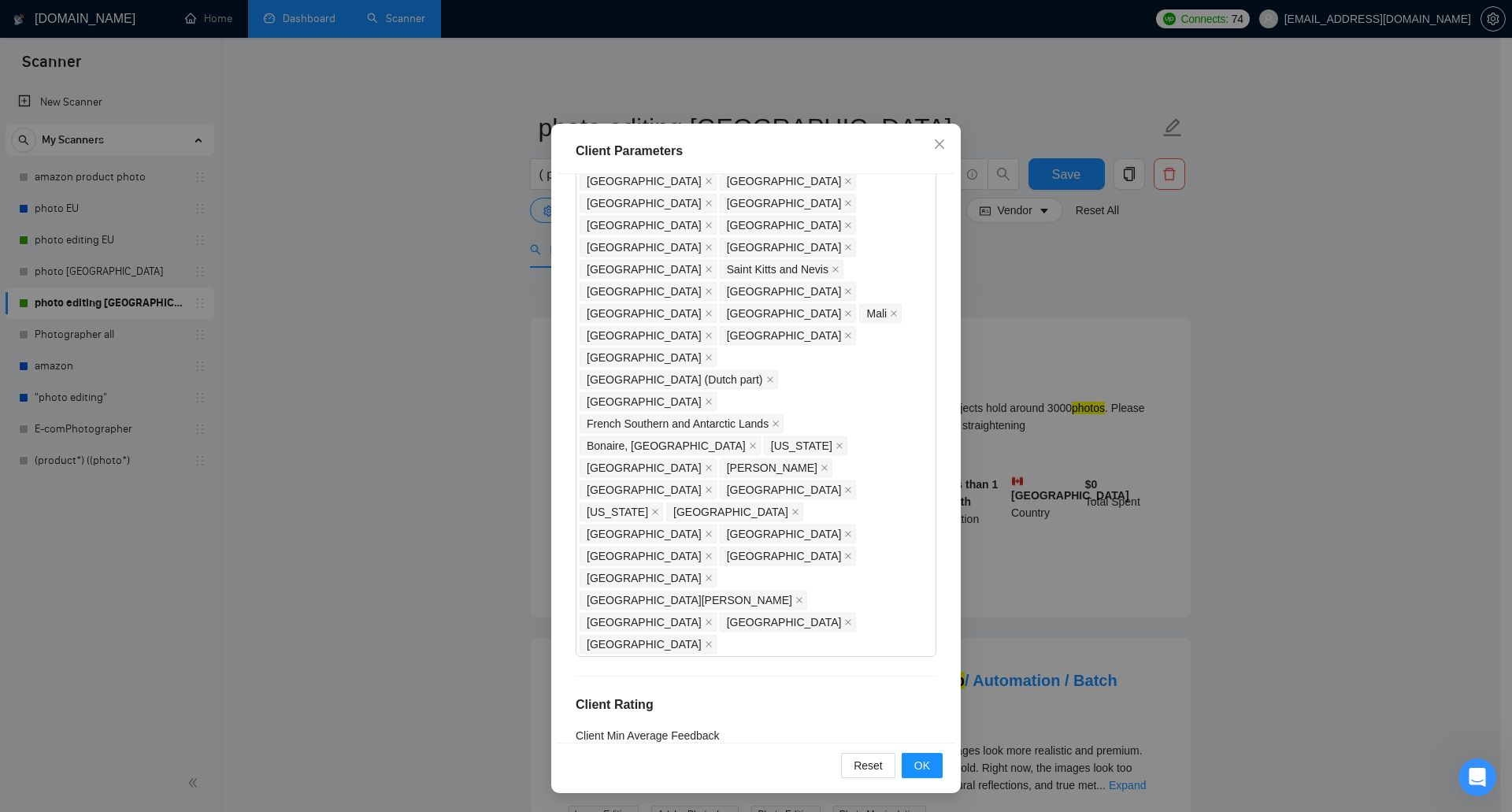
scroll to position [1073, 0]
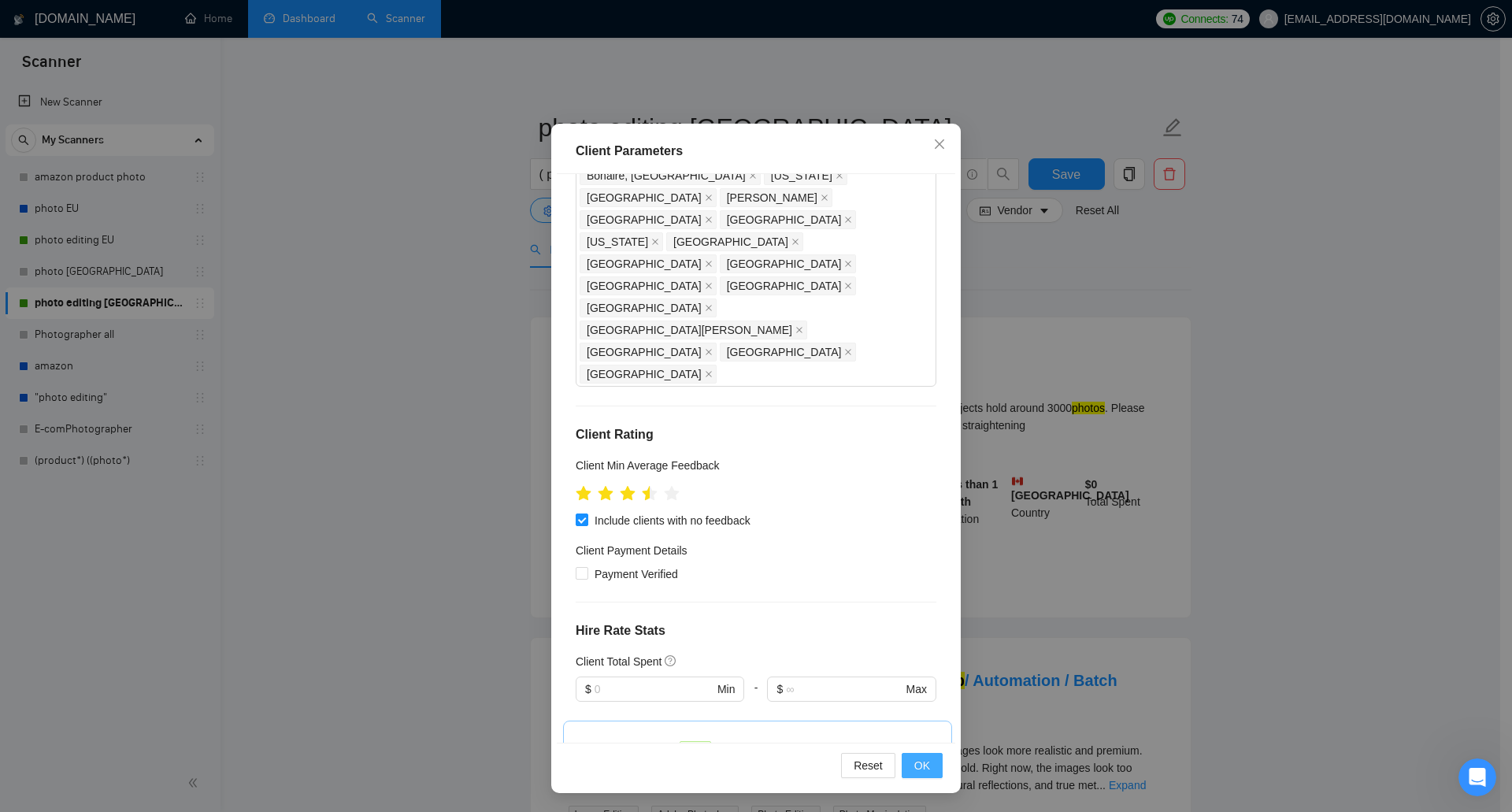
drag, startPoint x: 931, startPoint y: 776, endPoint x: 931, endPoint y: 764, distance: 12.0
click at [931, 774] on button "OK" at bounding box center [923, 766] width 41 height 25
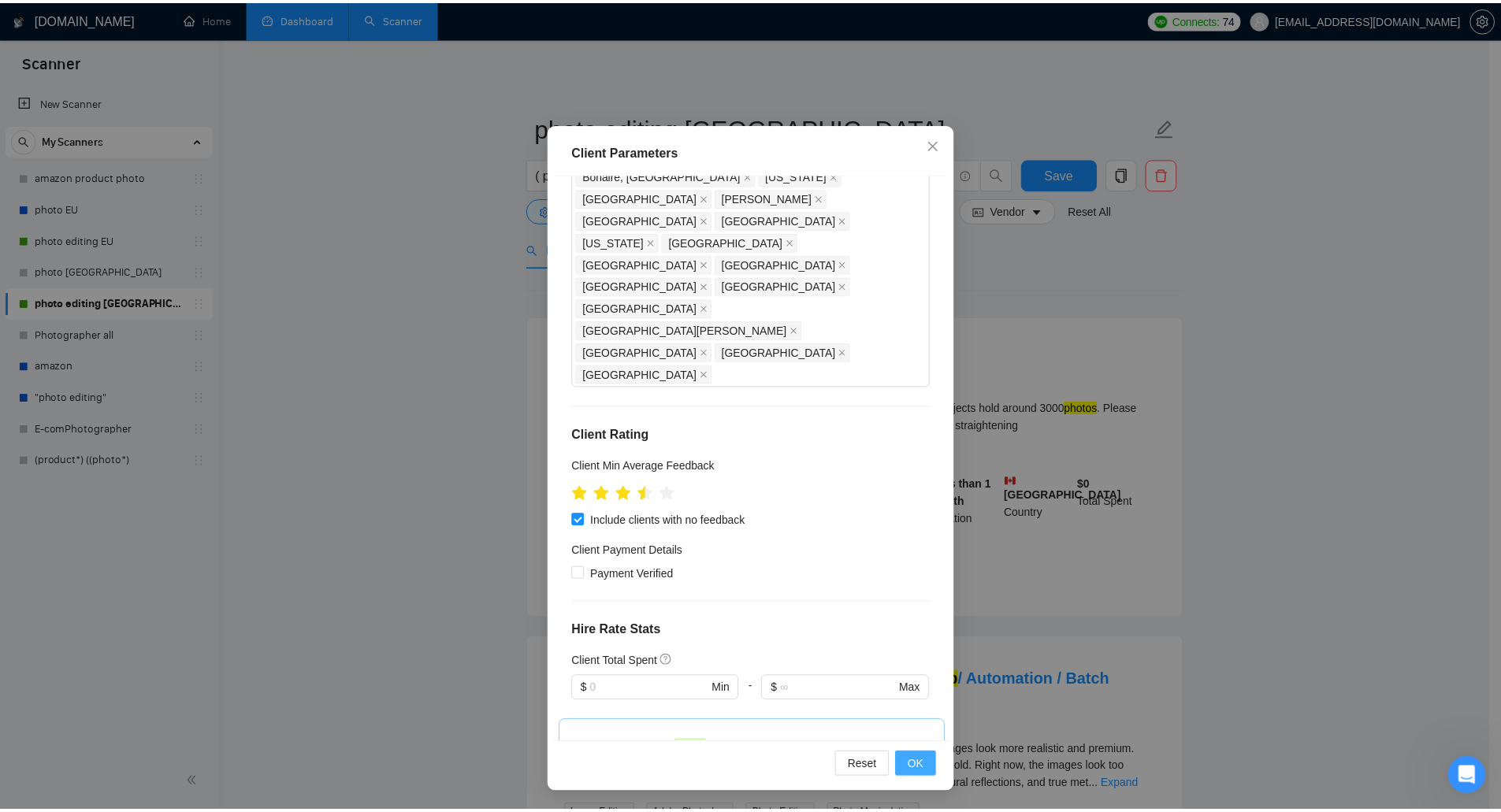
scroll to position [0, 0]
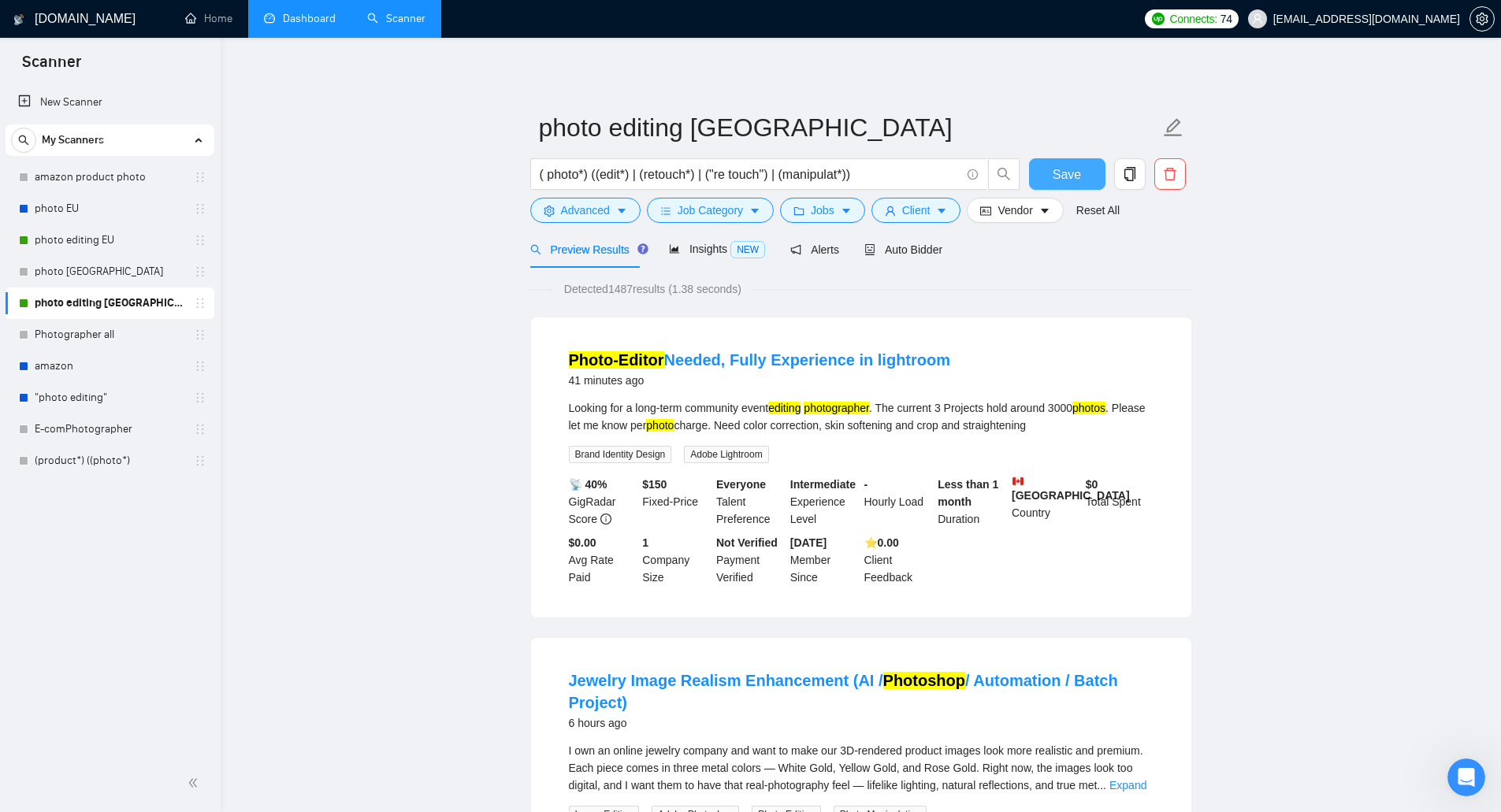
click at [1072, 172] on span "Save" at bounding box center [1067, 174] width 29 height 20
click at [278, 12] on link "Dashboard" at bounding box center [299, 18] width 71 height 13
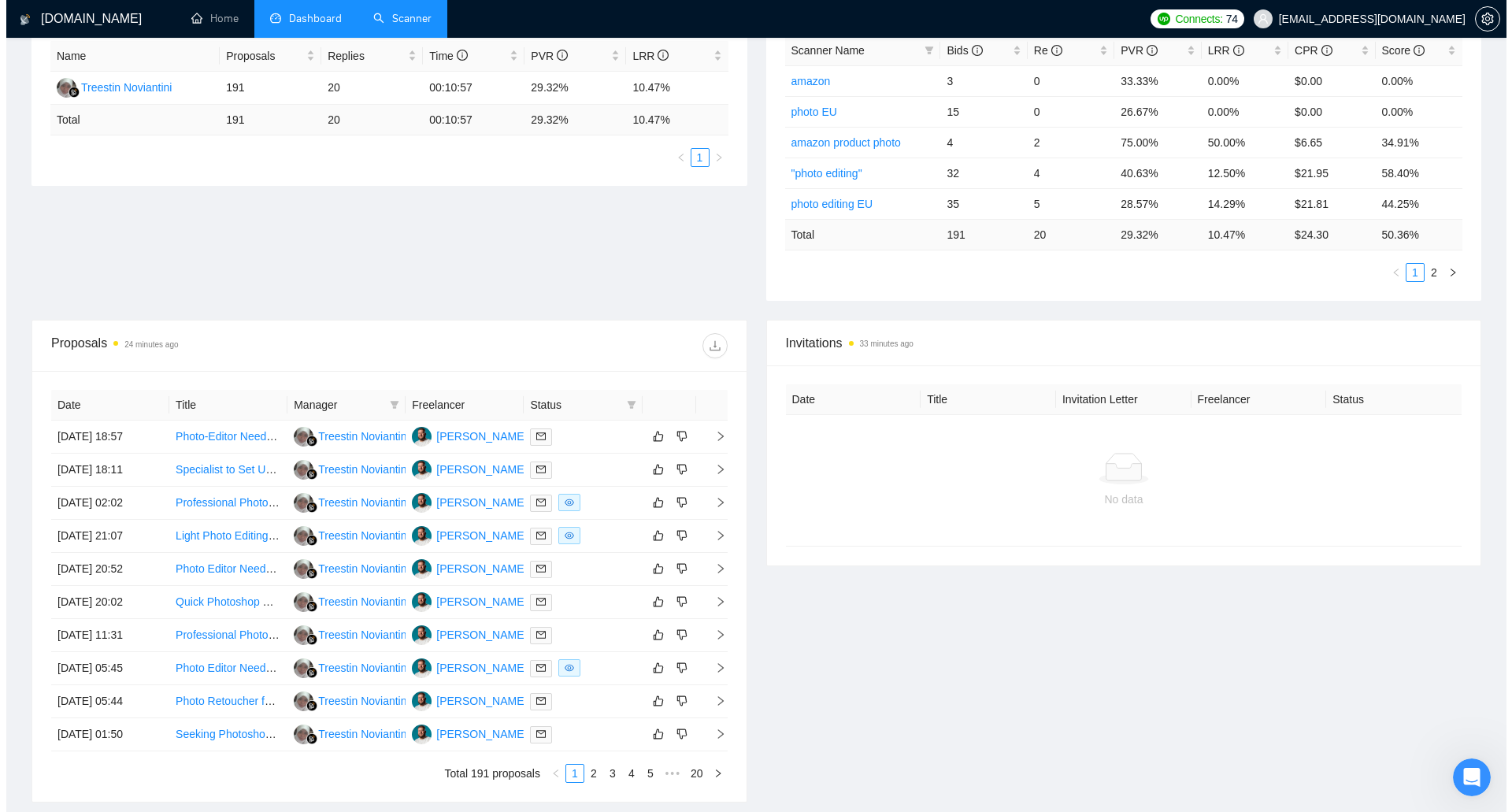
scroll to position [315, 0]
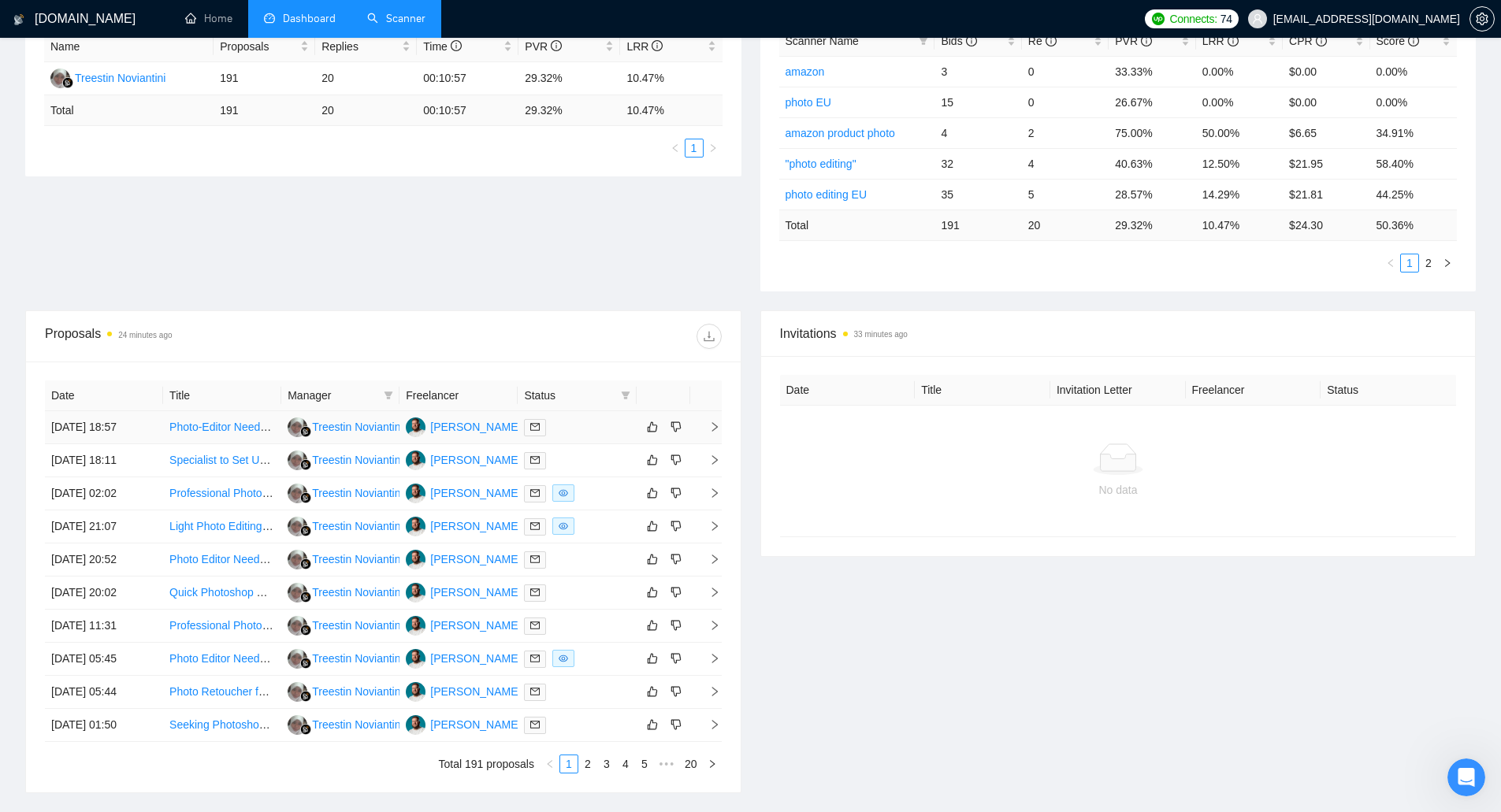
click at [122, 424] on td "[DATE] 18:57" at bounding box center [104, 427] width 118 height 33
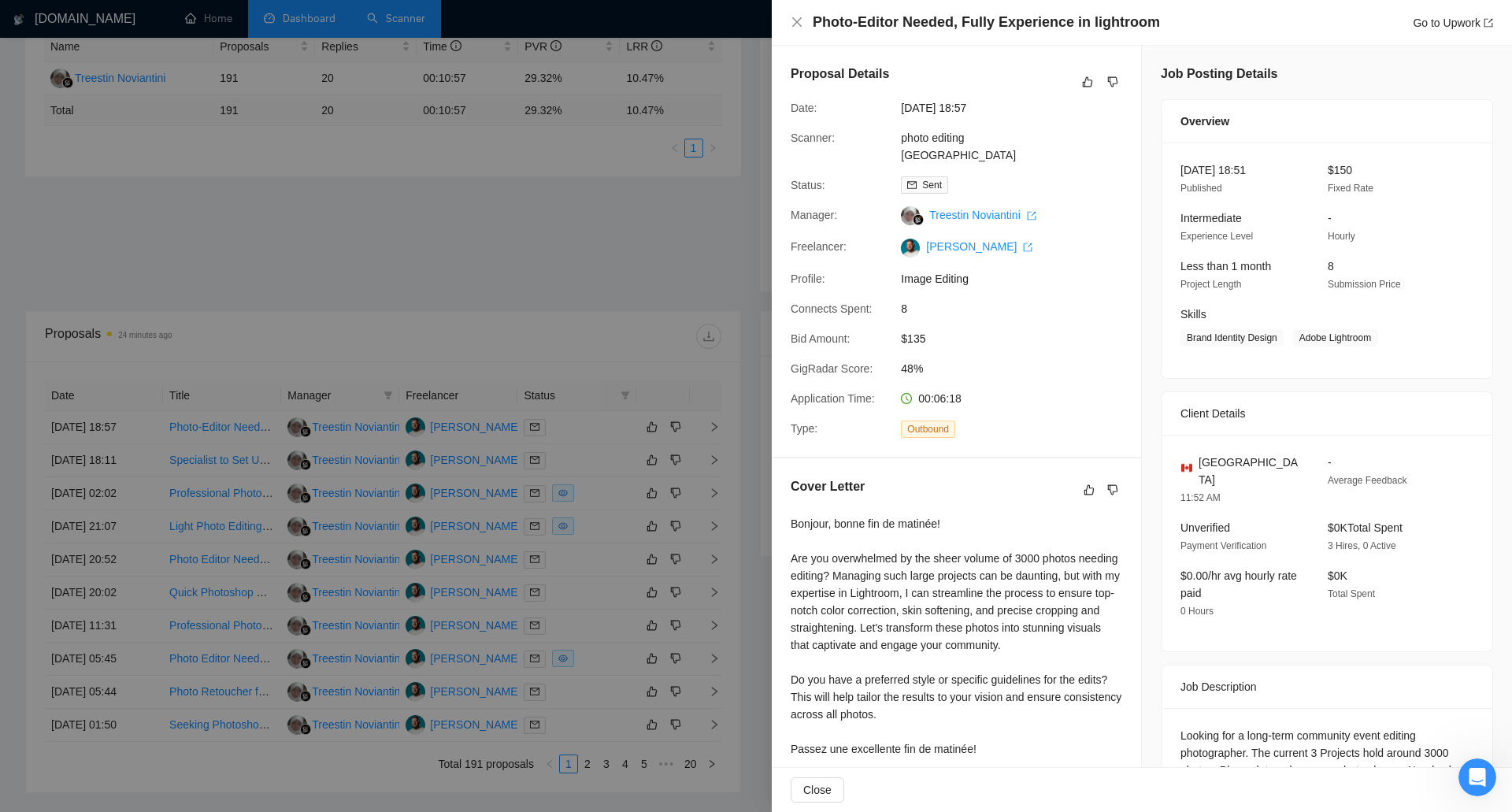
click at [112, 444] on div at bounding box center [756, 406] width 1512 height 812
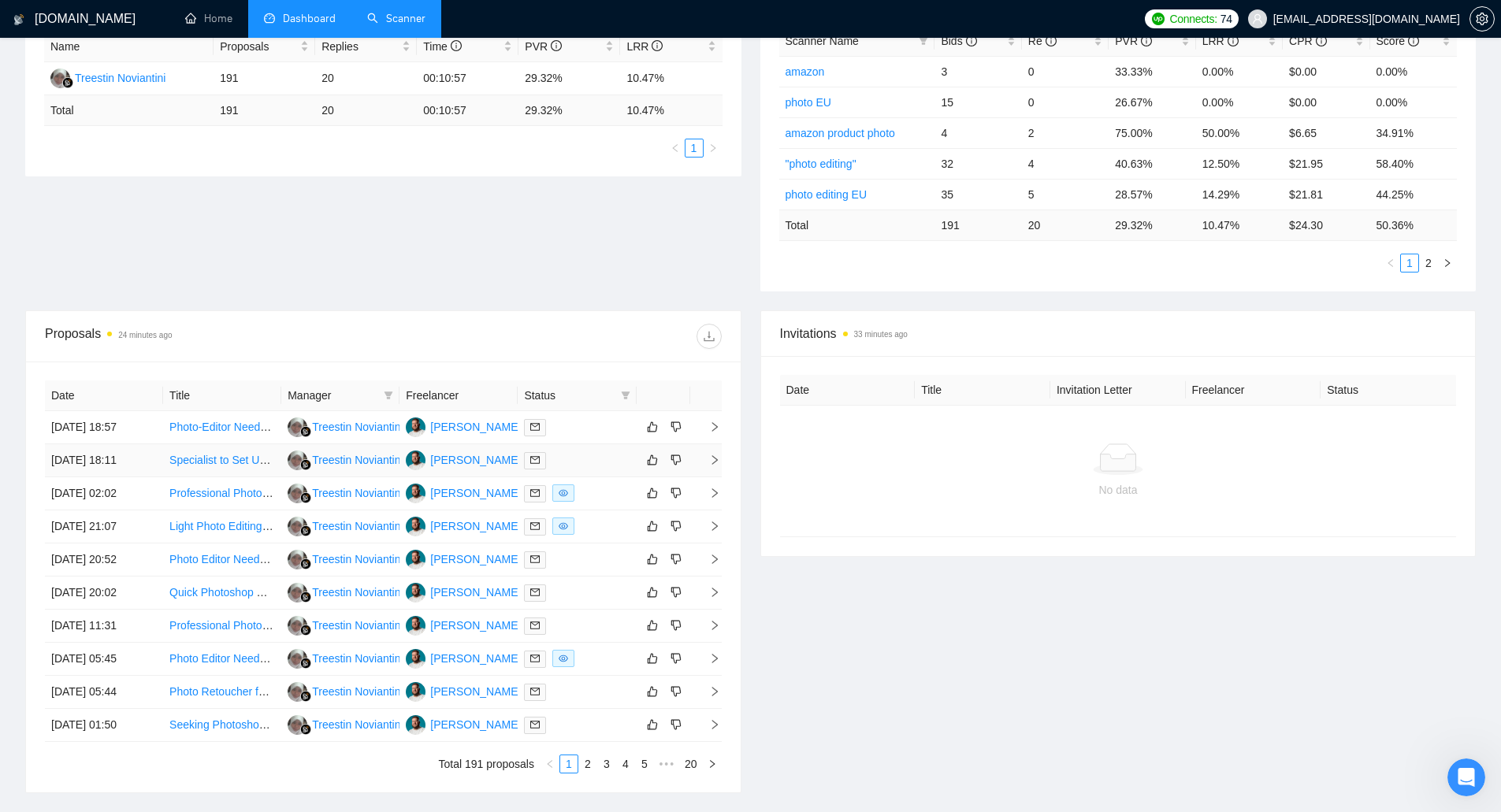
click at [104, 465] on td "[DATE] 18:11" at bounding box center [104, 460] width 118 height 33
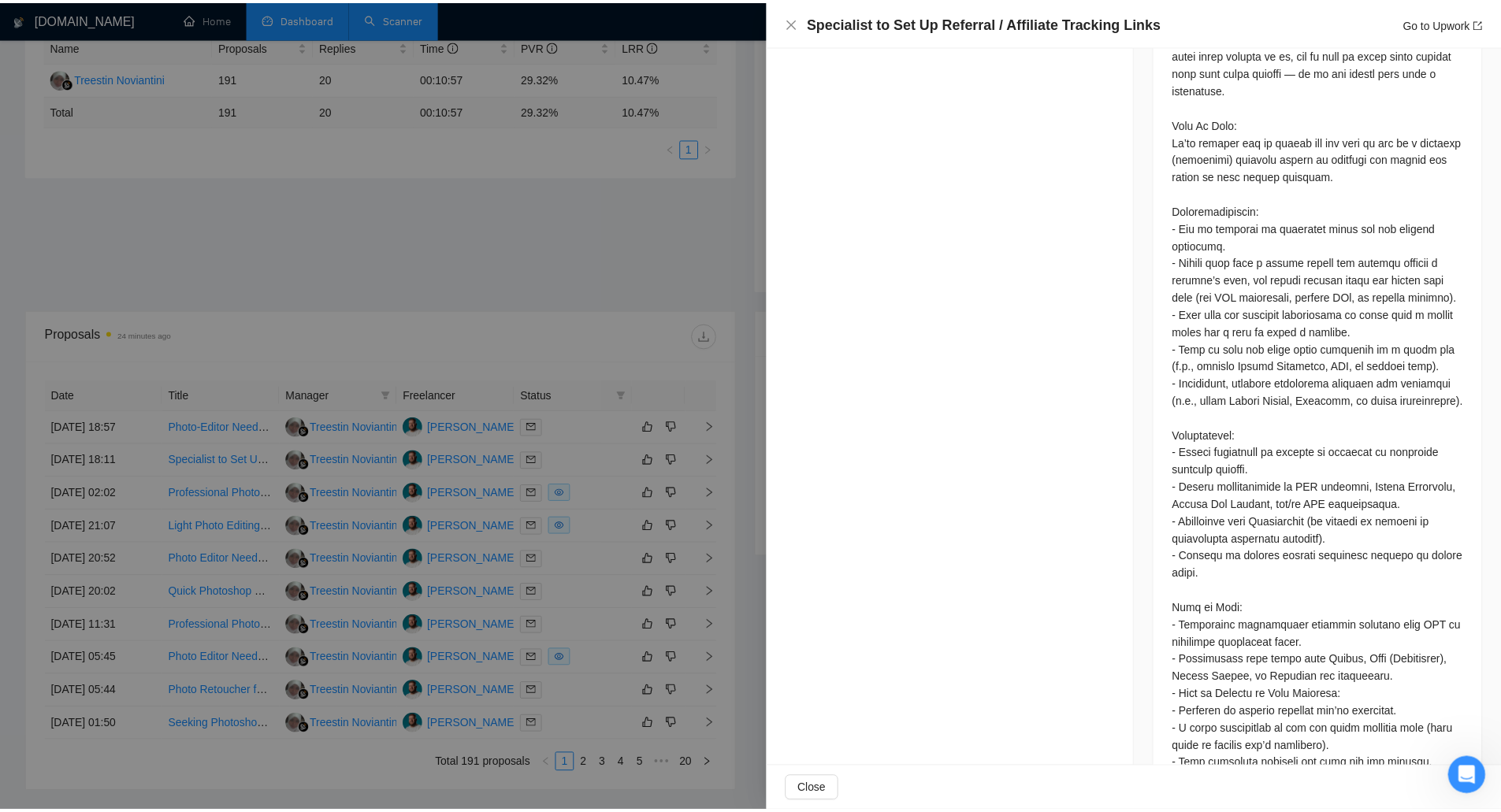
scroll to position [825, 0]
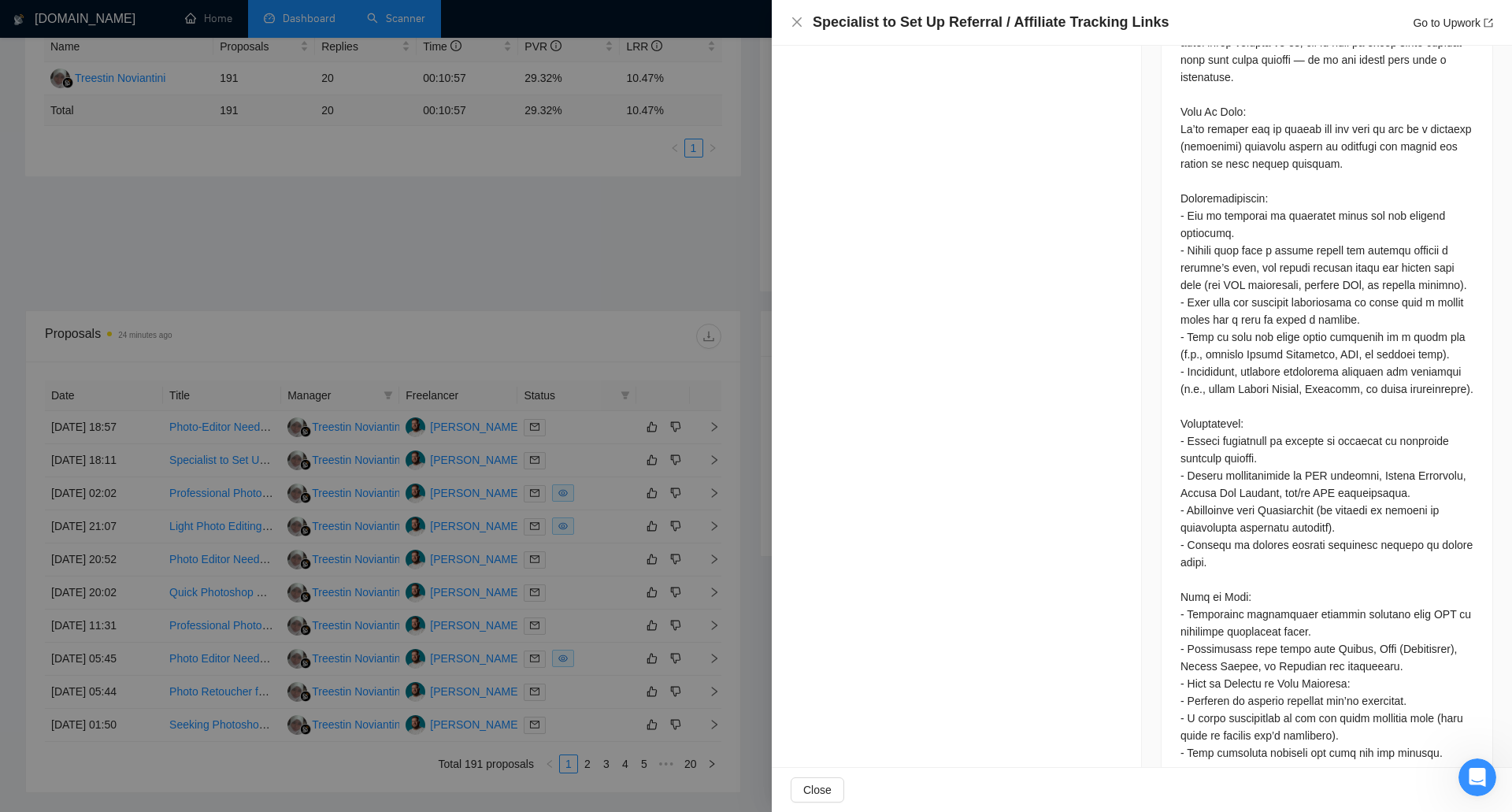
click at [581, 250] on div at bounding box center [756, 406] width 1512 height 812
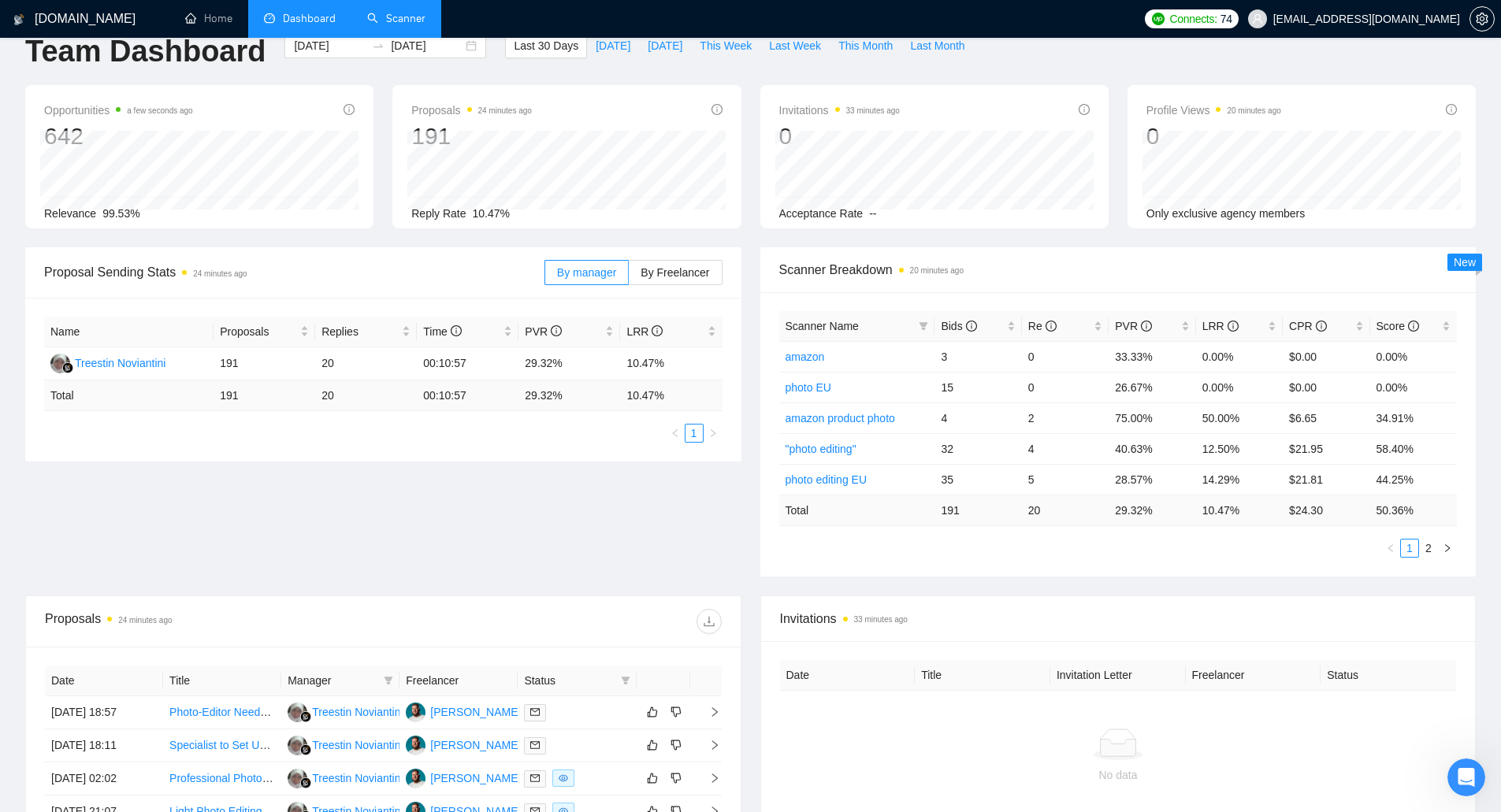
scroll to position [0, 0]
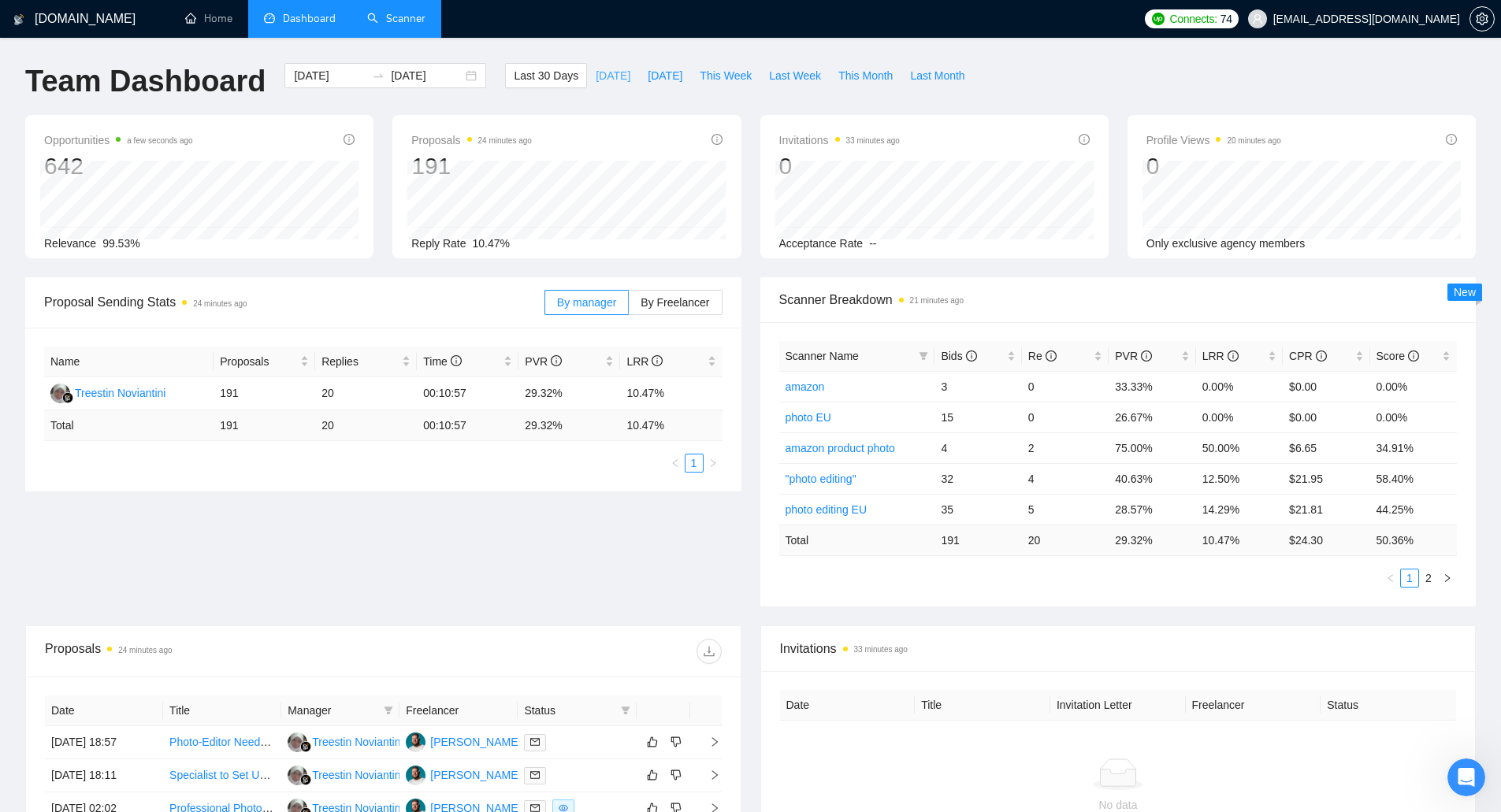
click at [594, 66] on button "[DATE]" at bounding box center [613, 76] width 52 height 25
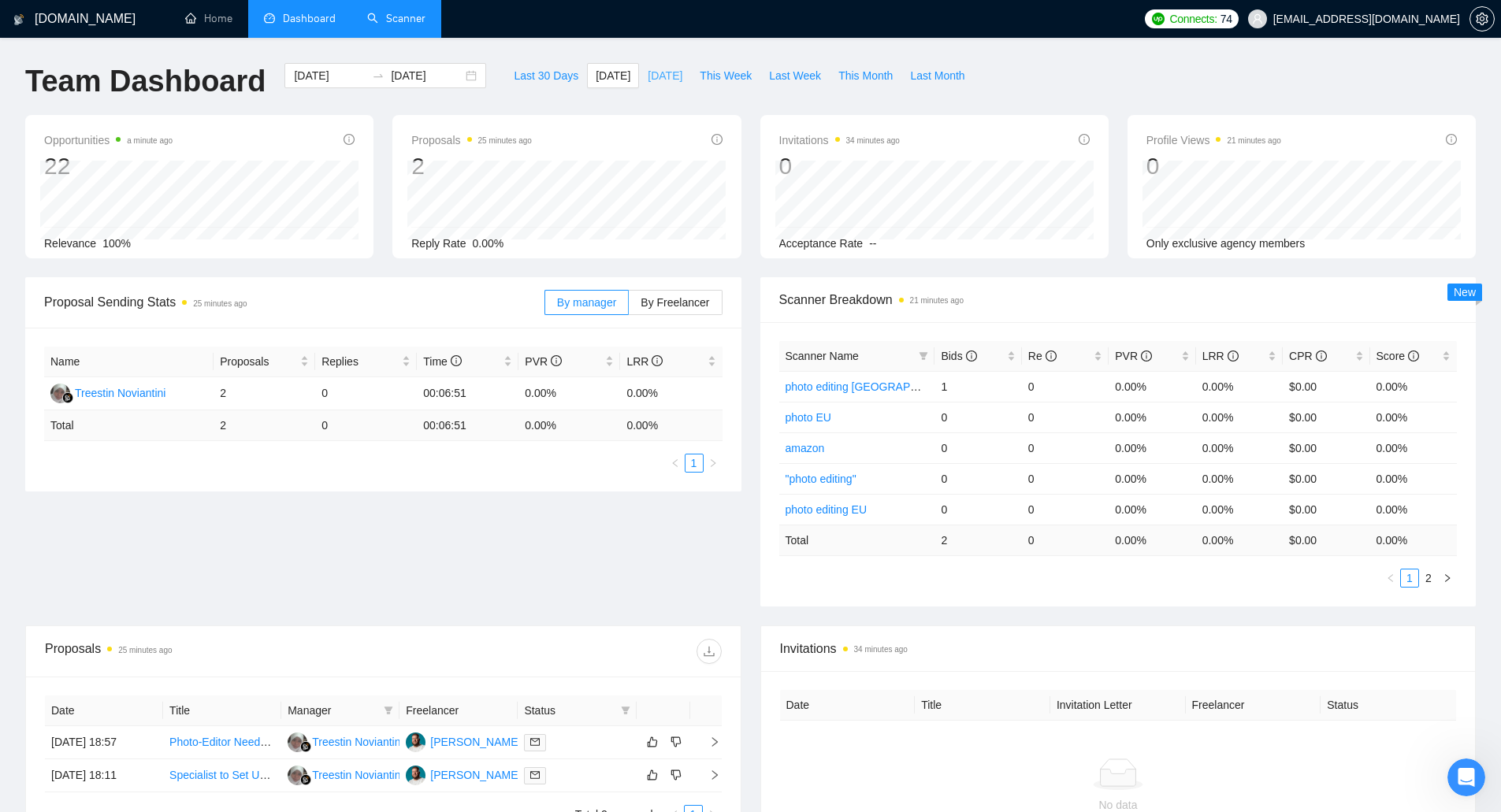
click at [653, 83] on span "[DATE]" at bounding box center [665, 75] width 35 height 17
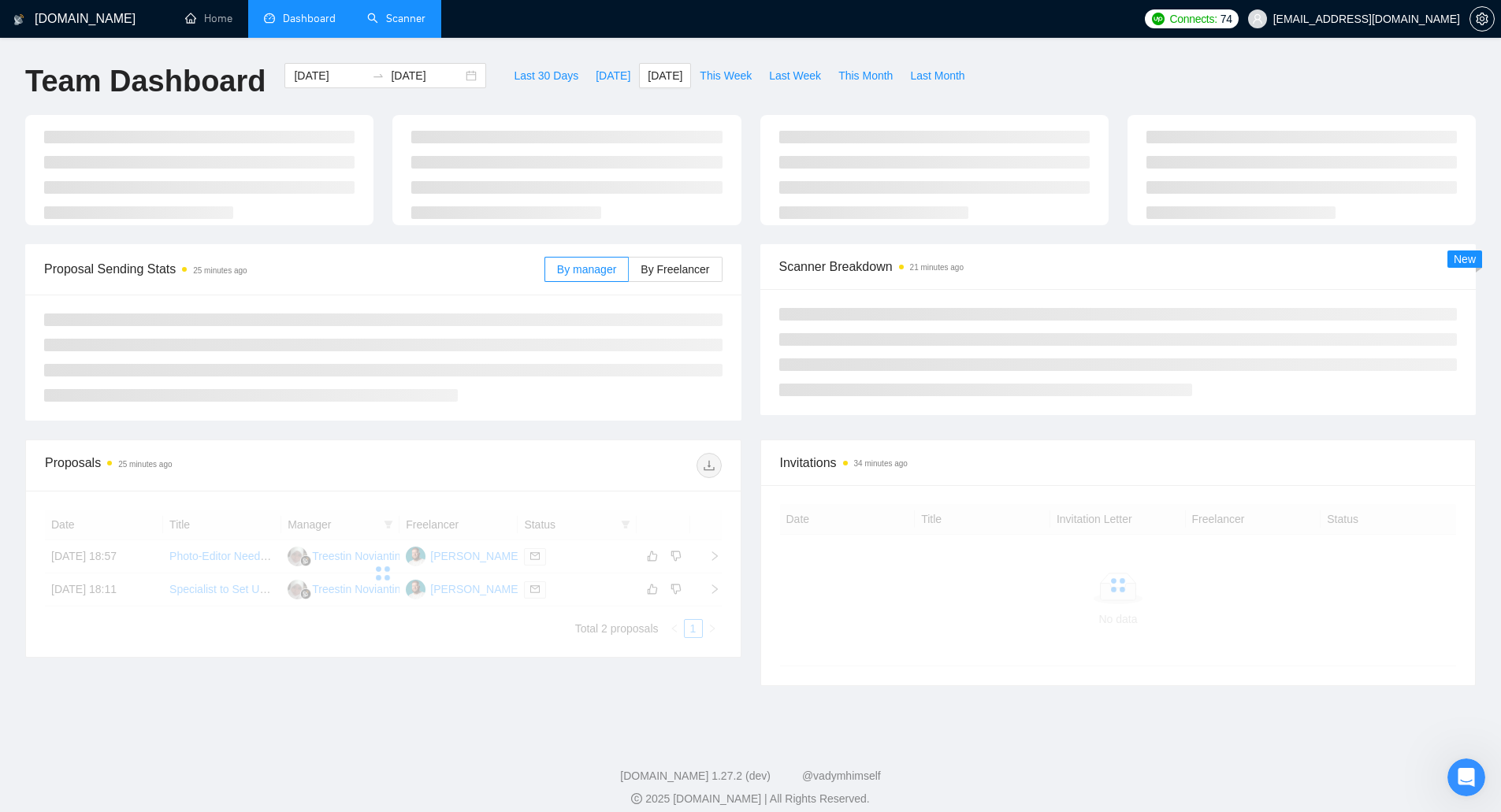
type input "[DATE]"
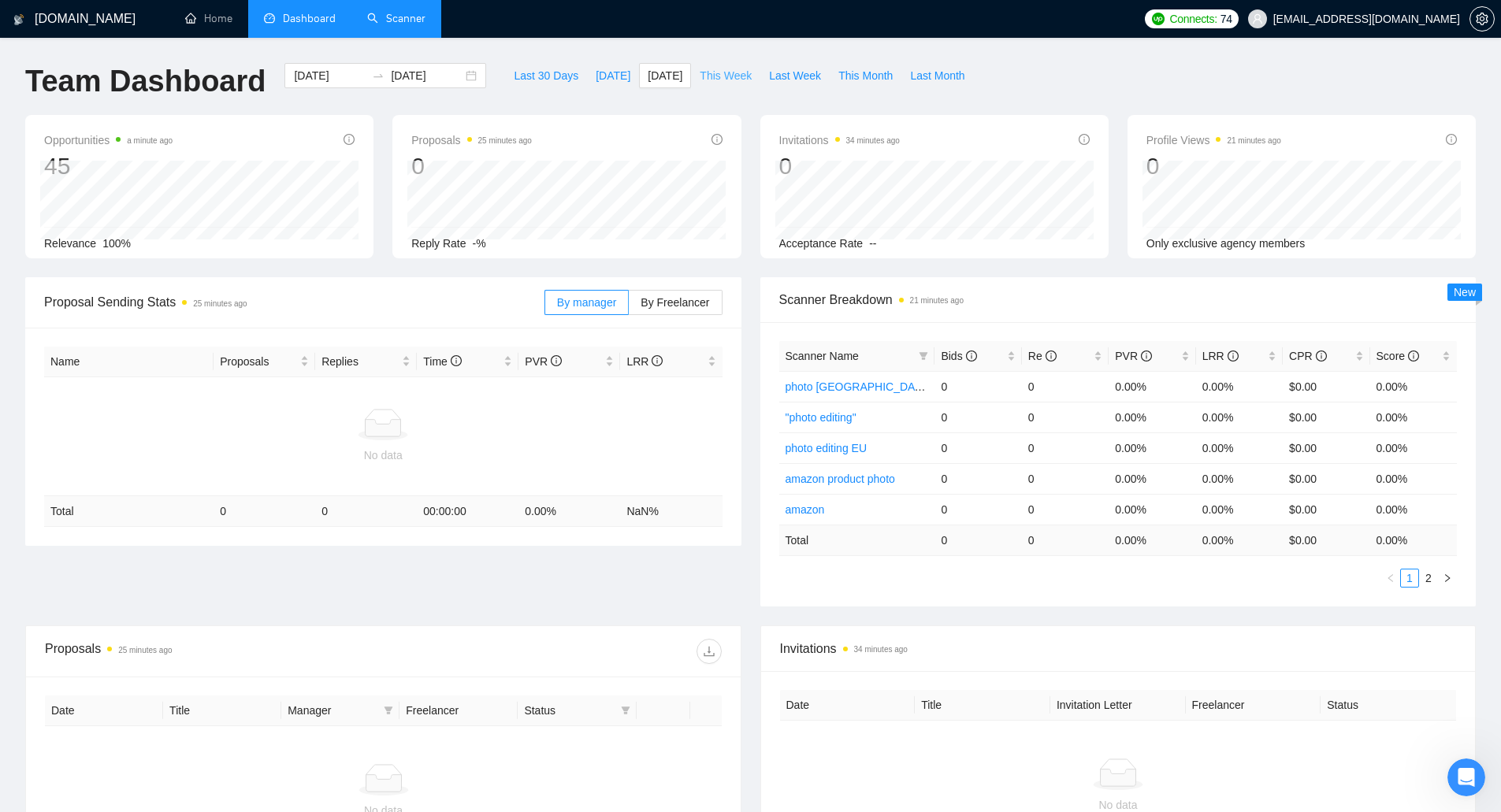
click at [719, 77] on span "This Week" at bounding box center [725, 75] width 52 height 17
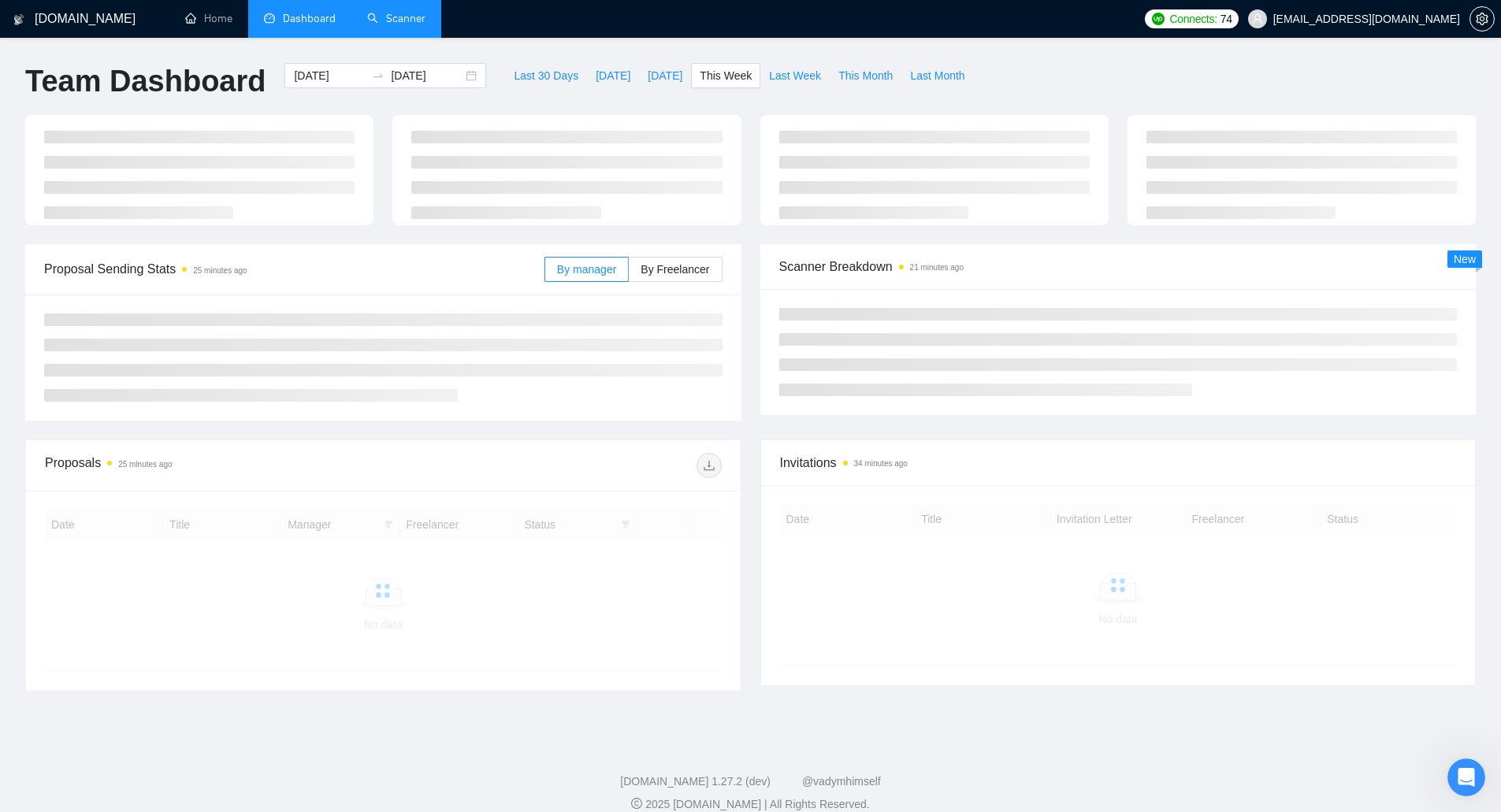
type input "[DATE]"
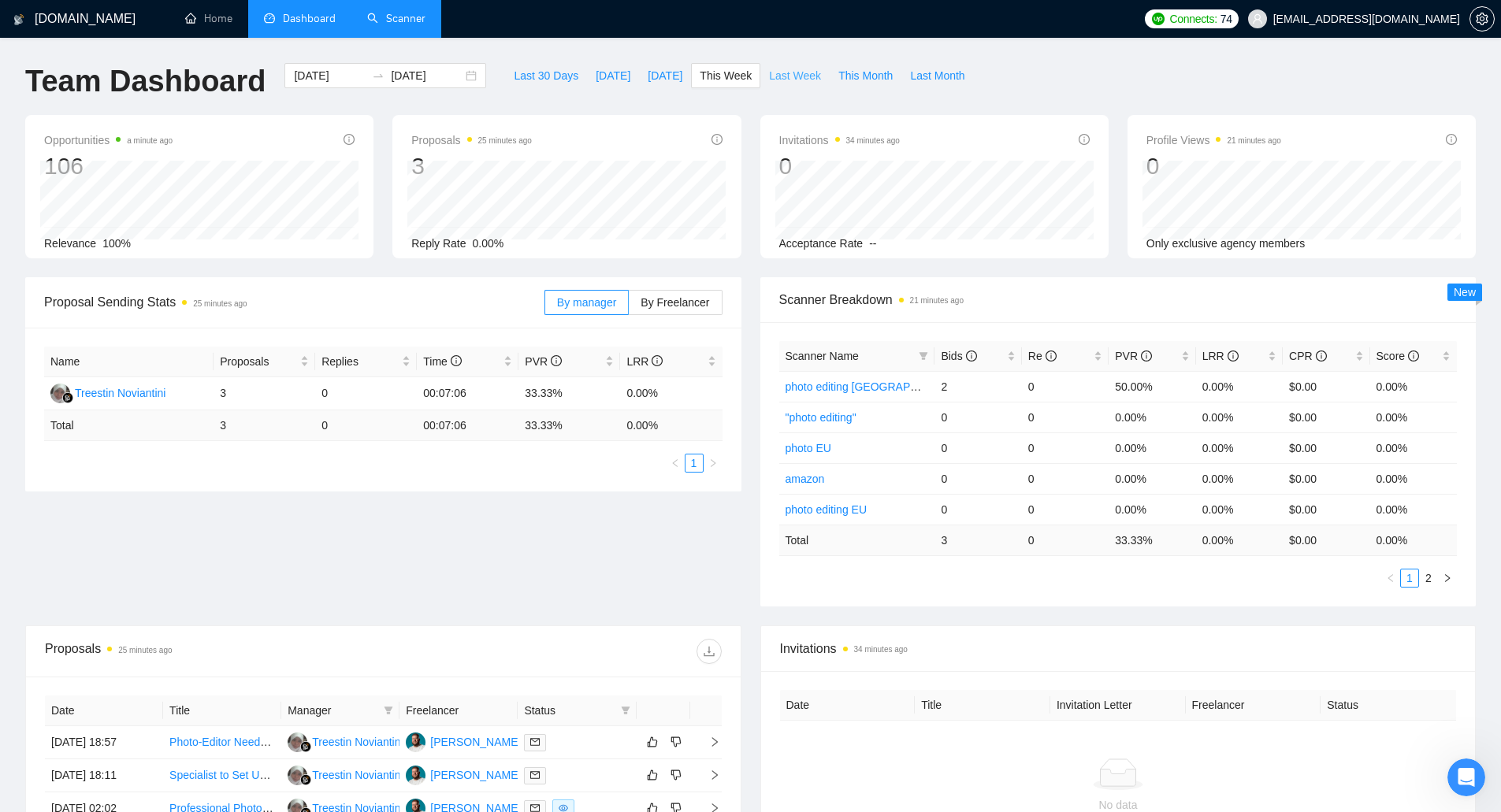
click at [779, 84] on button "Last Week" at bounding box center [795, 76] width 70 height 25
type input "[DATE]"
click at [525, 78] on span "Last 30 Days" at bounding box center [546, 75] width 64 height 17
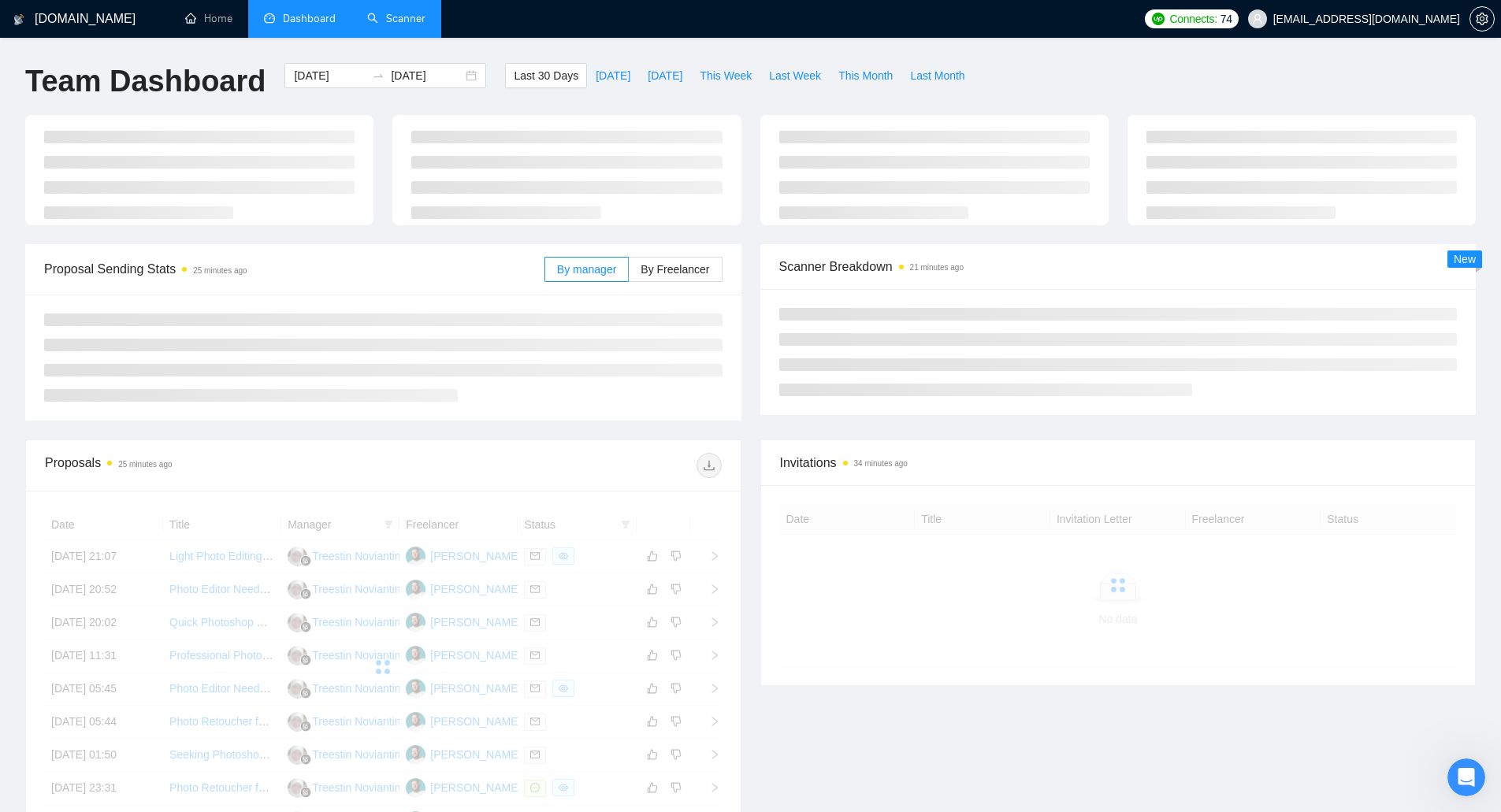
type input "[DATE]"
